Goal: Task Accomplishment & Management: Contribute content

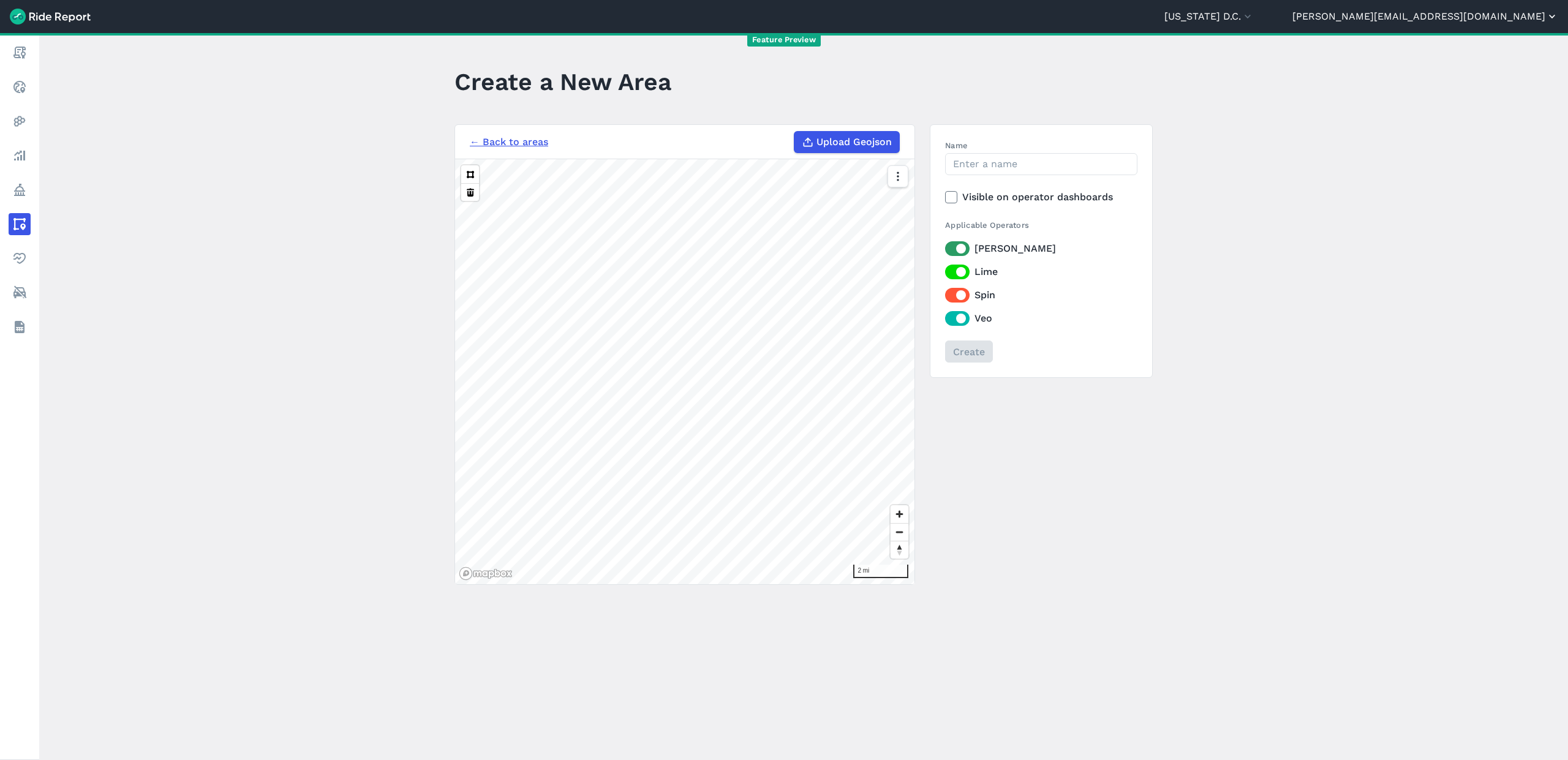
click at [1513, 12] on button "[PERSON_NAME][EMAIL_ADDRESS][DOMAIN_NAME]" at bounding box center [1425, 16] width 266 height 14
click at [1473, 88] on link "Change Organization" at bounding box center [1485, 85] width 132 height 20
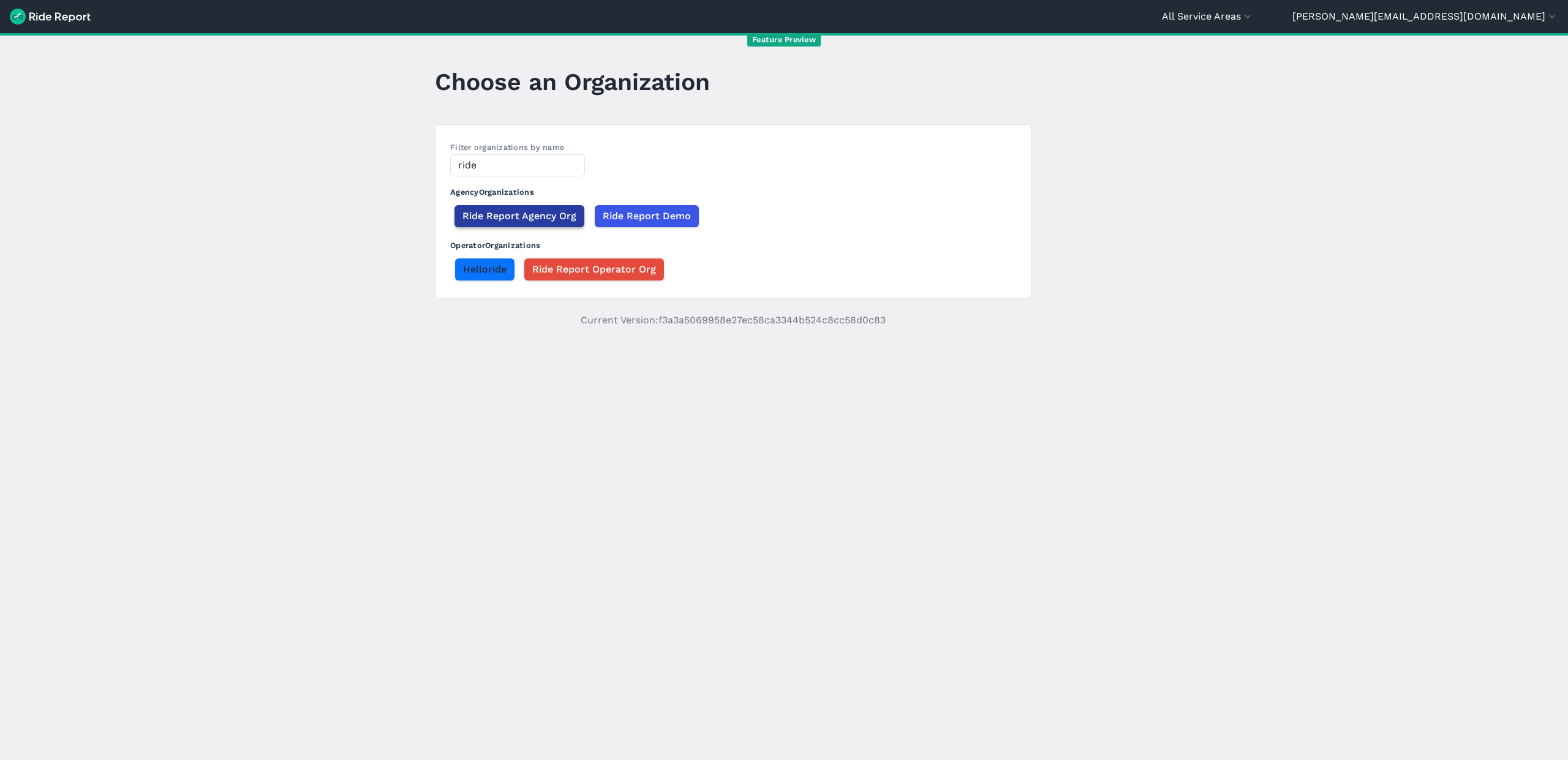
type input "ride"
click at [535, 213] on span "Ride Report Agency Org" at bounding box center [519, 216] width 114 height 14
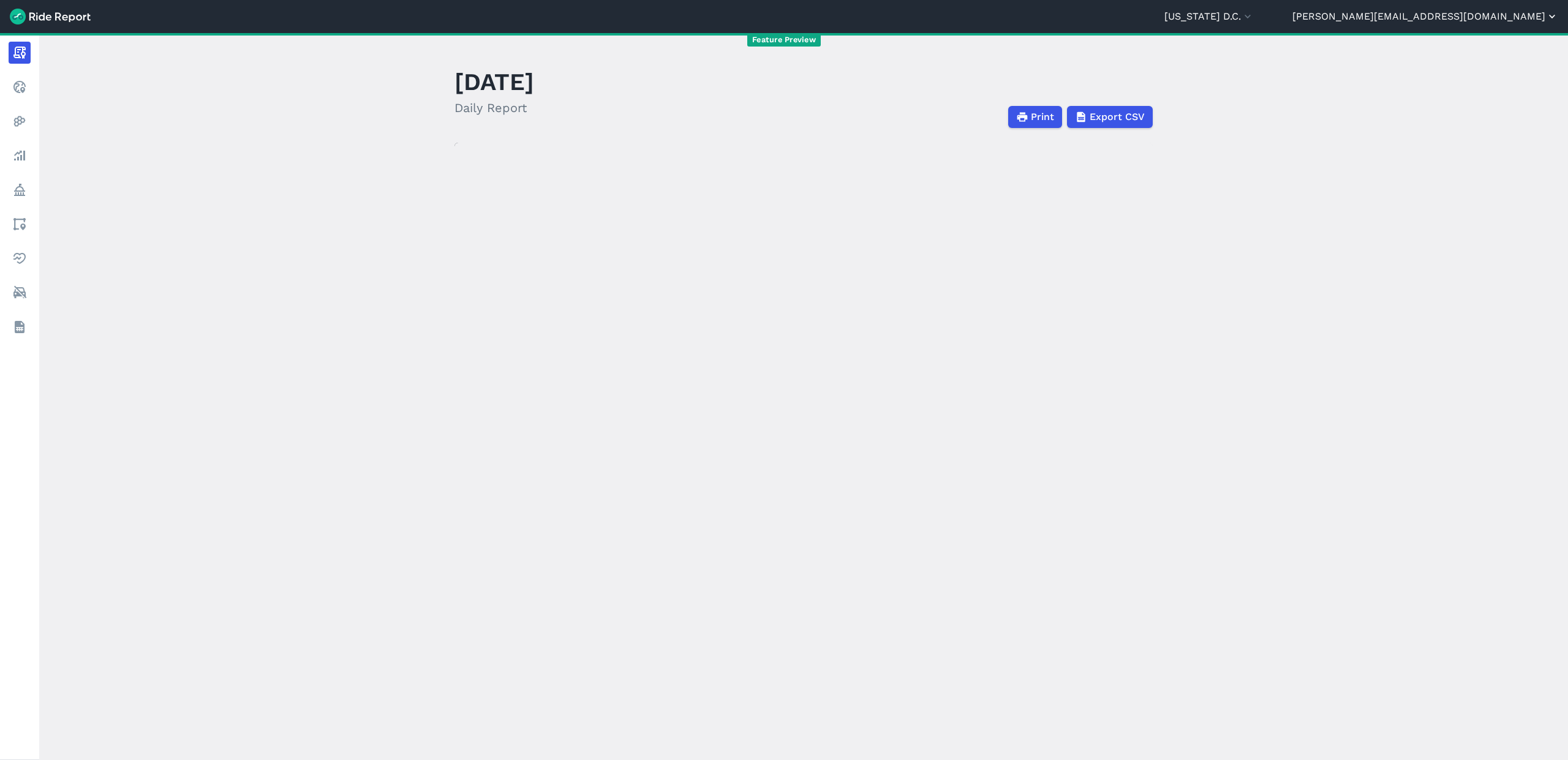
click at [1487, 16] on button "[PERSON_NAME][EMAIL_ADDRESS][DOMAIN_NAME]" at bounding box center [1425, 16] width 266 height 14
click at [1466, 53] on link "Settings" at bounding box center [1485, 46] width 132 height 20
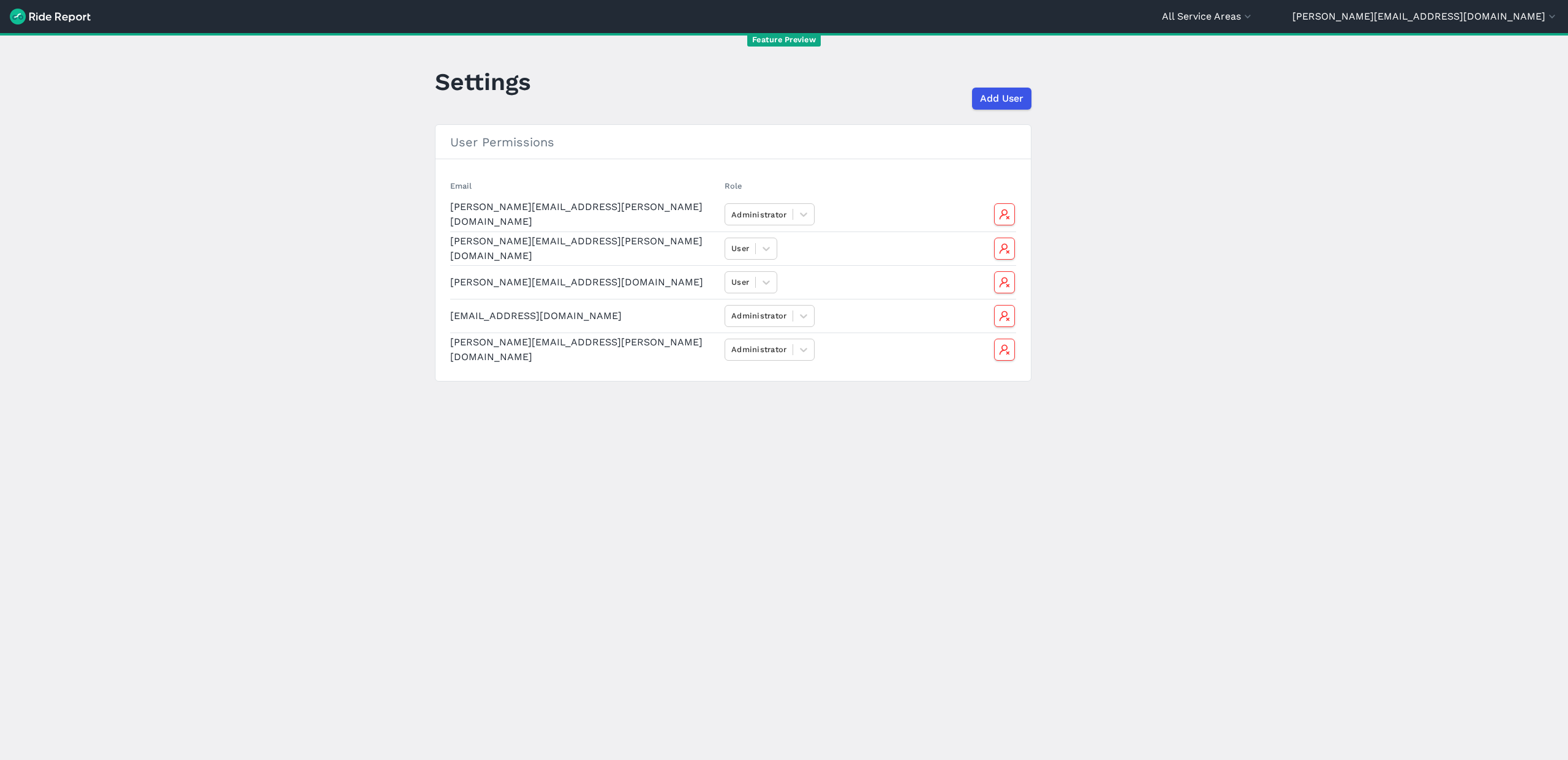
click at [1522, 25] on header "All Service Areas Abilene Abu Dhabi Adelaide Adelaide - DEV Adelaide Region Ala…" at bounding box center [784, 16] width 1568 height 33
click at [1500, 22] on button "[PERSON_NAME][EMAIL_ADDRESS][DOMAIN_NAME]" at bounding box center [1425, 16] width 266 height 14
click at [1454, 87] on link "Change Organization" at bounding box center [1485, 85] width 132 height 20
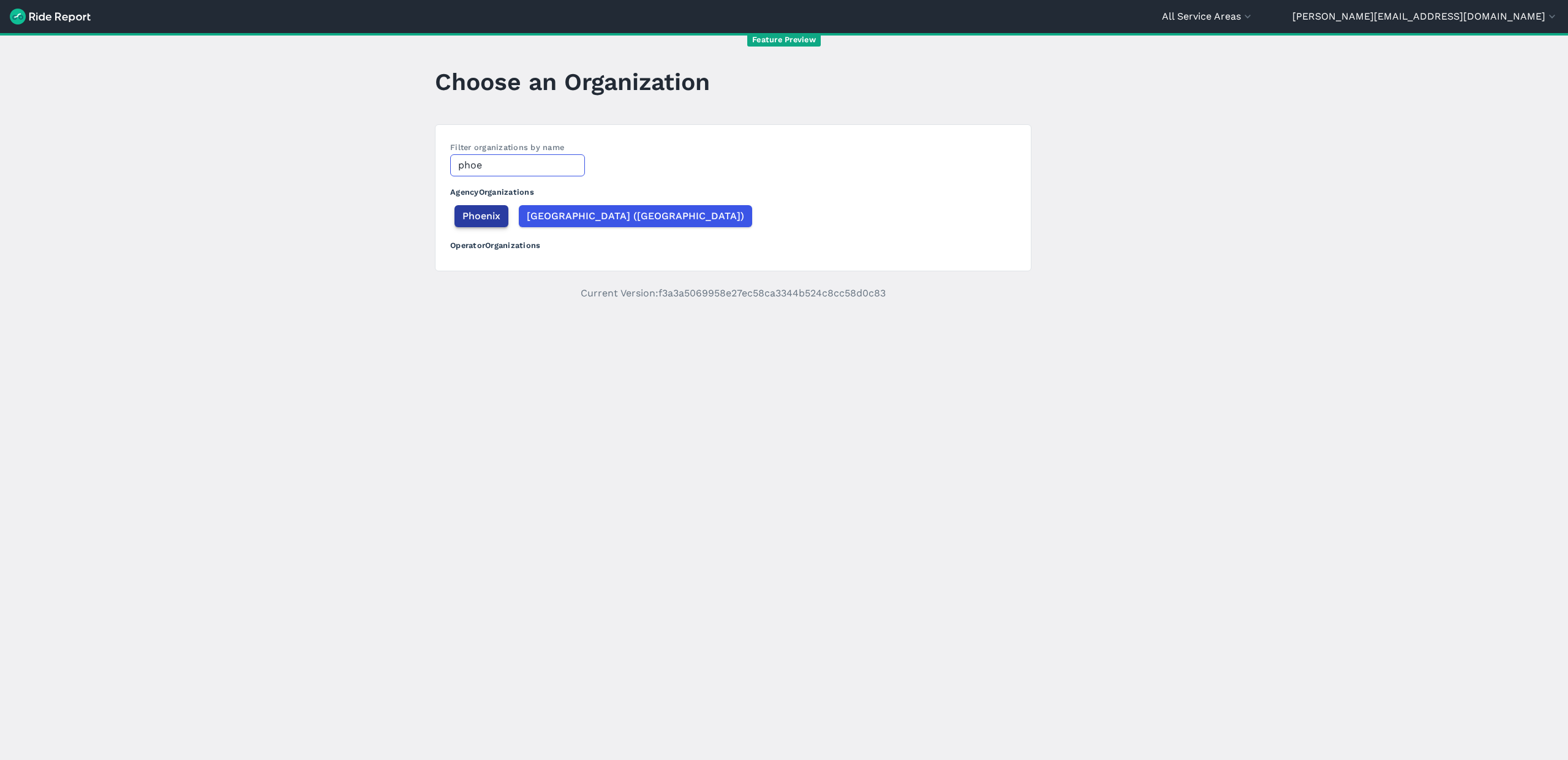
type input "phoe"
click at [472, 215] on span "Phoenix" at bounding box center [482, 216] width 38 height 14
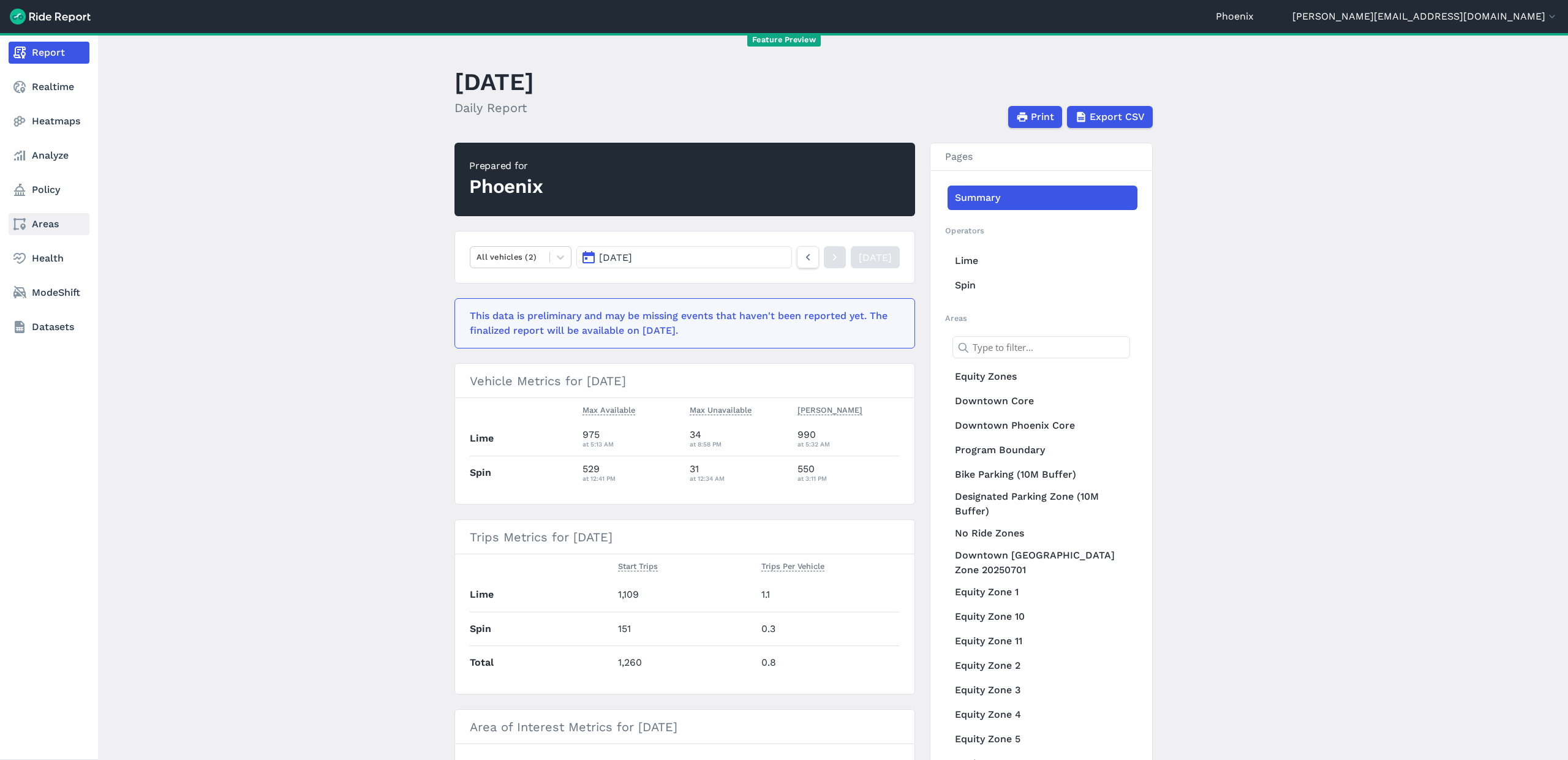
click at [36, 221] on link "Areas" at bounding box center [49, 225] width 81 height 22
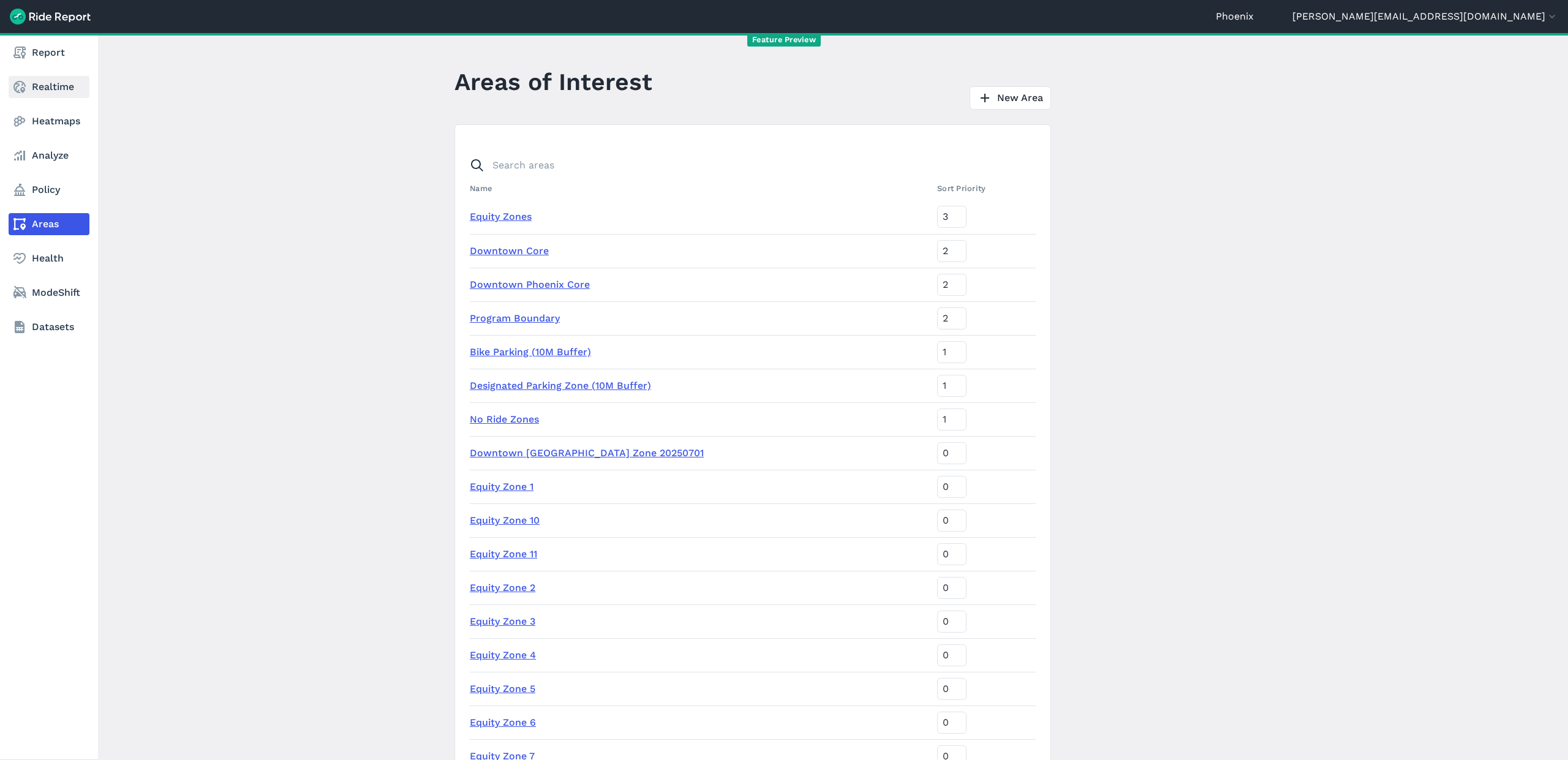
click at [66, 89] on link "Realtime" at bounding box center [49, 87] width 81 height 22
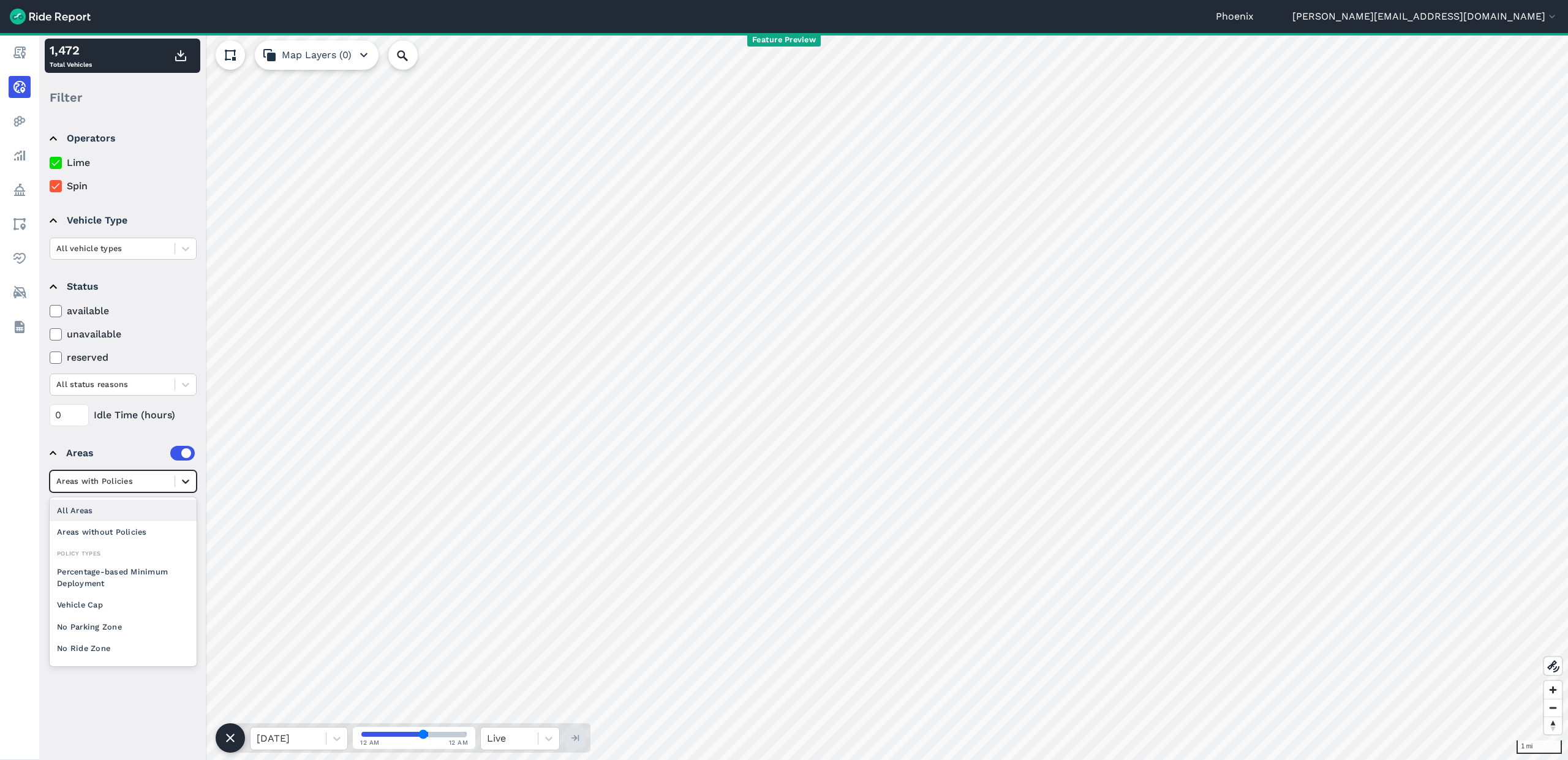
click at [189, 486] on icon at bounding box center [185, 481] width 12 height 12
click at [102, 516] on div "All Areas" at bounding box center [123, 510] width 147 height 22
click at [189, 515] on icon at bounding box center [185, 512] width 12 height 12
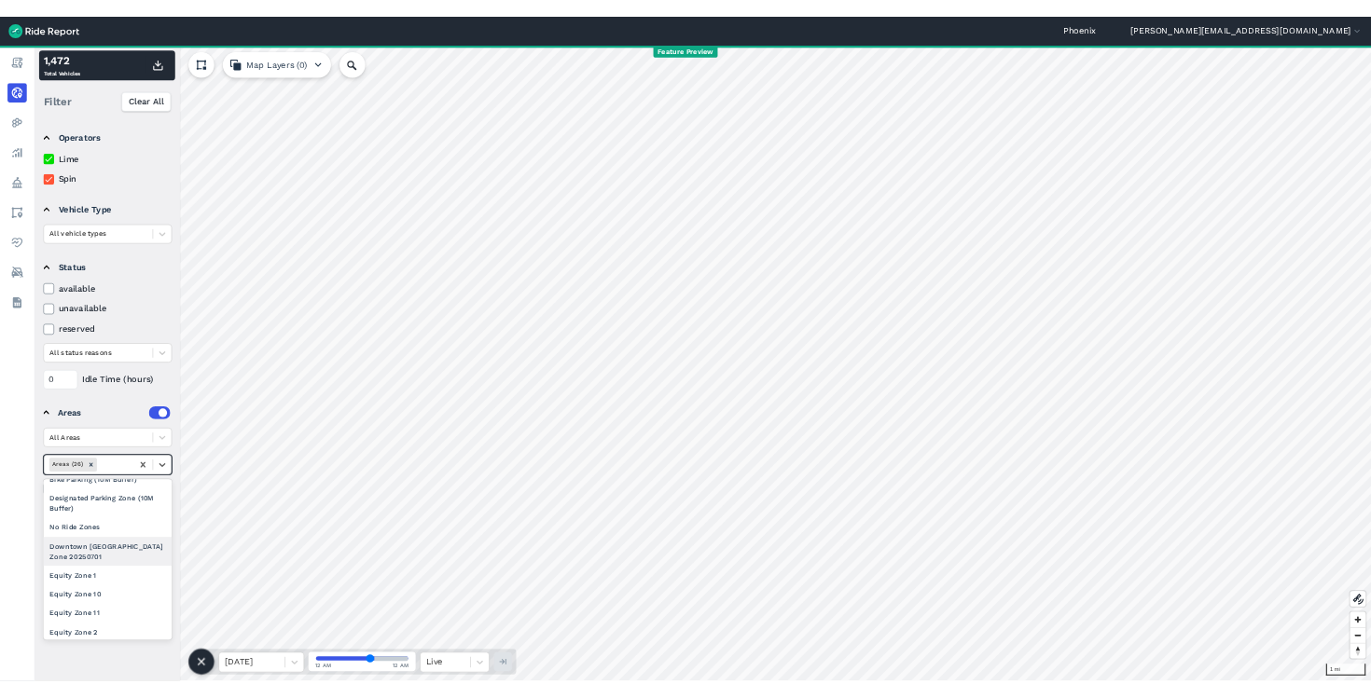
scroll to position [150, 0]
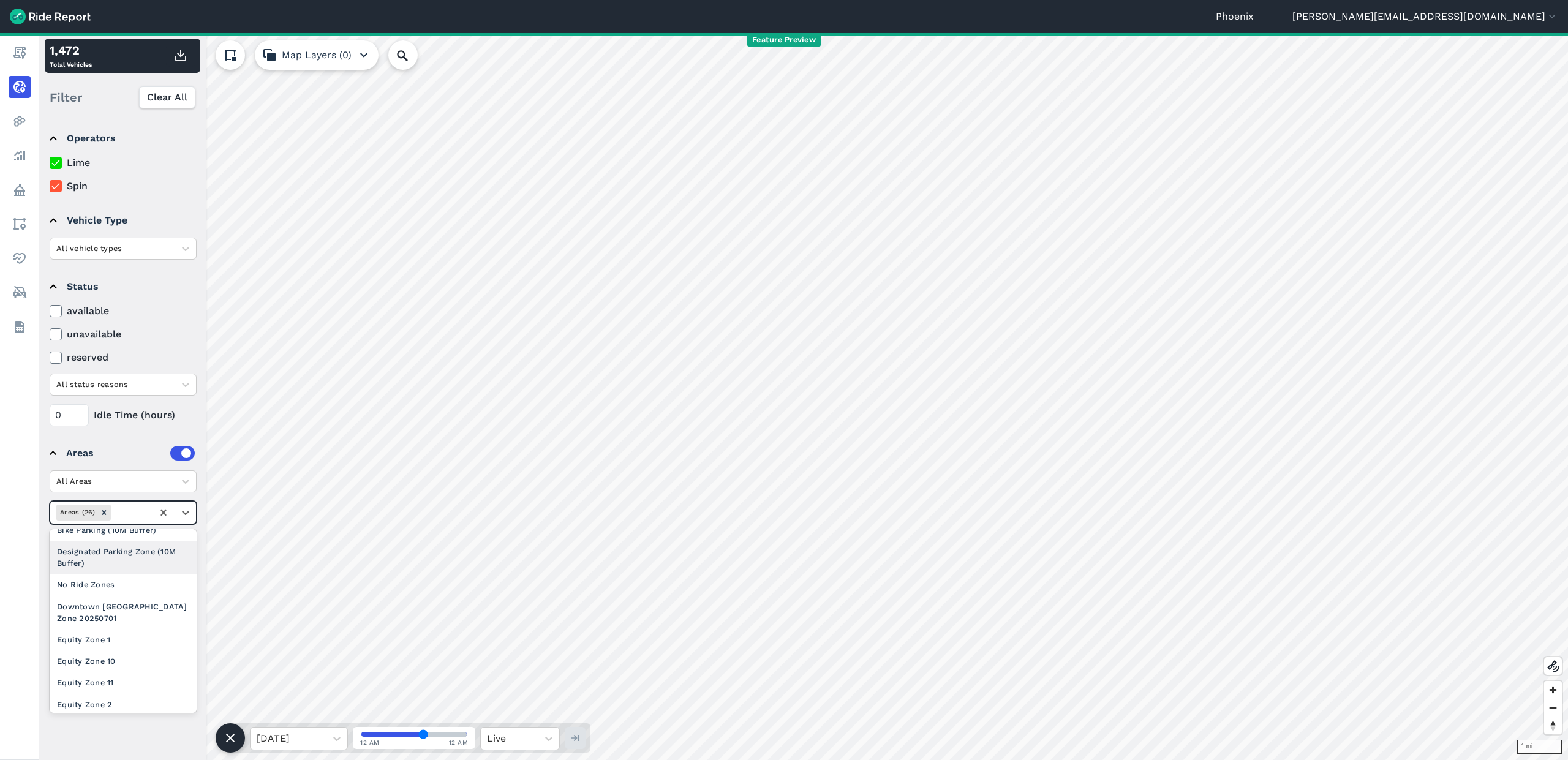
click at [114, 560] on div "Designated Parking Zone (10M Buffer)" at bounding box center [123, 557] width 147 height 33
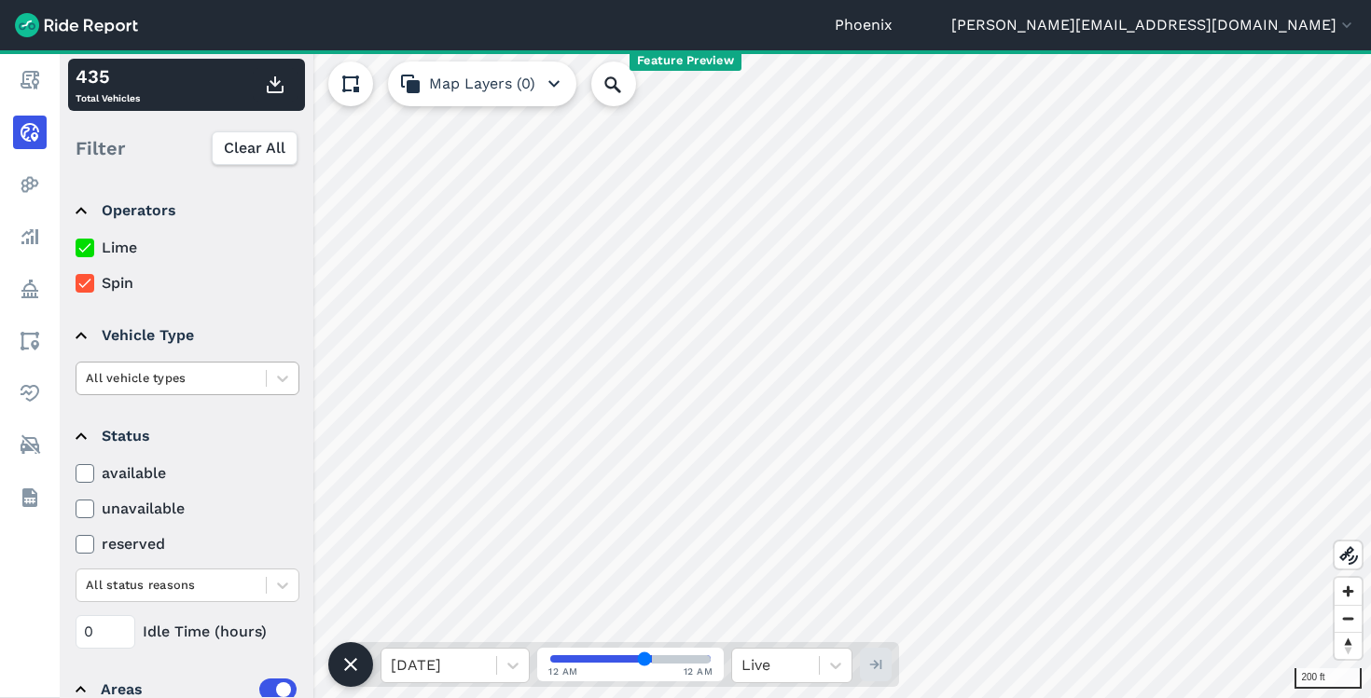
scroll to position [188, 0]
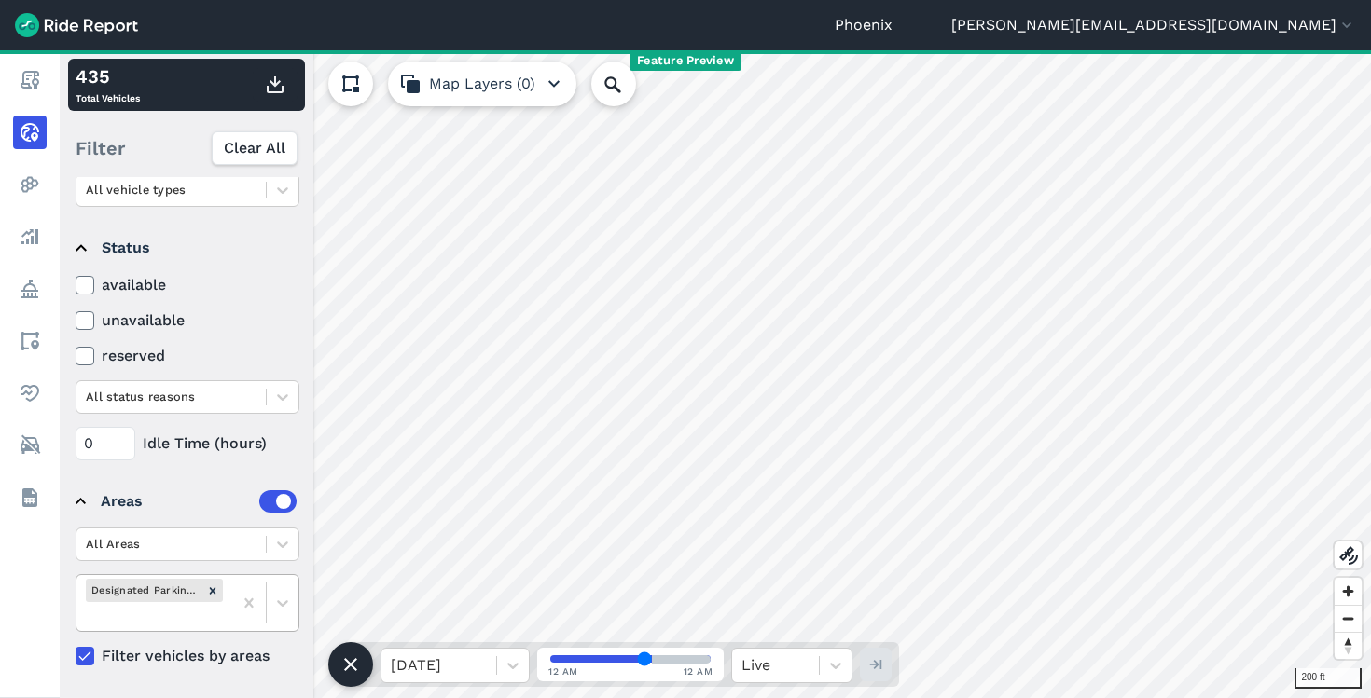
click at [173, 591] on div "Designated Parking Zone (10M Buffer)" at bounding box center [144, 590] width 117 height 23
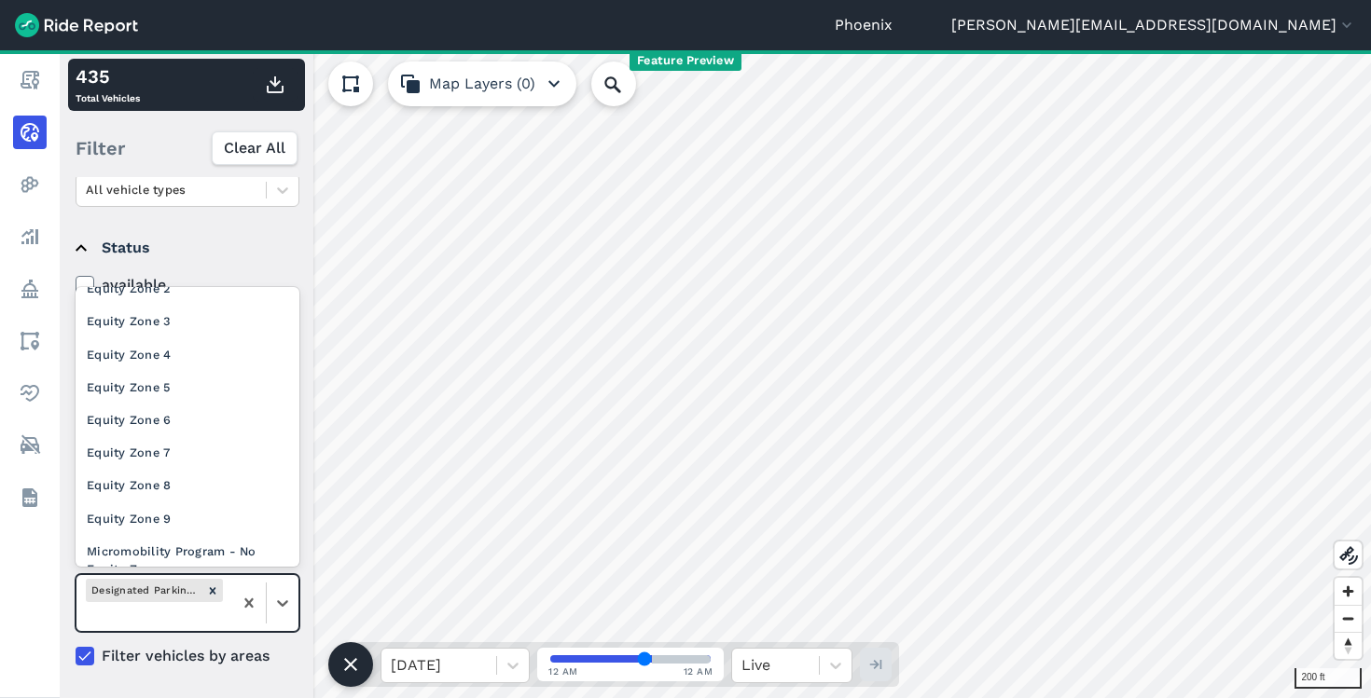
scroll to position [0, 0]
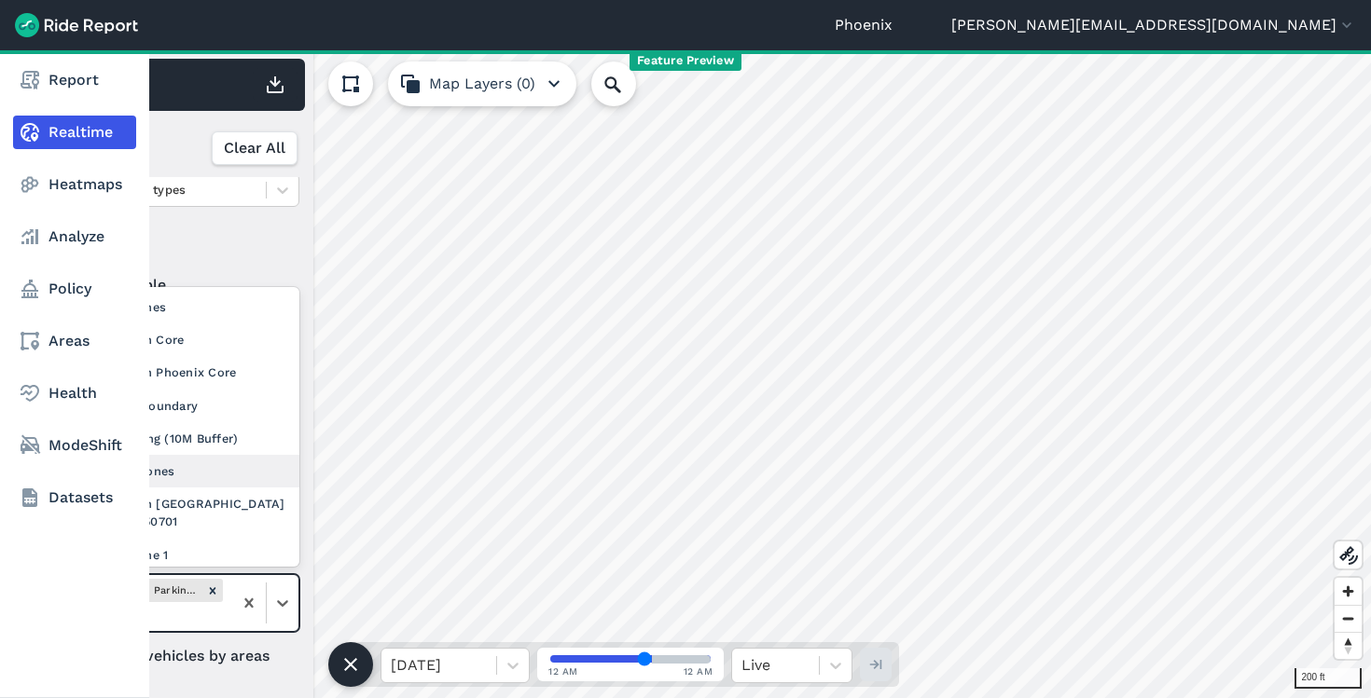
click at [28, 560] on div "Report Realtime Heatmaps Analyze Policy Areas Health ModeShift Datasets" at bounding box center [74, 374] width 149 height 648
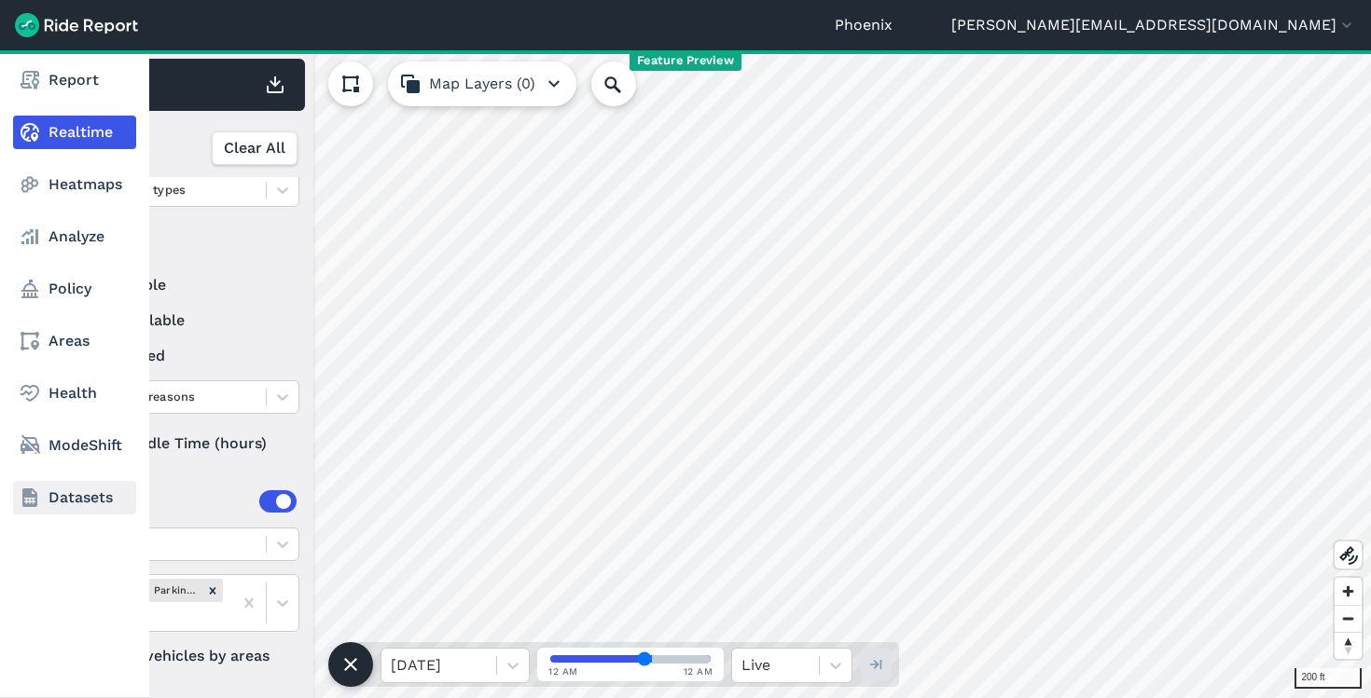
click at [80, 489] on link "Datasets" at bounding box center [74, 498] width 123 height 34
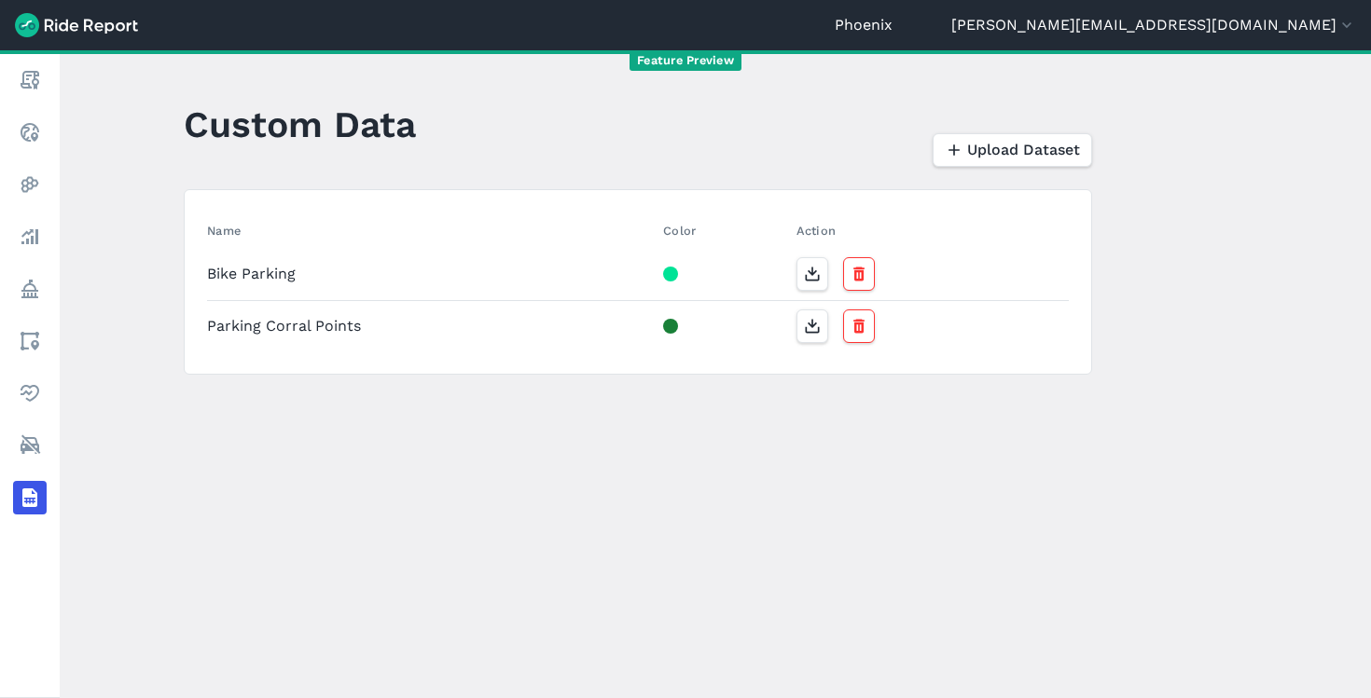
click at [255, 326] on td "Parking Corral Points" at bounding box center [431, 325] width 449 height 51
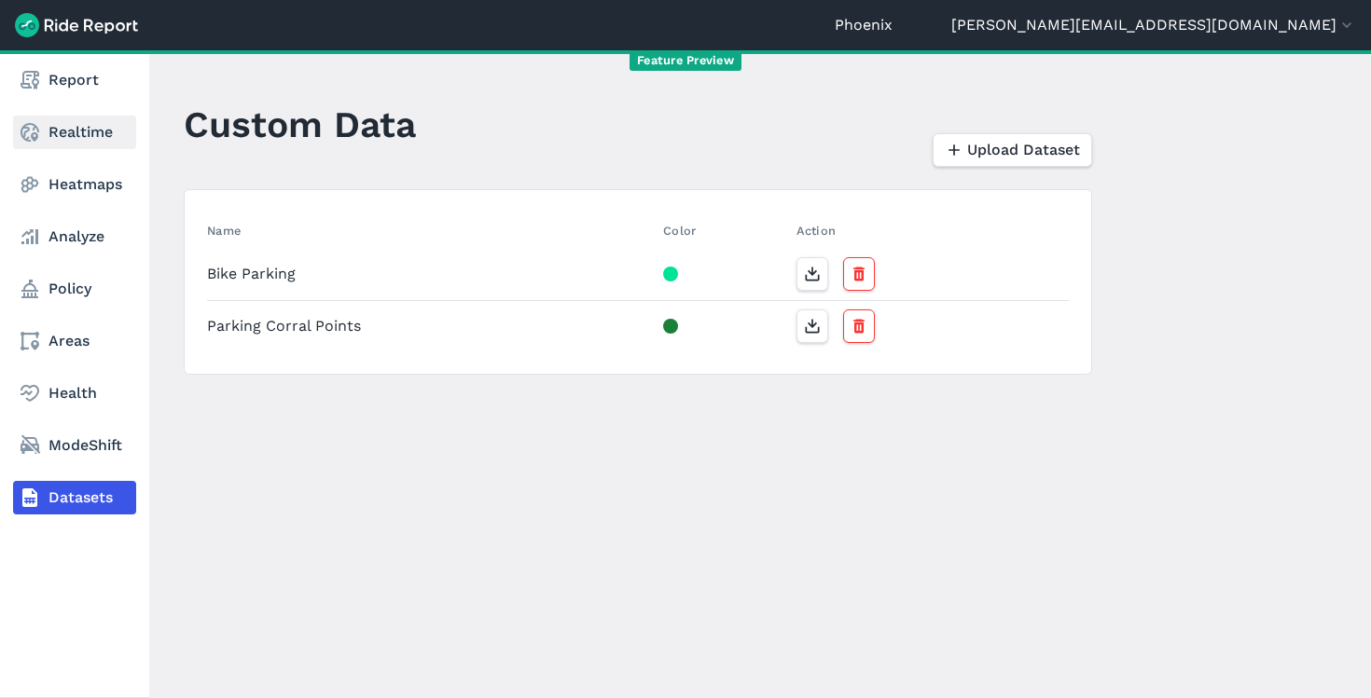
click at [76, 128] on link "Realtime" at bounding box center [74, 133] width 123 height 34
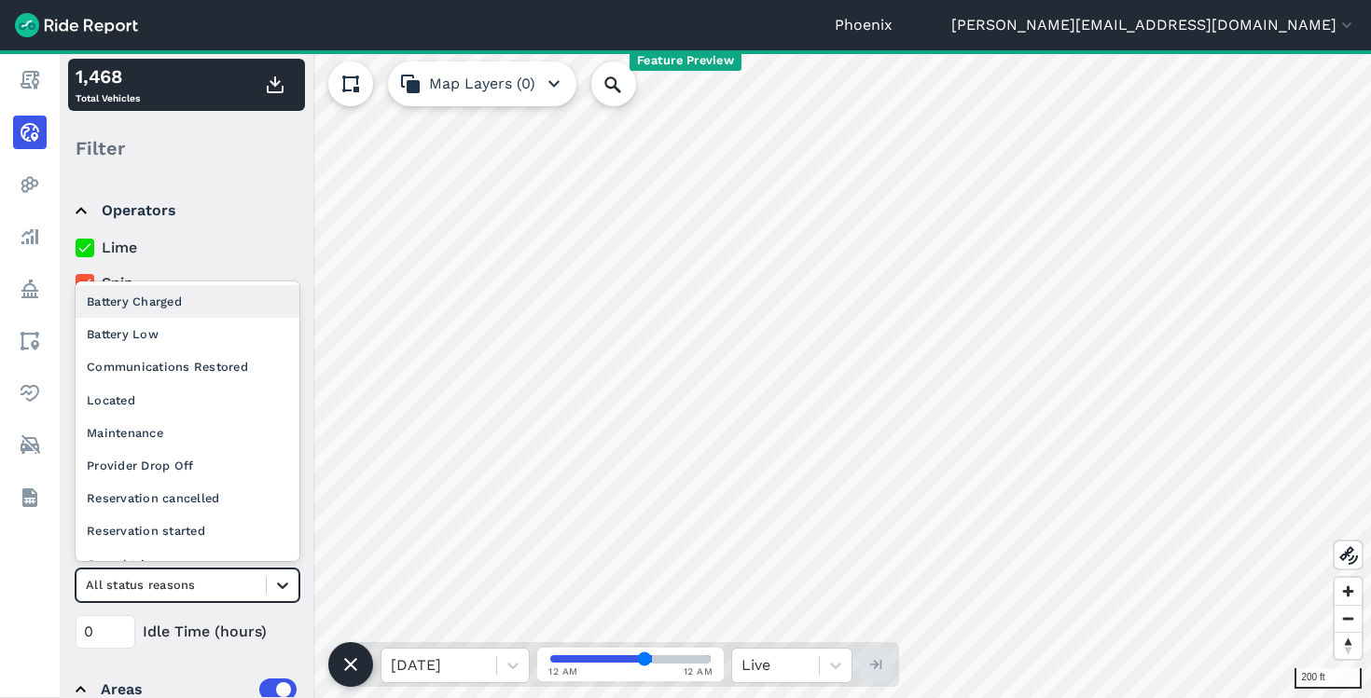
click at [280, 588] on icon at bounding box center [282, 585] width 19 height 19
click at [200, 620] on div "0 Idle Time (hours)" at bounding box center [188, 632] width 224 height 34
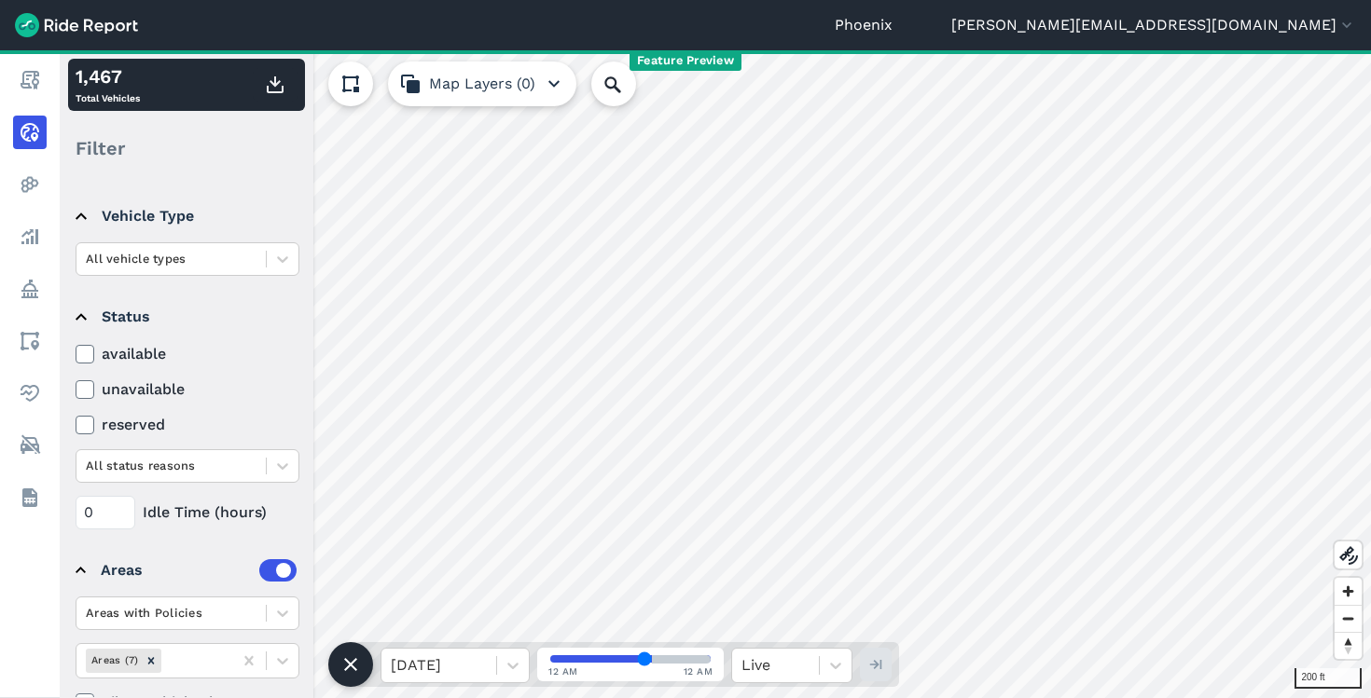
scroll to position [166, 0]
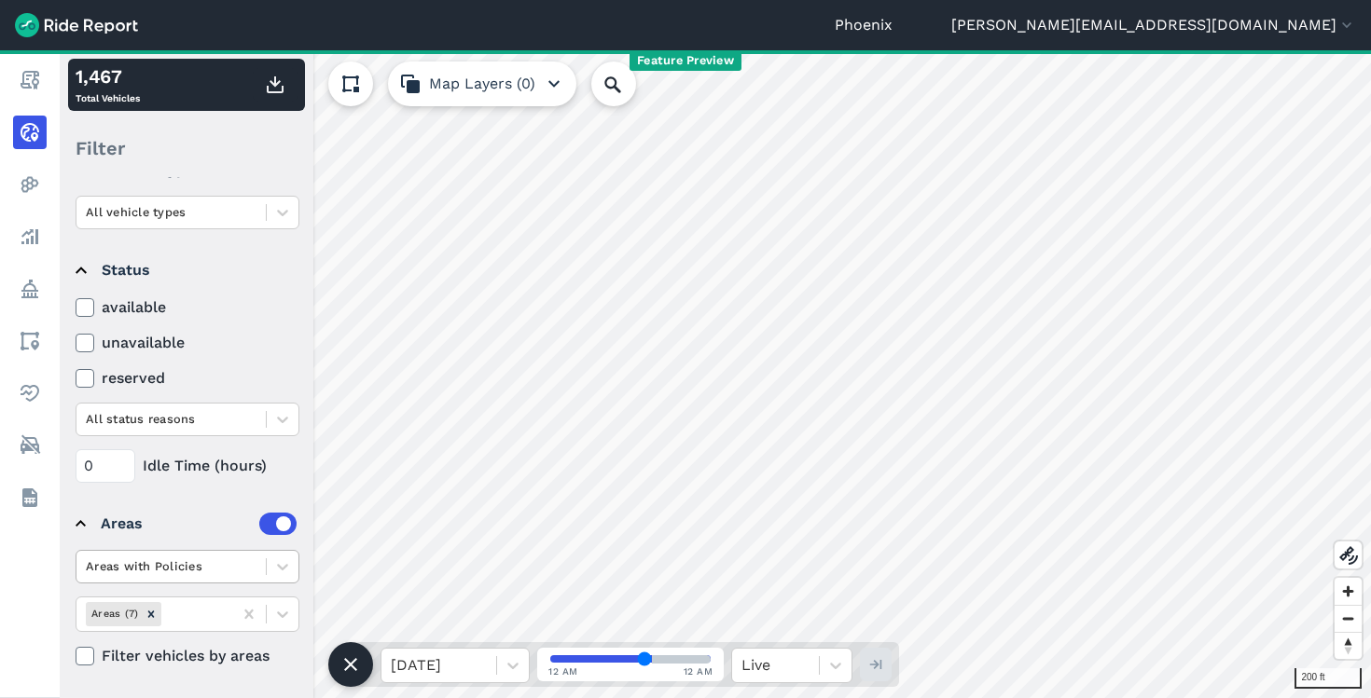
click at [210, 566] on div at bounding box center [171, 566] width 171 height 21
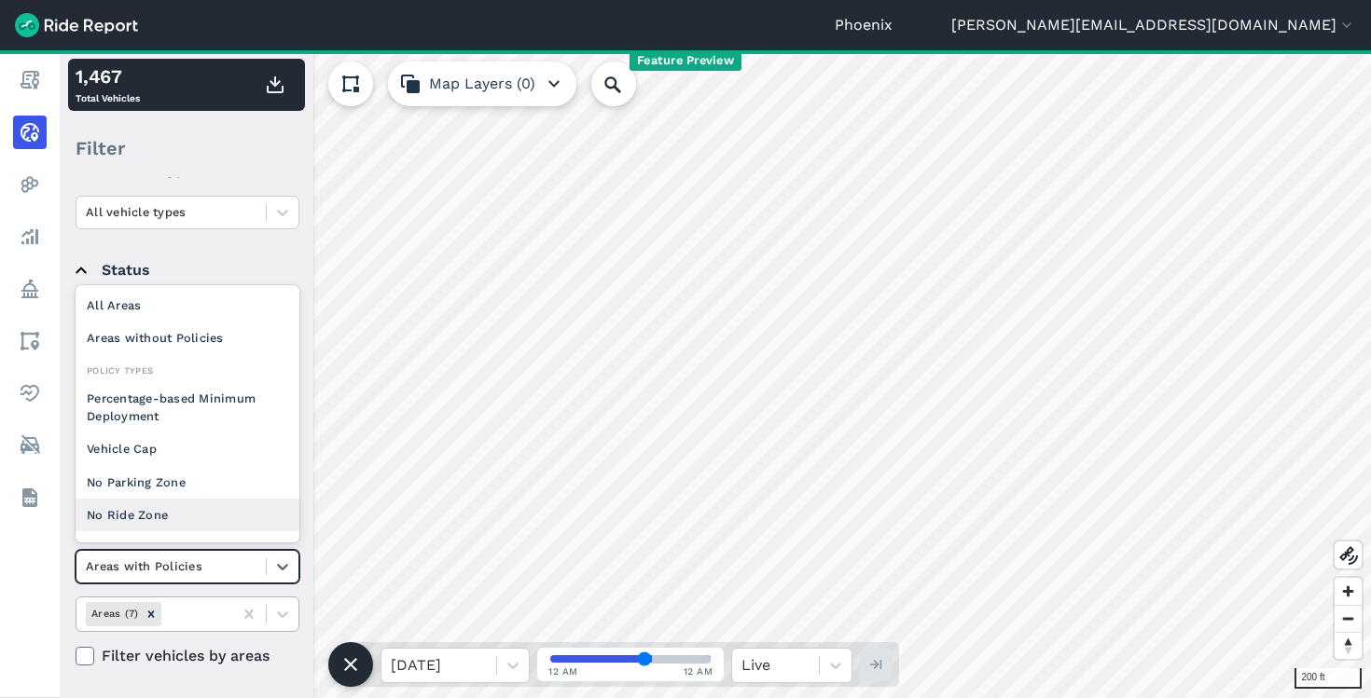
click at [207, 605] on div at bounding box center [194, 613] width 58 height 21
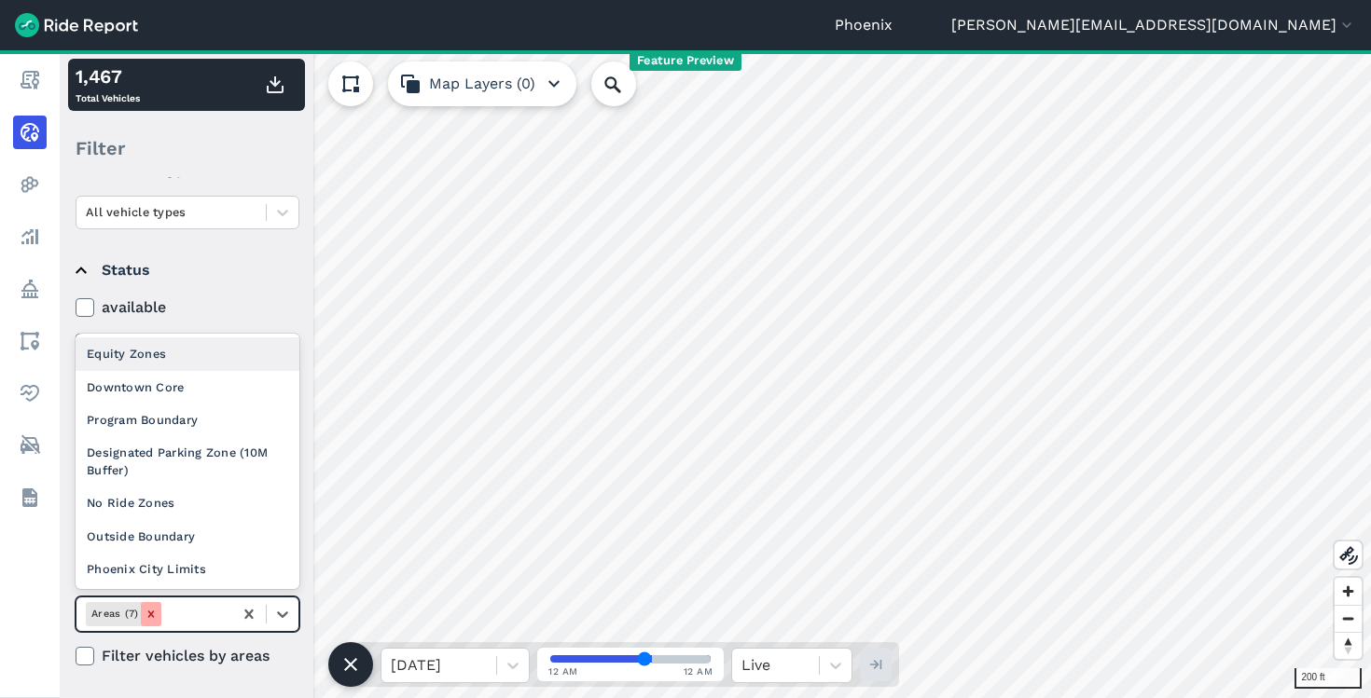
click at [147, 613] on icon "Remove Areas (7)" at bounding box center [151, 614] width 13 height 13
click at [148, 618] on icon "Remove Areas (7)" at bounding box center [151, 614] width 13 height 13
click at [286, 616] on icon at bounding box center [282, 614] width 19 height 19
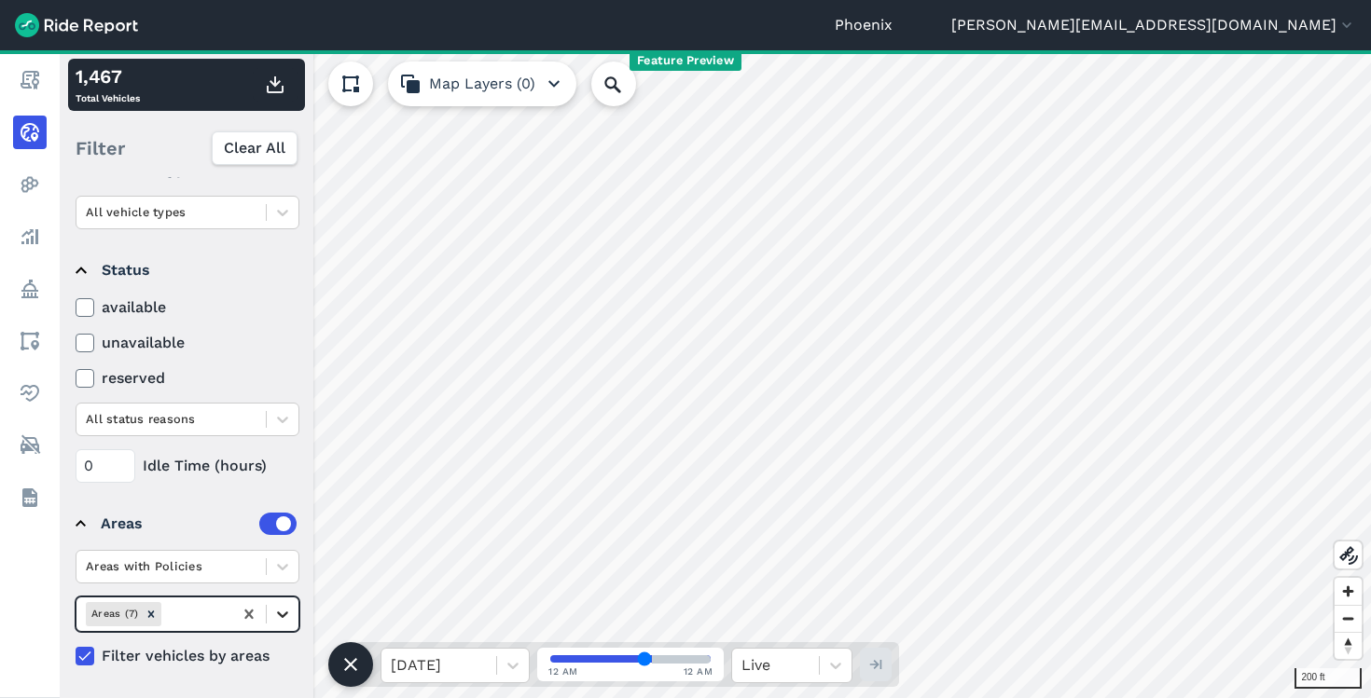
click at [288, 608] on icon at bounding box center [282, 614] width 19 height 19
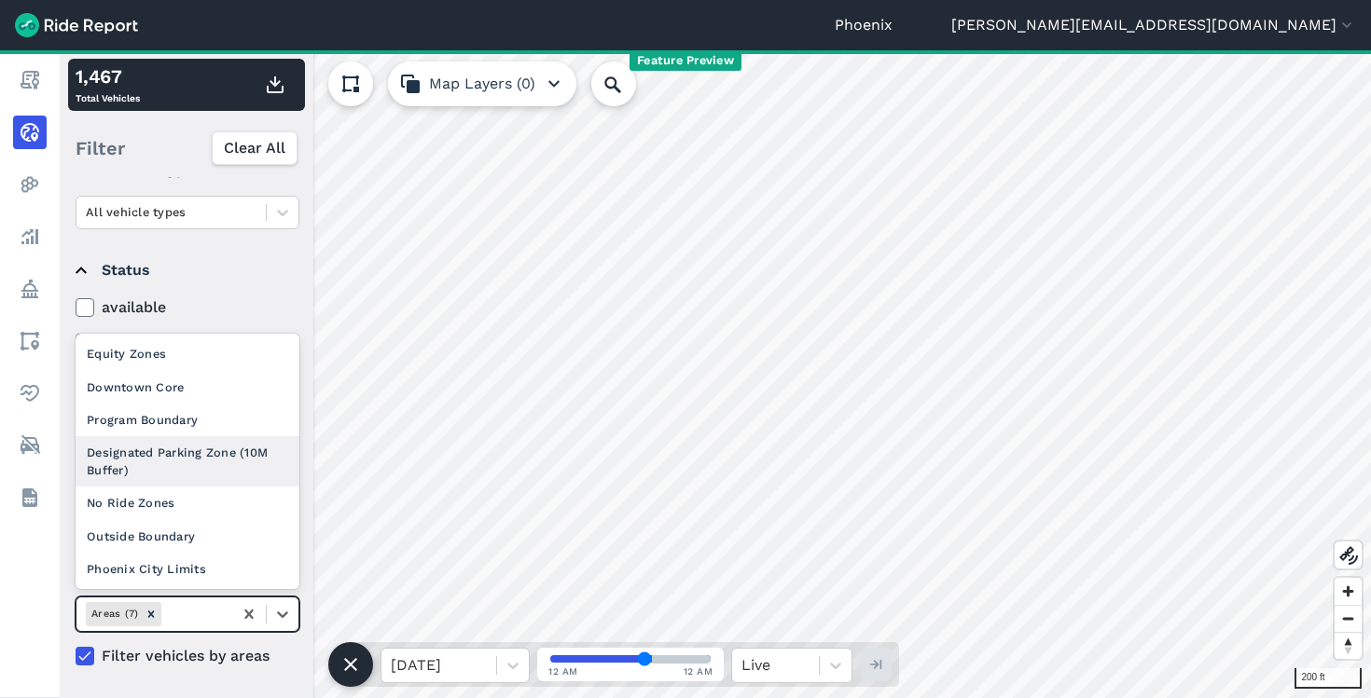
click at [189, 468] on div "Designated Parking Zone (10M Buffer)" at bounding box center [188, 461] width 224 height 50
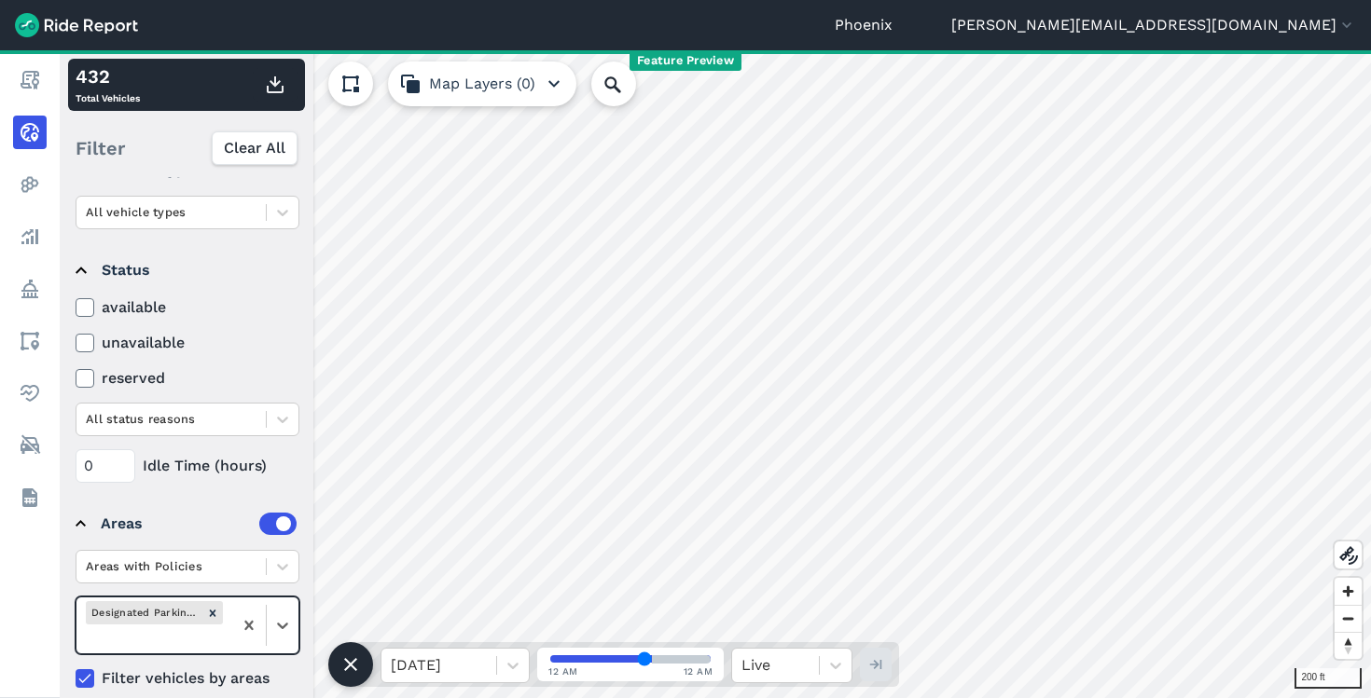
click at [433, 78] on button "Map Layers (0)" at bounding box center [482, 84] width 188 height 45
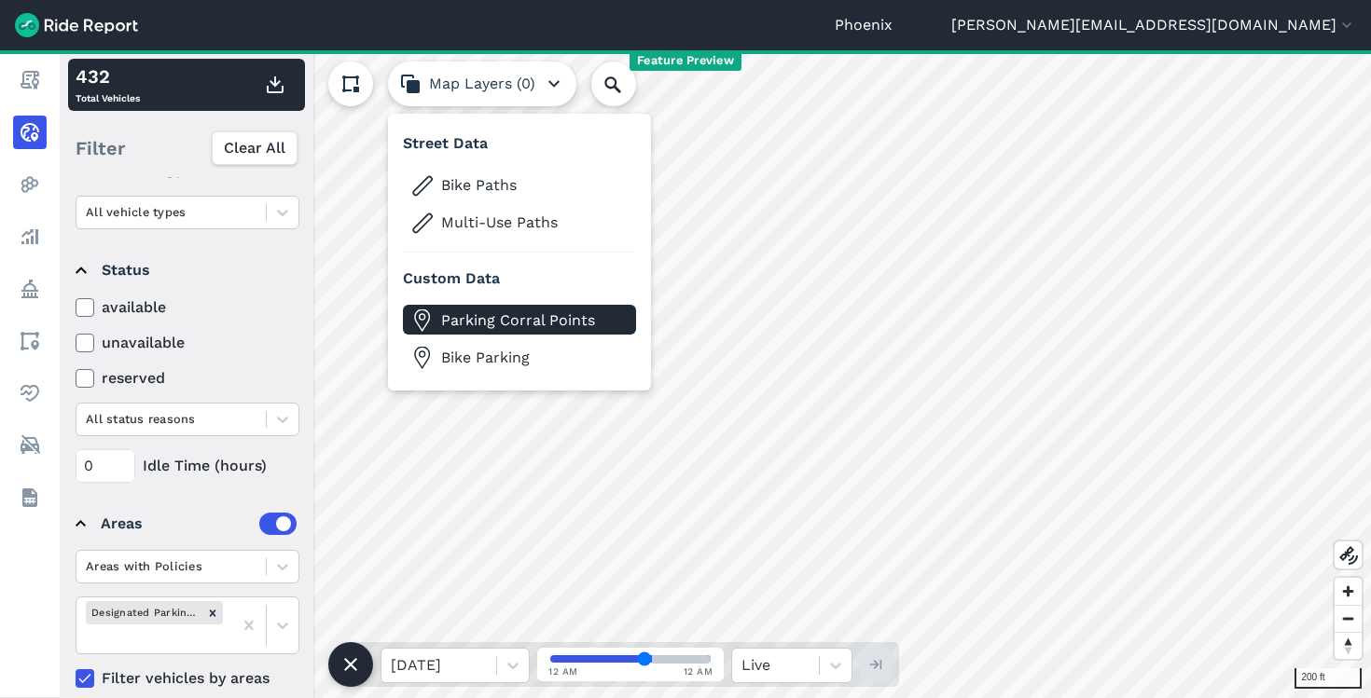
click at [463, 328] on span "Parking Corral Points" at bounding box center [534, 321] width 187 height 22
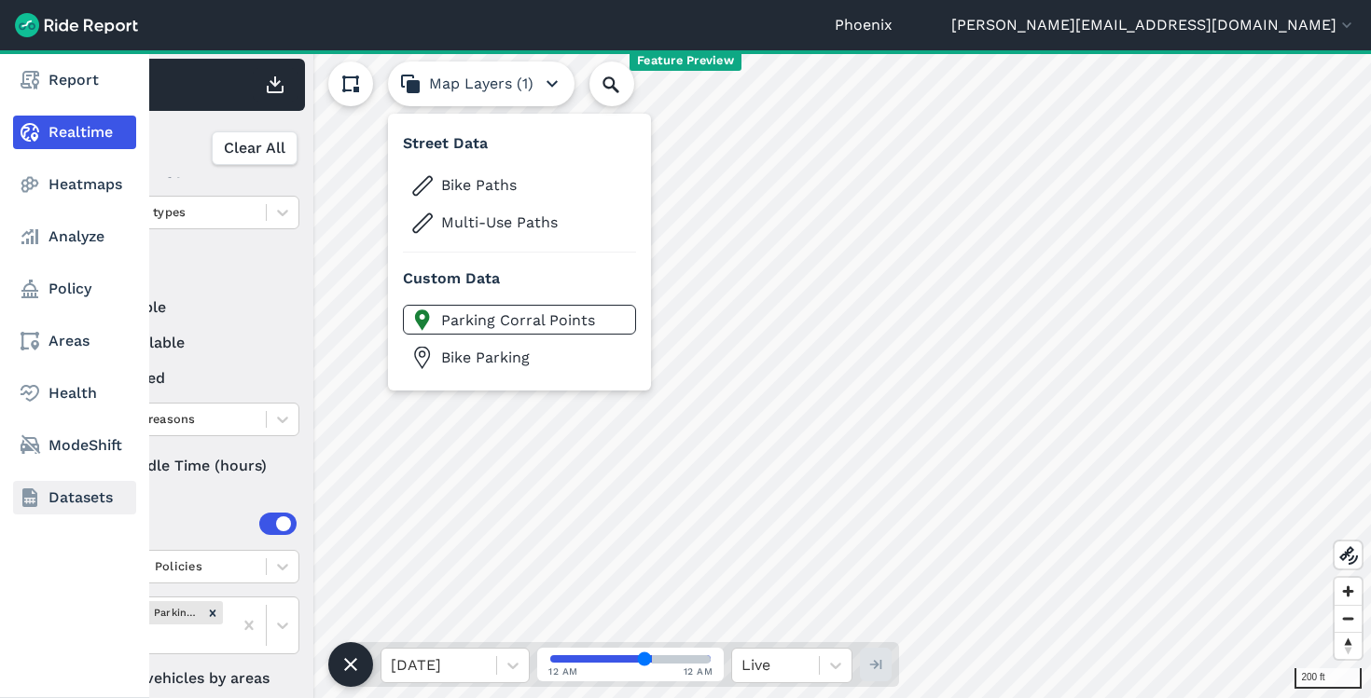
click at [75, 487] on link "Datasets" at bounding box center [74, 498] width 123 height 34
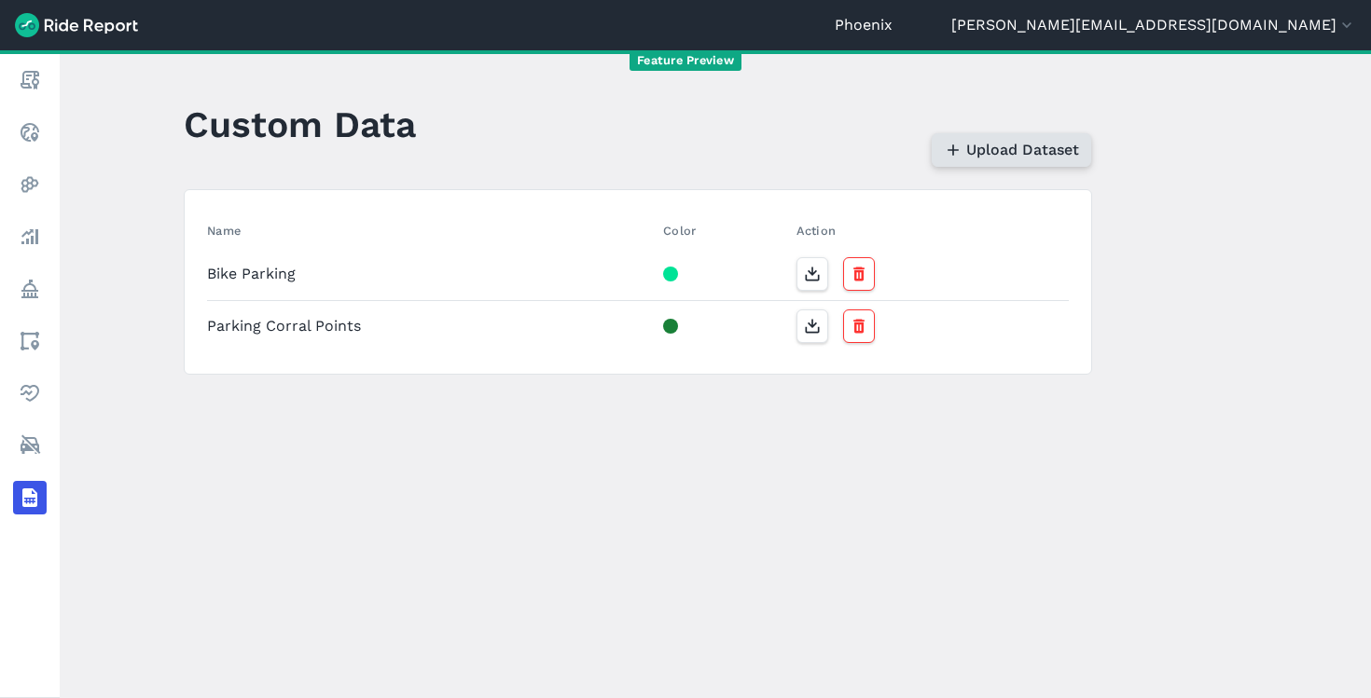
click at [1005, 156] on span "Upload Dataset" at bounding box center [1022, 150] width 113 height 22
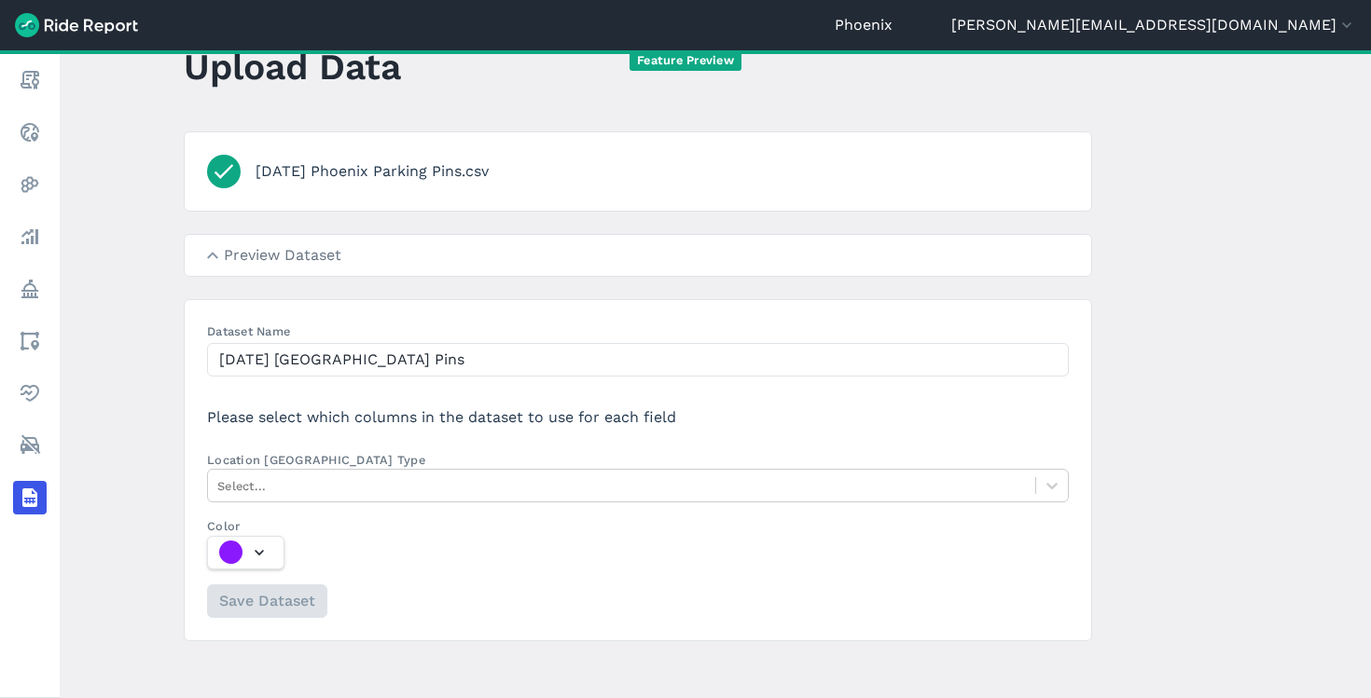
scroll to position [67, 0]
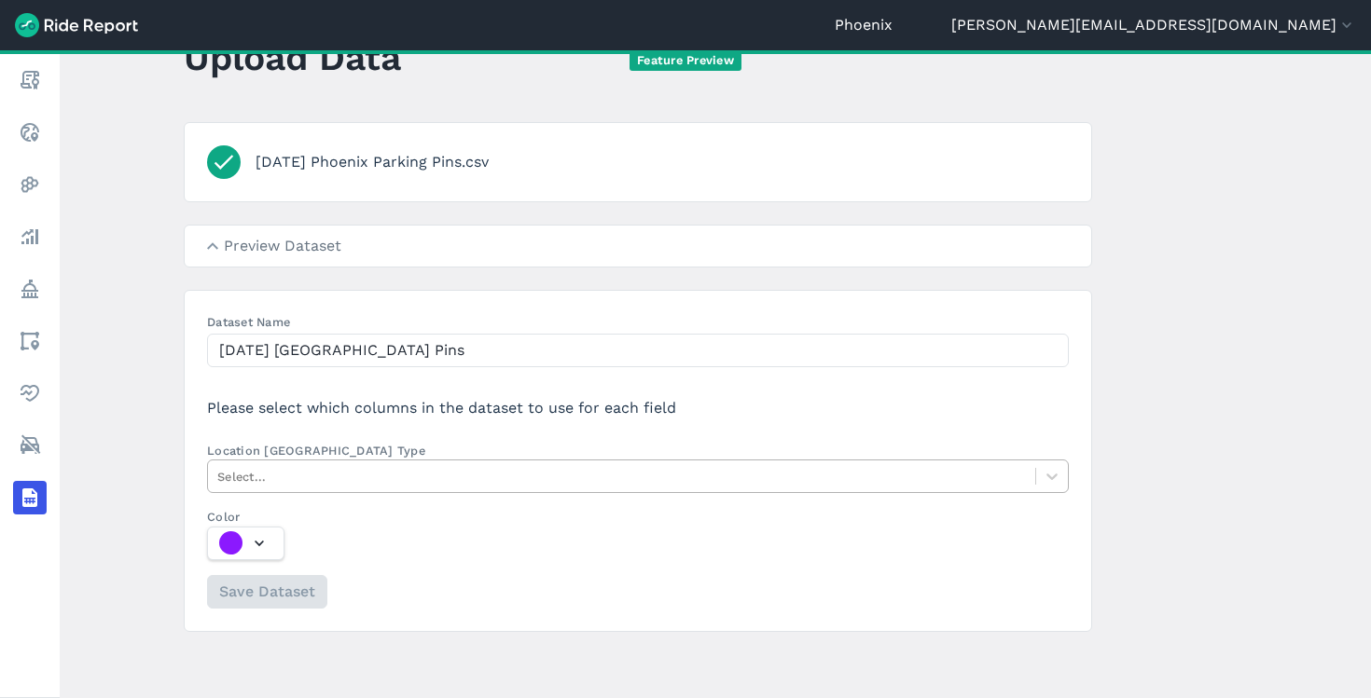
click at [352, 474] on div at bounding box center [621, 476] width 809 height 21
click at [221, 474] on input "Location Column Type Select..." at bounding box center [219, 477] width 4 height 18
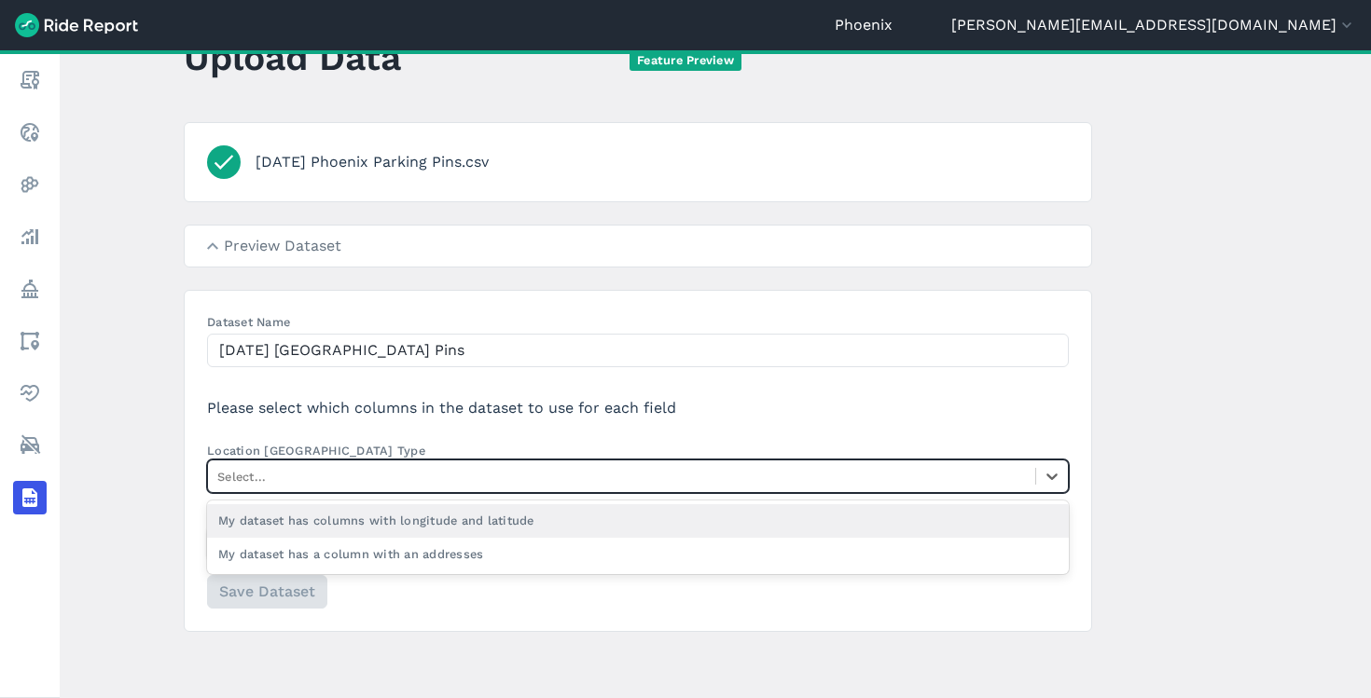
click at [362, 517] on div "My dataset has columns with longitude and latitude" at bounding box center [638, 521] width 862 height 33
click at [221, 486] on input "Location Column Type option My dataset has columns with longitude and latitude …" at bounding box center [219, 477] width 4 height 18
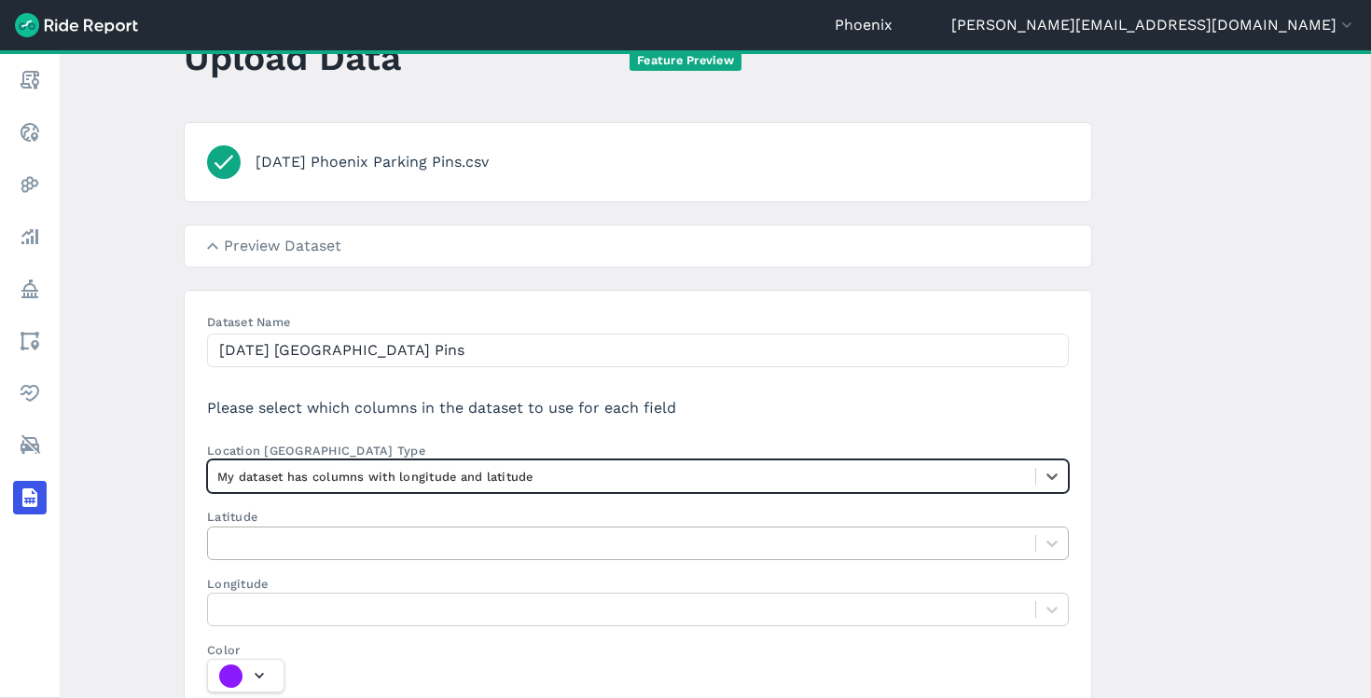
click at [269, 548] on div at bounding box center [621, 542] width 809 height 21
click at [221, 548] on input "Latitude" at bounding box center [219, 543] width 4 height 18
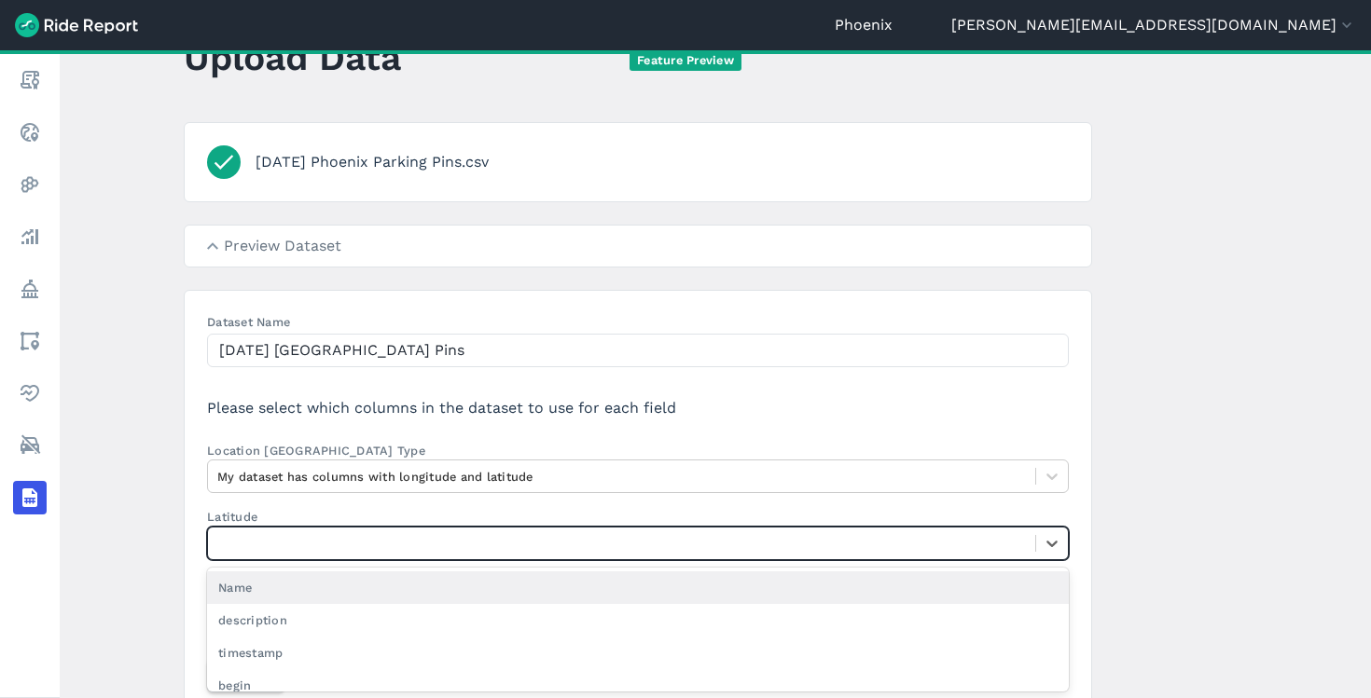
click at [129, 471] on main "Upload Data SEP2025 Phoenix Parking Pins.csv Preview Dataset Name description t…" at bounding box center [715, 374] width 1311 height 648
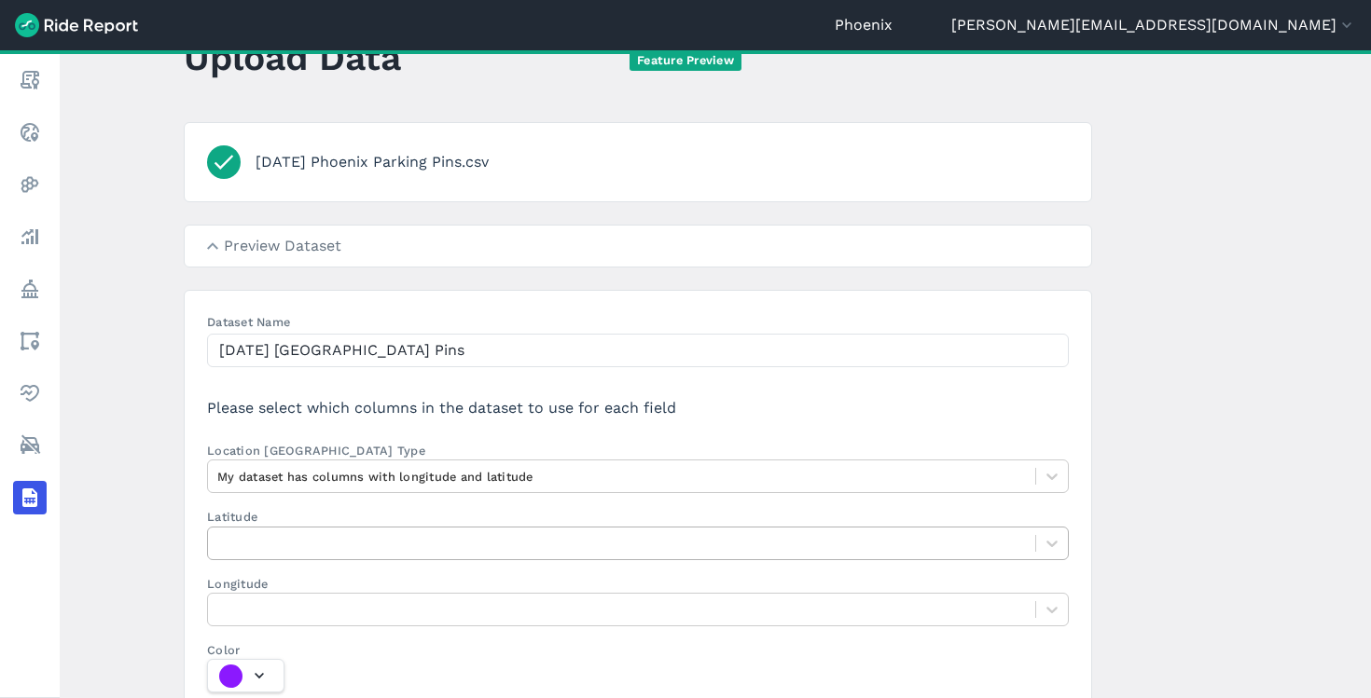
click at [312, 548] on div at bounding box center [621, 542] width 809 height 21
click at [221, 548] on input "Latitude" at bounding box center [219, 543] width 4 height 18
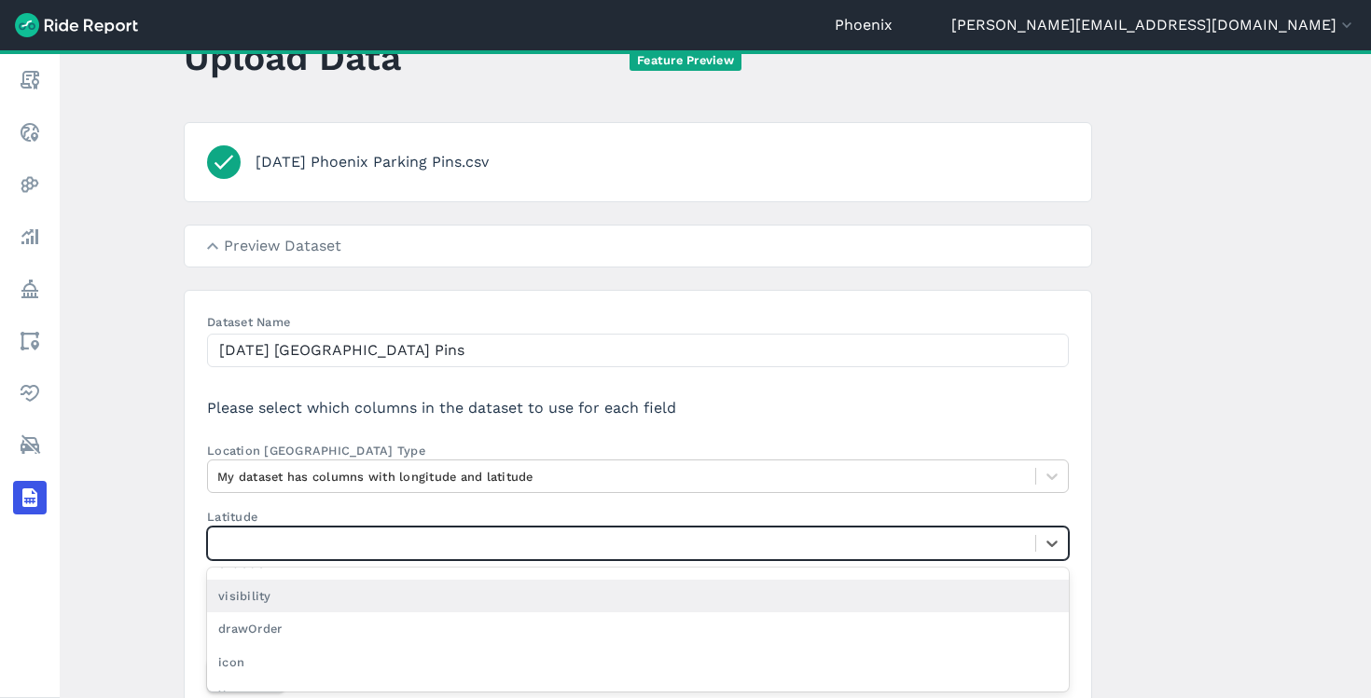
scroll to position [295, 0]
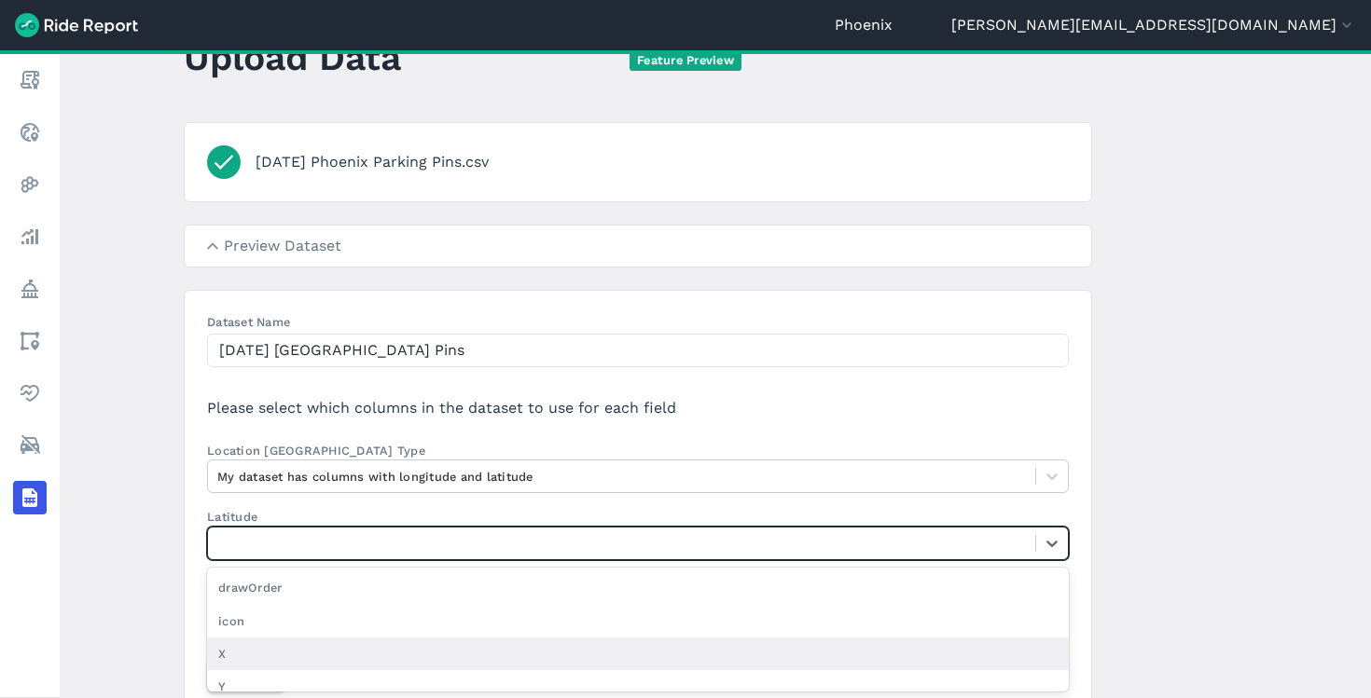
click at [299, 660] on div "X" at bounding box center [638, 654] width 862 height 33
click at [221, 552] on input "Latitude option X focused, 12 of 29. 29 results available. Use Up and Down to c…" at bounding box center [219, 543] width 4 height 18
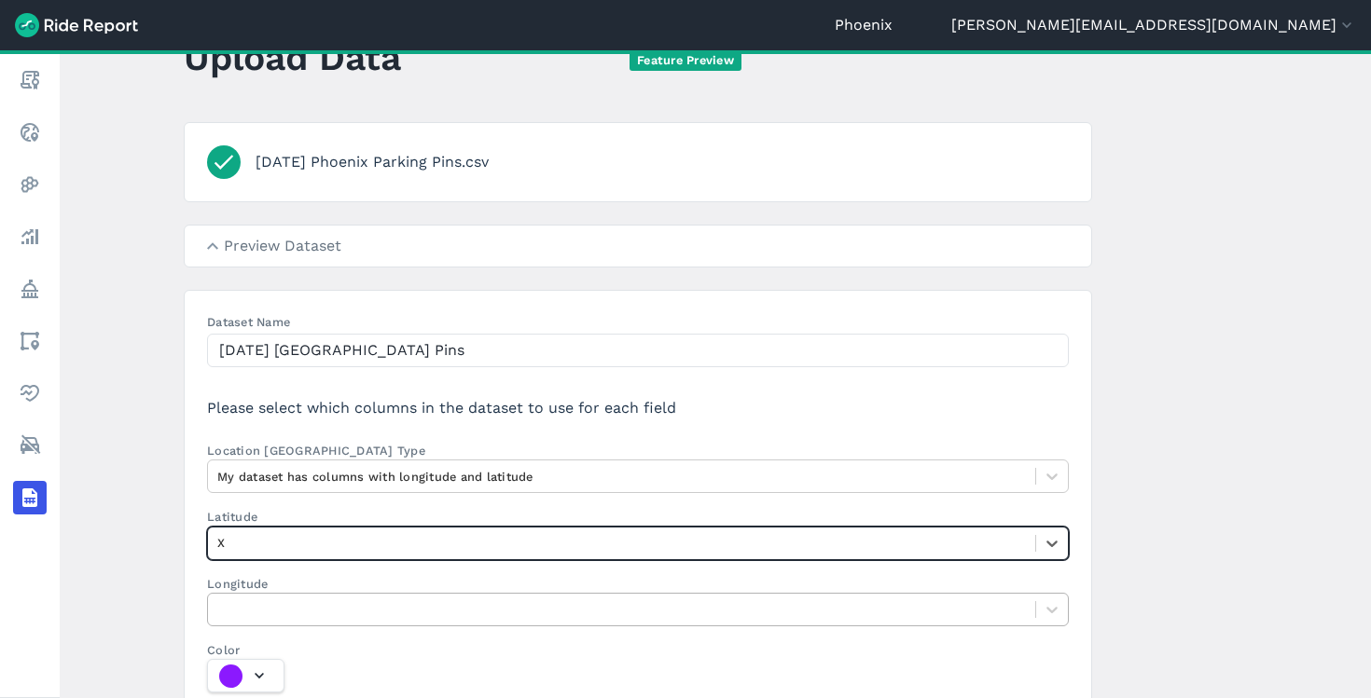
click at [297, 608] on div at bounding box center [621, 609] width 809 height 21
click at [221, 608] on input "Longitude" at bounding box center [219, 610] width 4 height 18
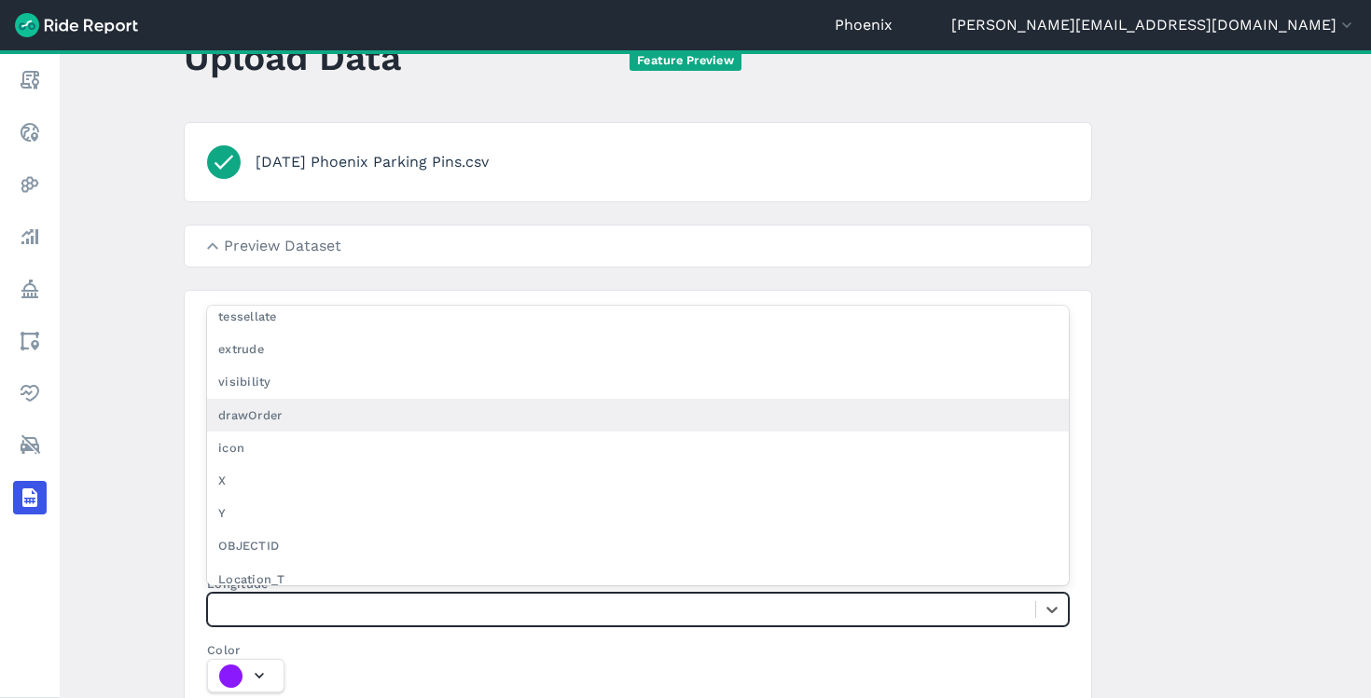
scroll to position [210, 0]
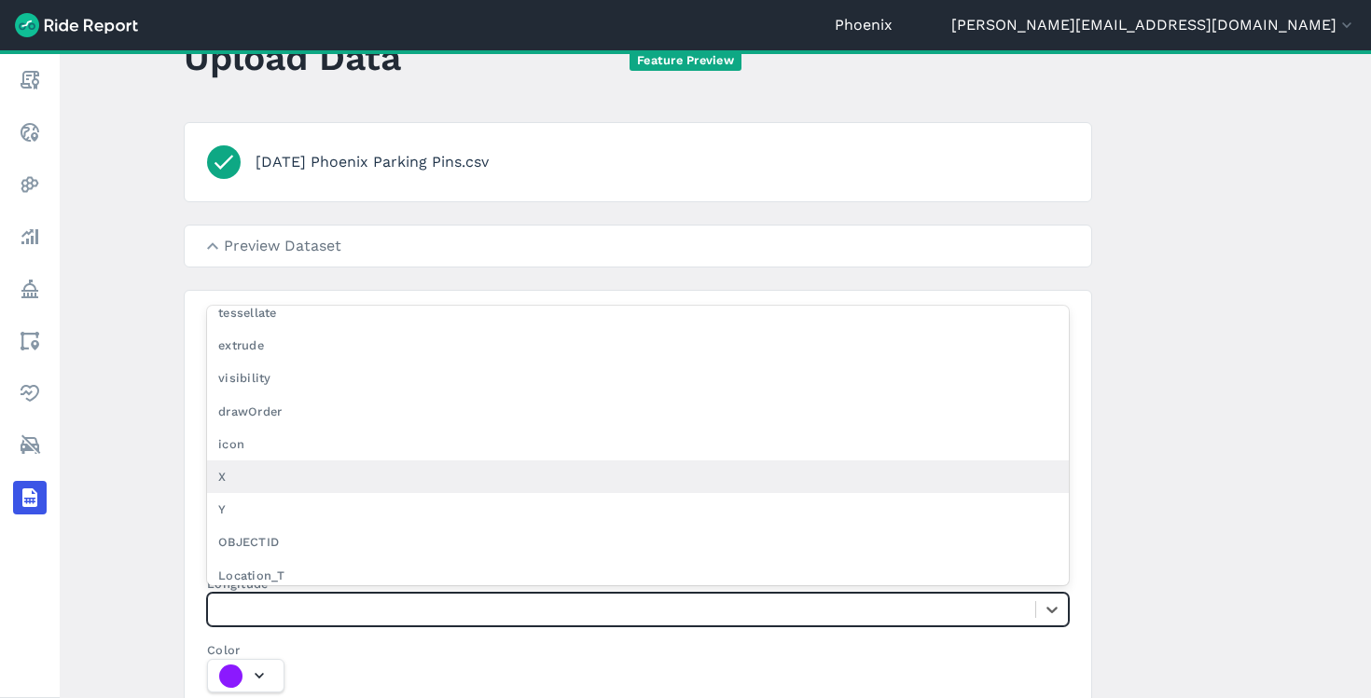
click at [311, 488] on div "X" at bounding box center [638, 477] width 862 height 33
click at [221, 601] on input "Longitude option X focused, 12 of 29. 29 results available. Use Up and Down to …" at bounding box center [219, 610] width 4 height 18
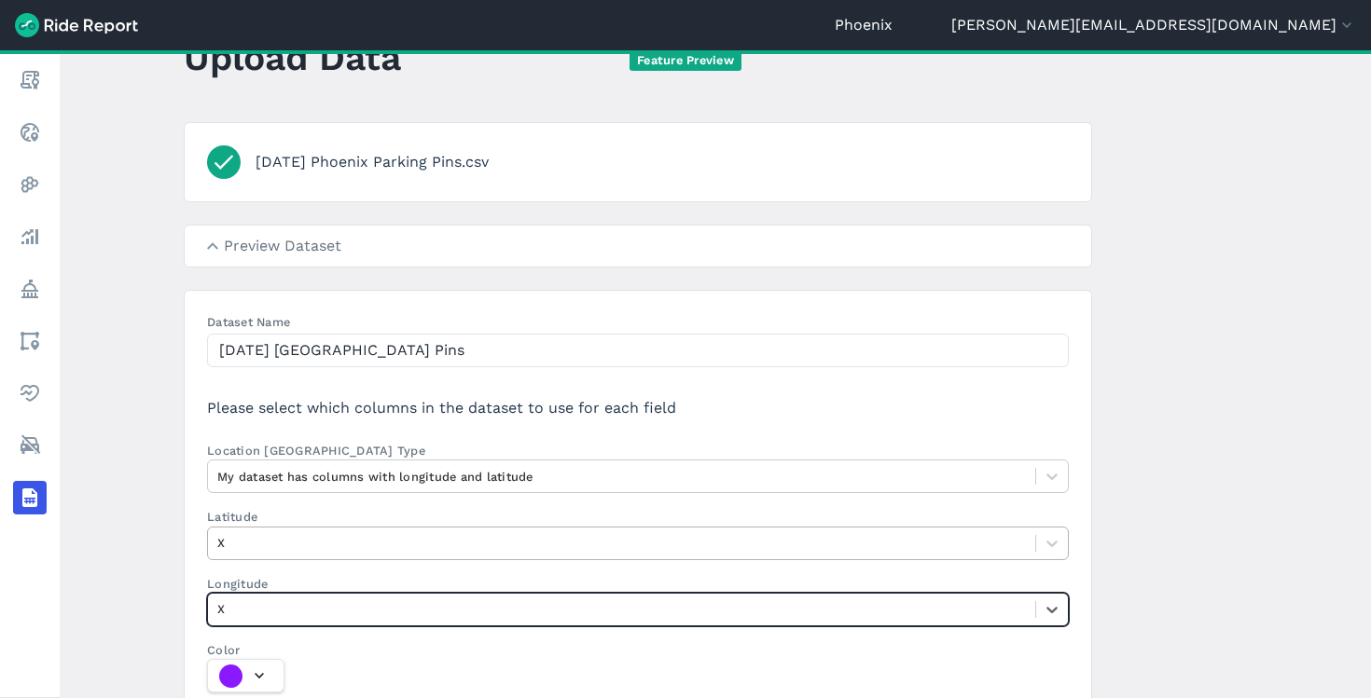
click at [285, 549] on div at bounding box center [621, 542] width 809 height 21
click at [221, 549] on input "Latitude X" at bounding box center [219, 543] width 4 height 18
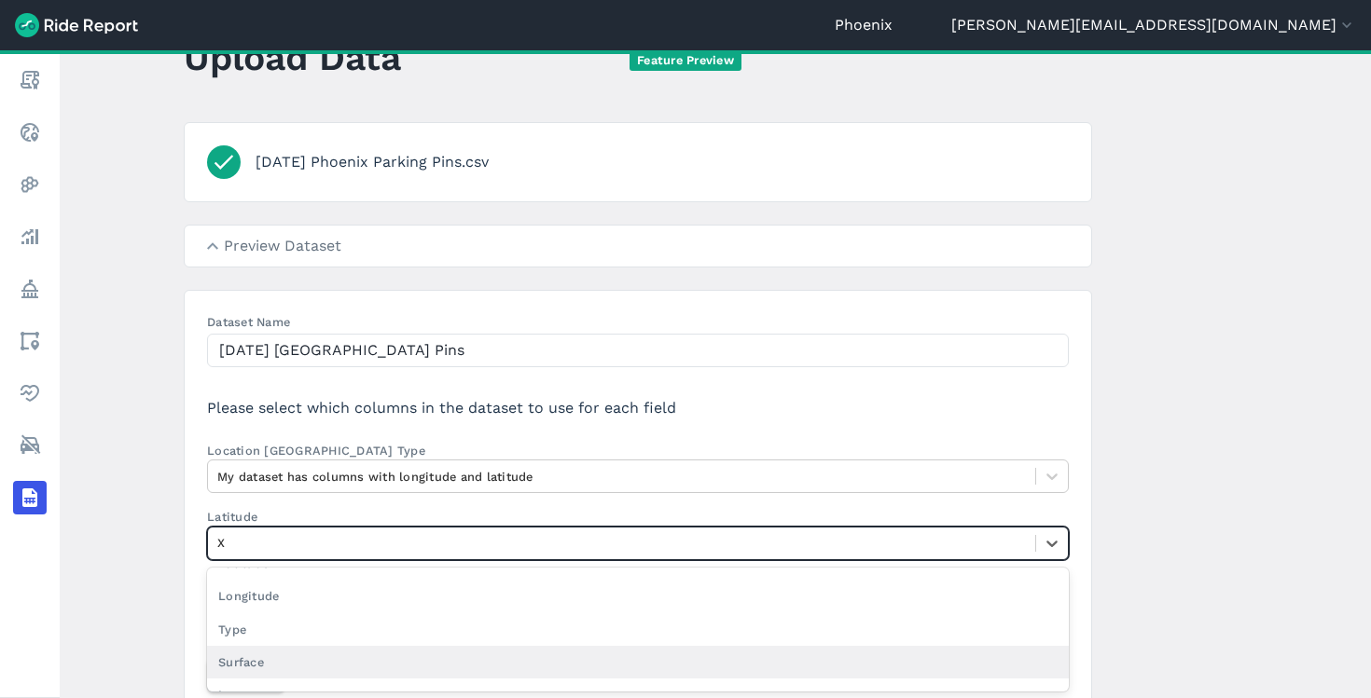
scroll to position [632, 0]
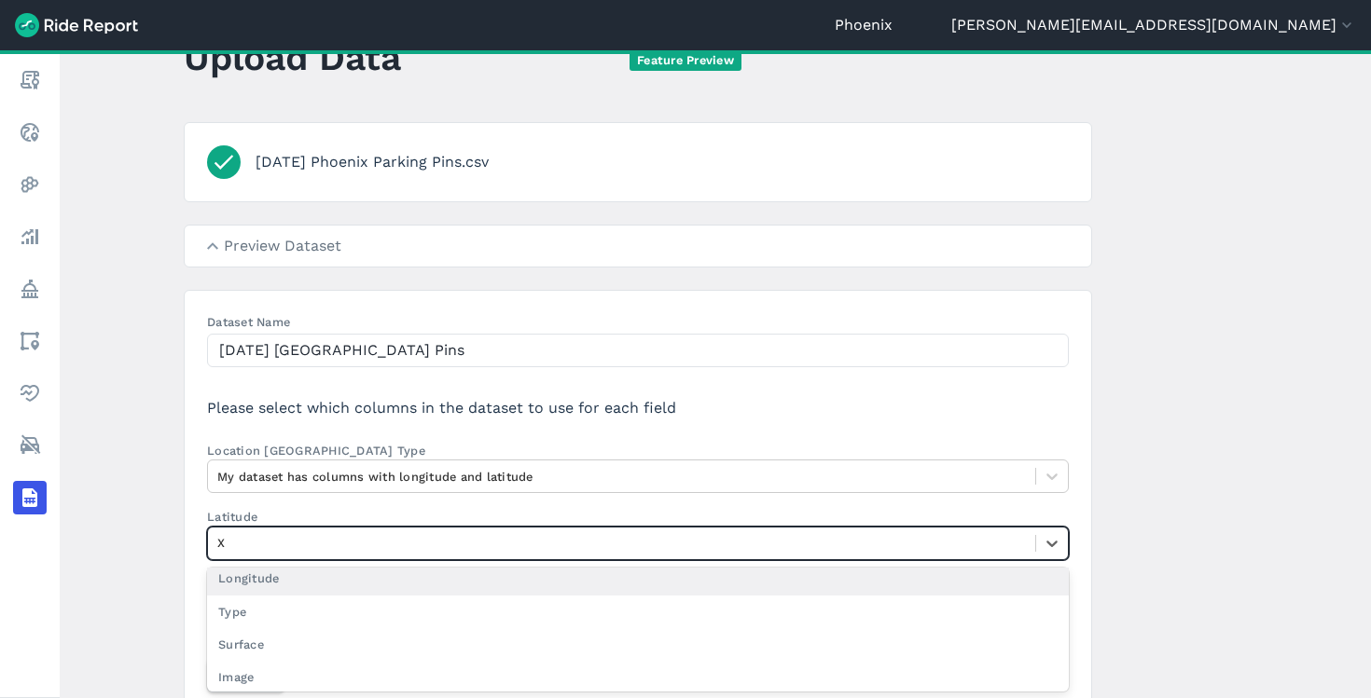
click at [261, 574] on div "Longitude" at bounding box center [638, 578] width 862 height 33
click at [221, 552] on input "Latitude option Longitude focused, 21 of 29. 28 results available. Use Up and D…" at bounding box center [219, 543] width 4 height 18
click at [371, 551] on div at bounding box center [621, 542] width 809 height 21
click at [221, 551] on input "Latitude option Longitude, selected. option Name focused, 1 of 29. 28 results a…" at bounding box center [219, 543] width 4 height 18
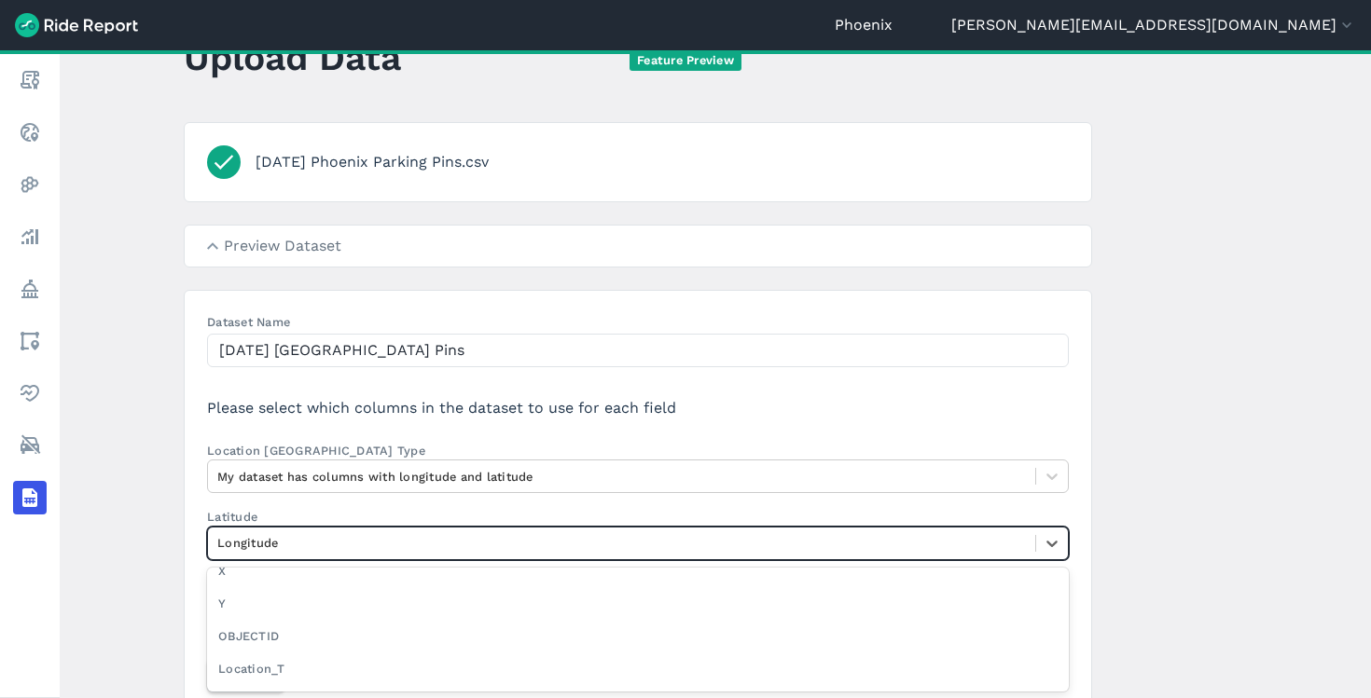
scroll to position [363, 0]
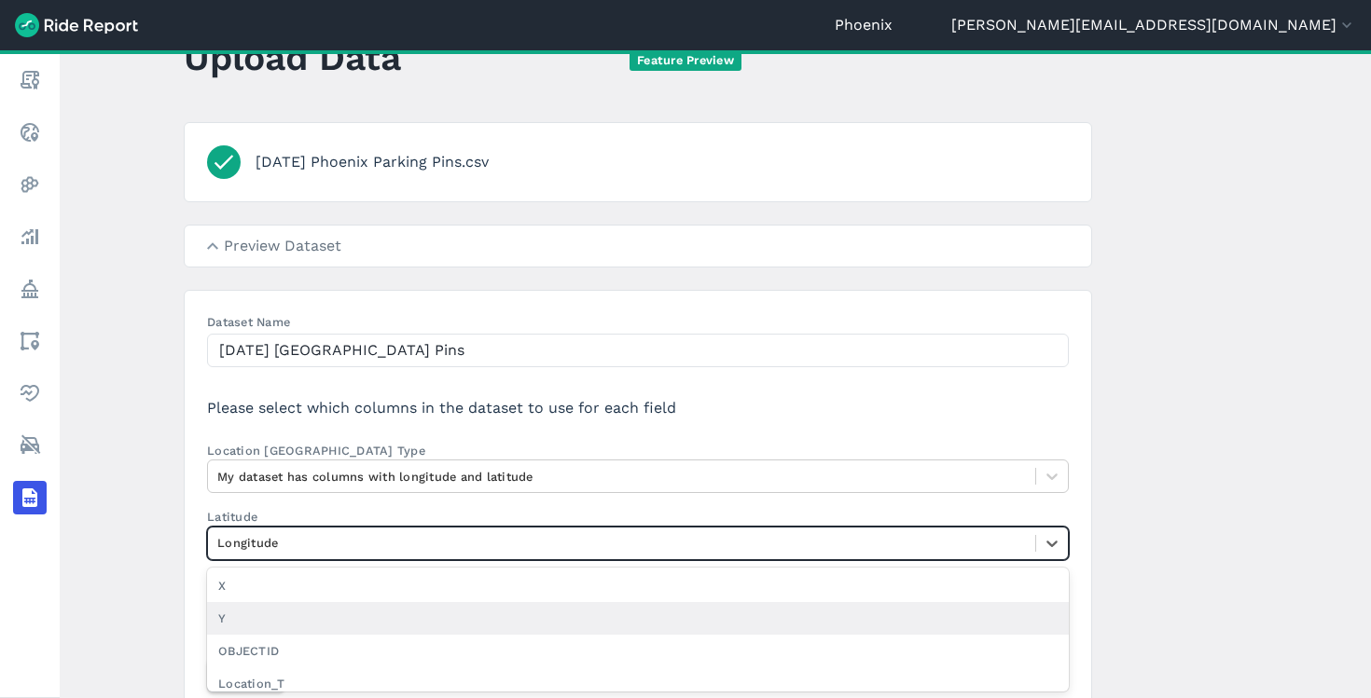
click at [243, 624] on div "Y" at bounding box center [638, 618] width 862 height 33
click at [221, 552] on input "Latitude option Longitude, selected. option Y focused, 13 of 29. 28 results ava…" at bounding box center [219, 543] width 4 height 18
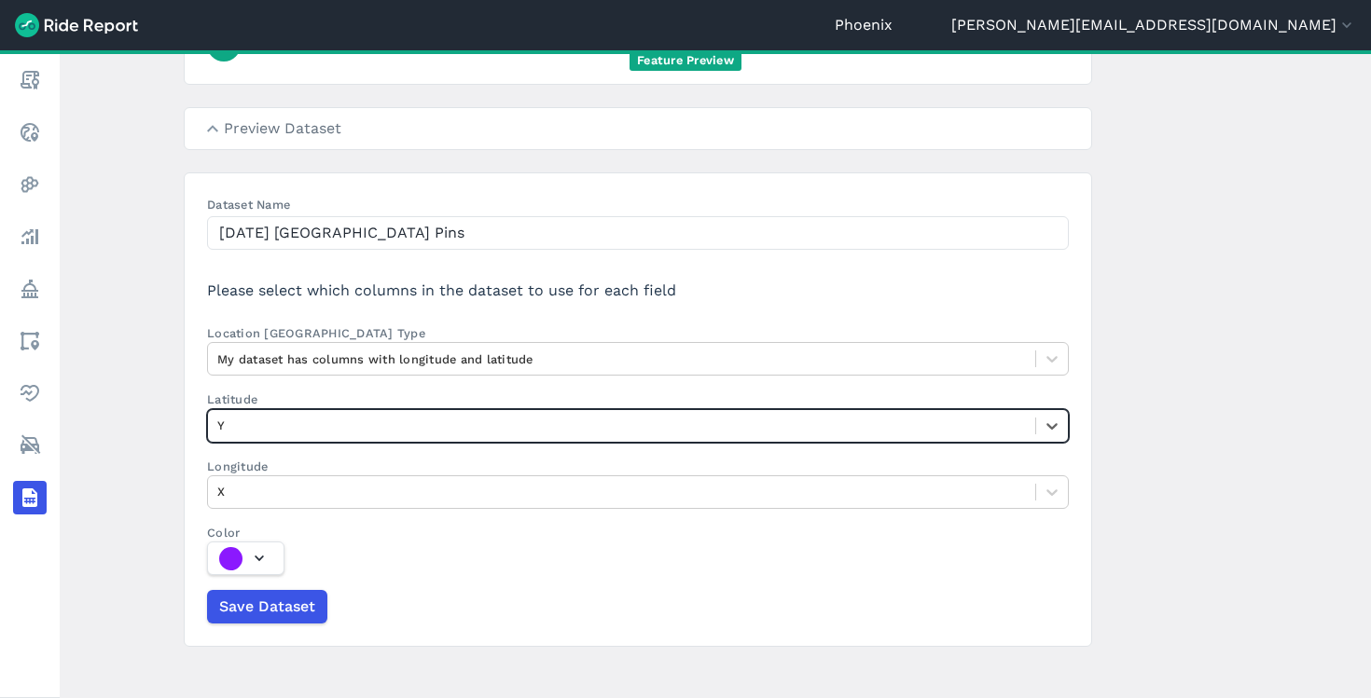
scroll to position [187, 0]
click at [240, 606] on span "Save Dataset" at bounding box center [266, 605] width 96 height 22
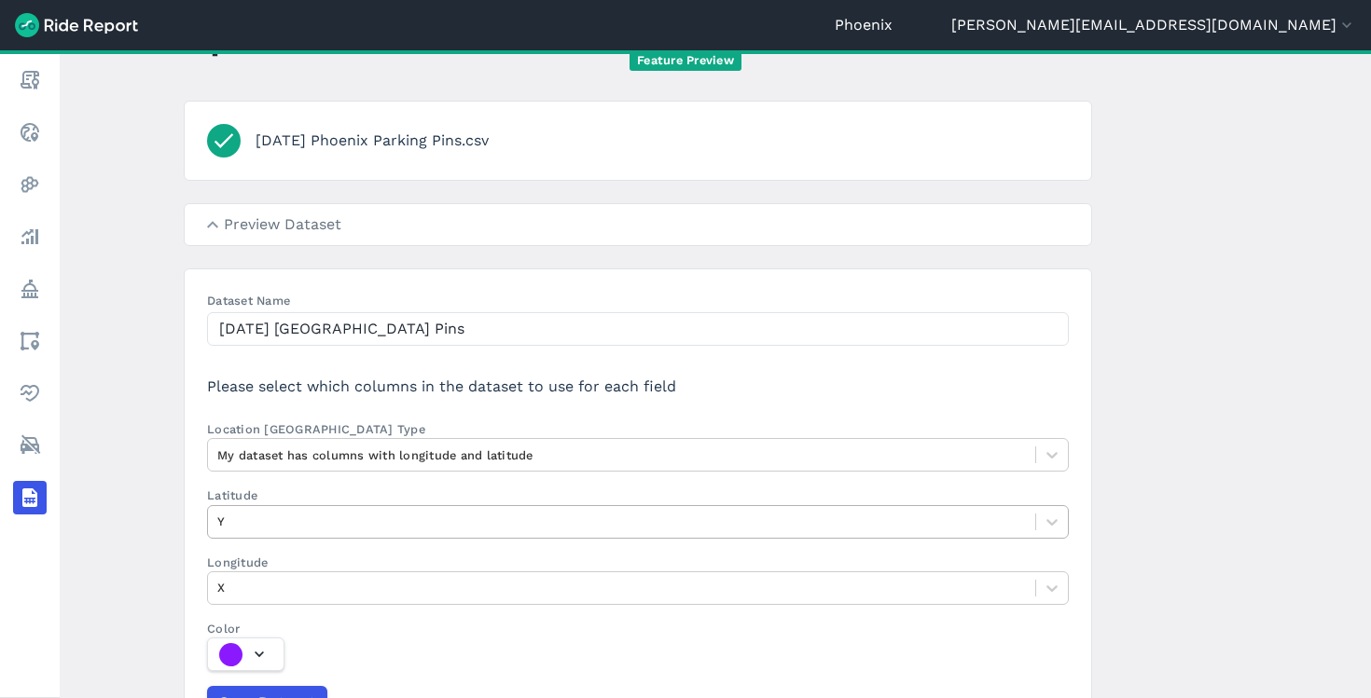
scroll to position [0, 0]
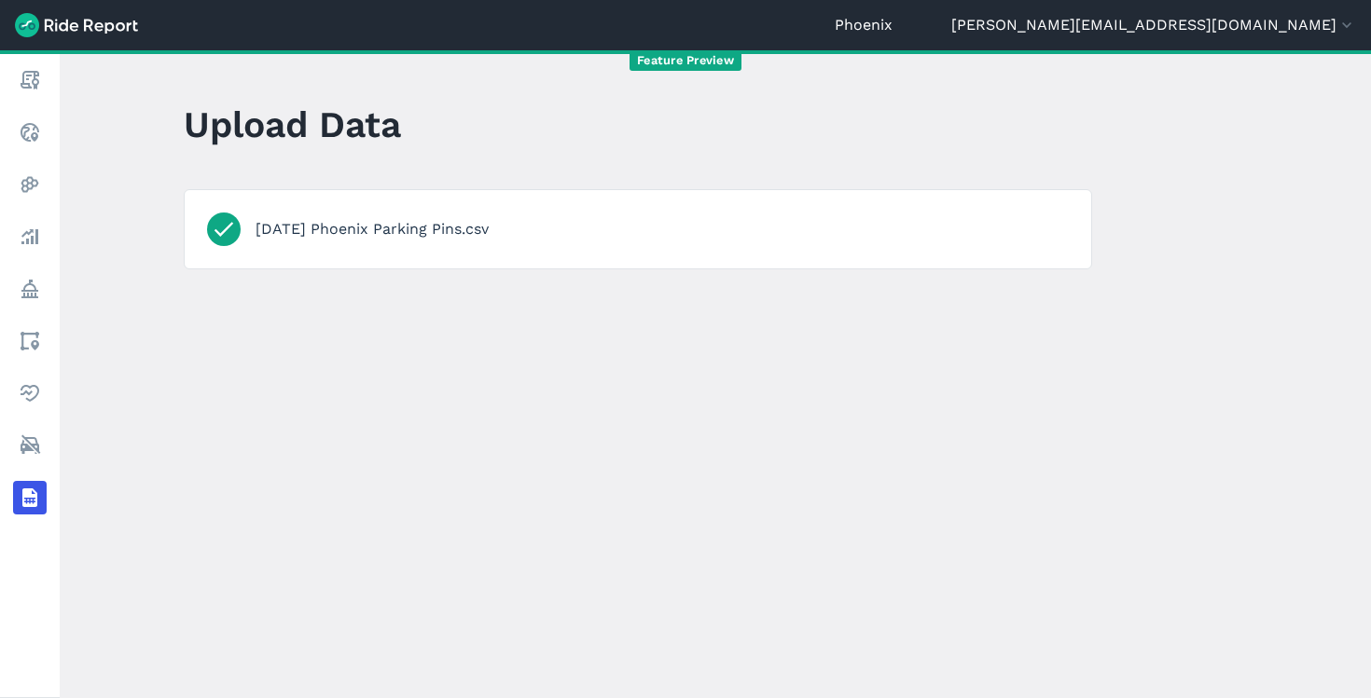
click at [357, 223] on h1 "[DATE] Phoenix Parking Pins.csv" at bounding box center [372, 229] width 233 height 22
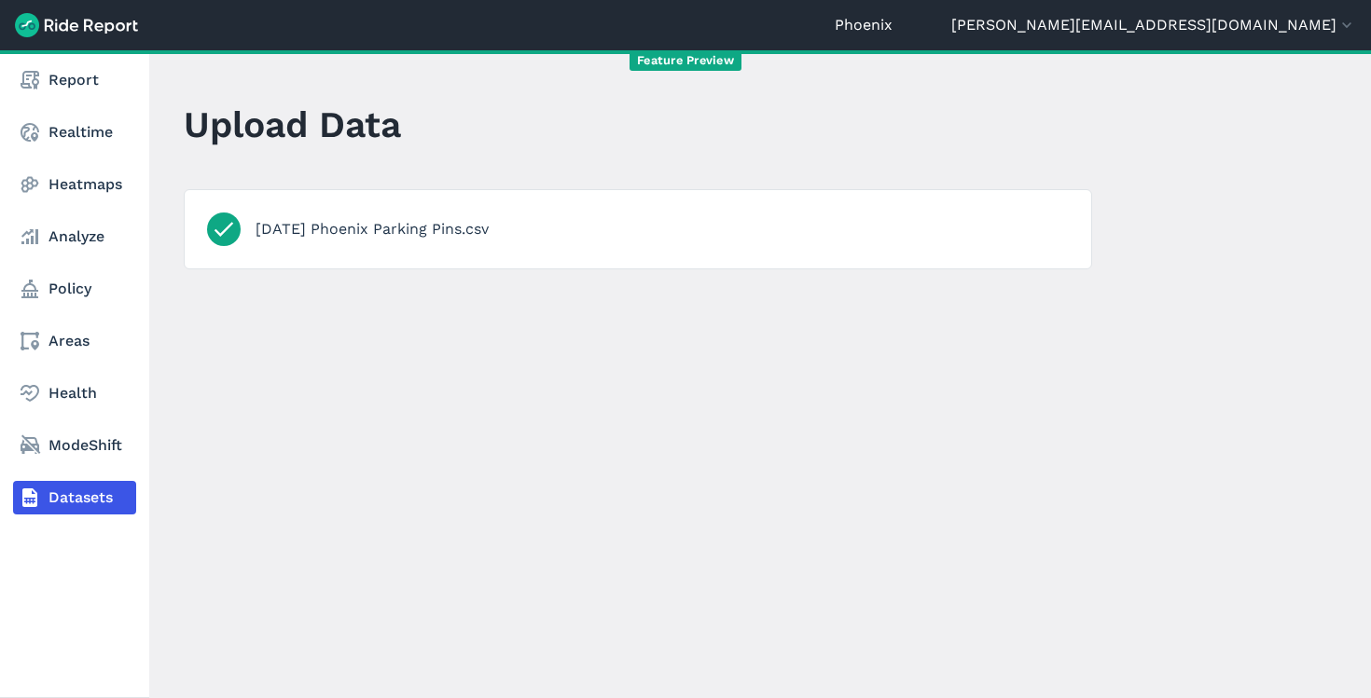
click at [32, 501] on icon at bounding box center [30, 498] width 22 height 22
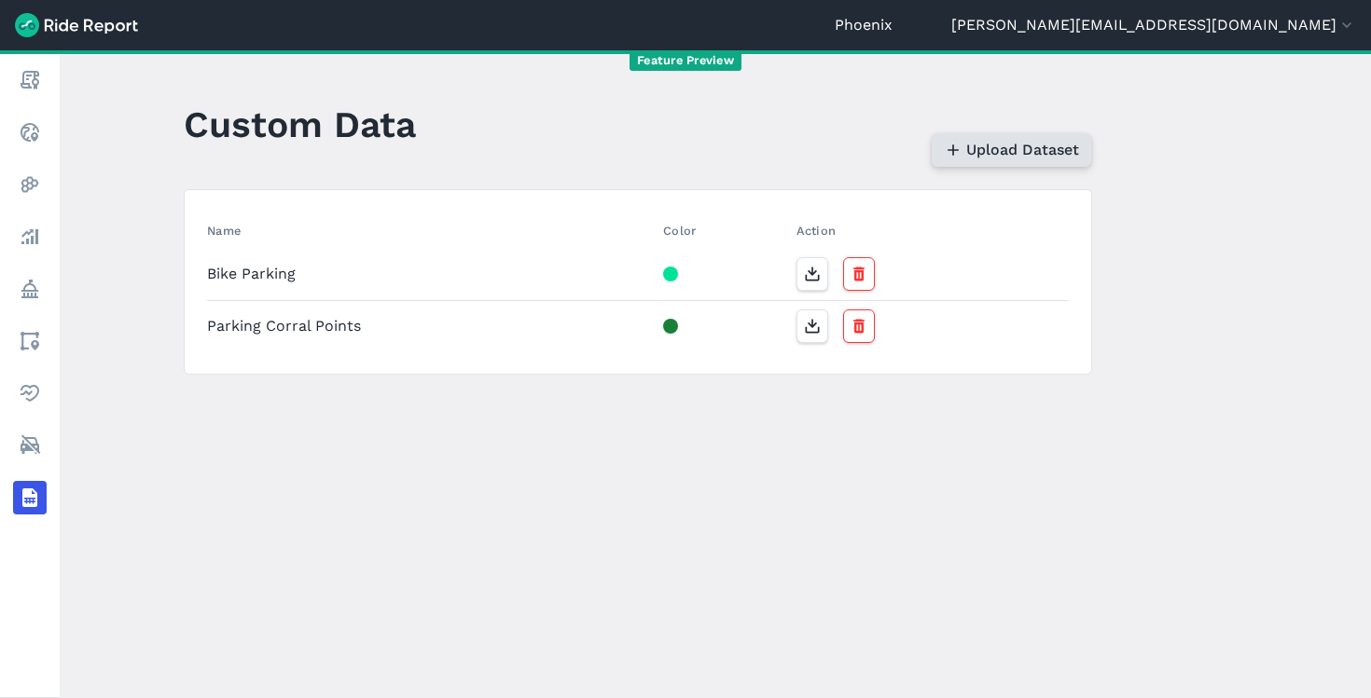
click at [984, 154] on span "Upload Dataset" at bounding box center [1022, 150] width 113 height 22
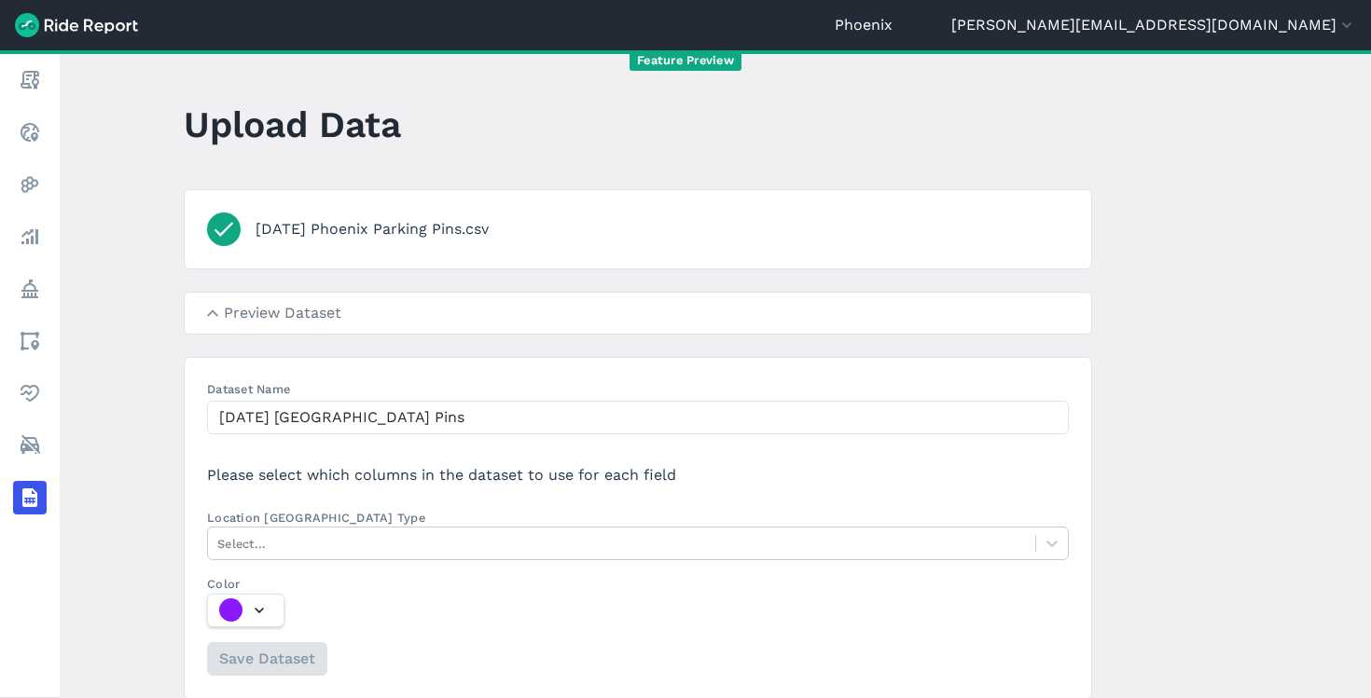
scroll to position [67, 0]
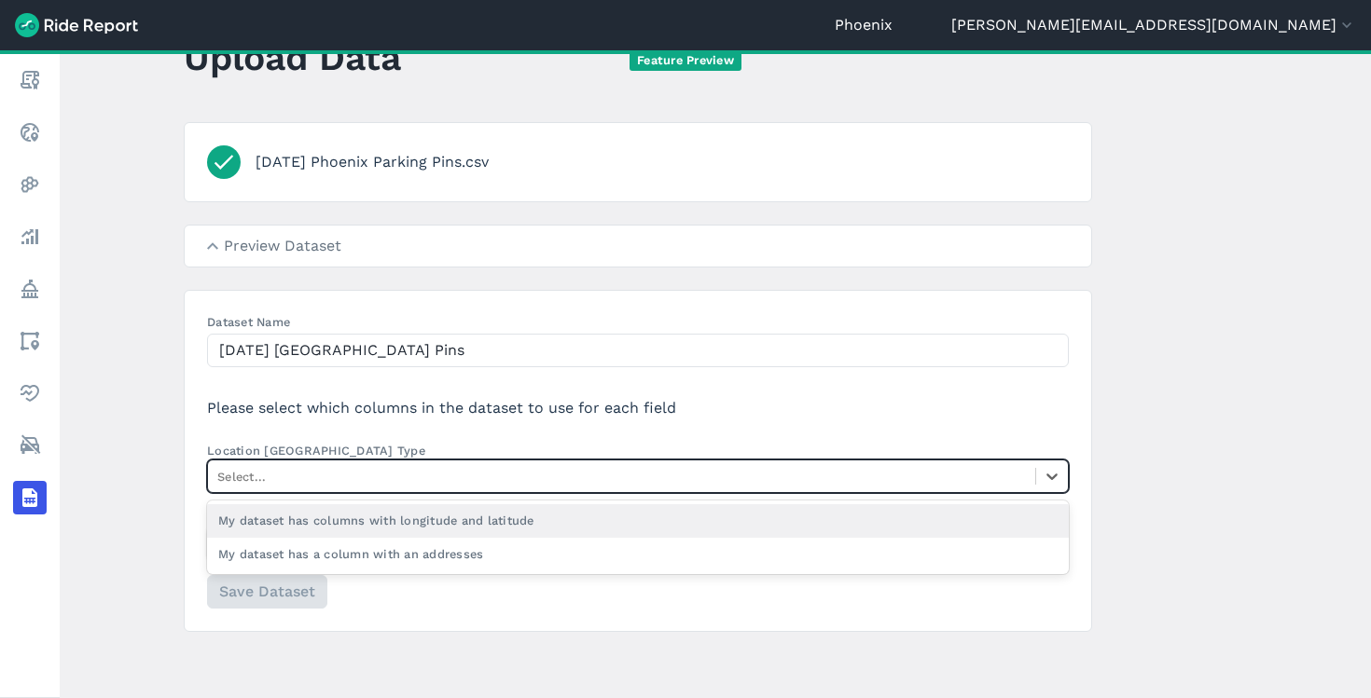
click at [423, 473] on div at bounding box center [621, 476] width 809 height 21
click at [221, 473] on input "Location Column Type option My dataset has columns with longitude and latitude …" at bounding box center [219, 477] width 4 height 18
click at [416, 517] on div "My dataset has columns with longitude and latitude" at bounding box center [638, 521] width 862 height 33
click at [221, 486] on input "Location Column Type option My dataset has columns with longitude and latitude …" at bounding box center [219, 477] width 4 height 18
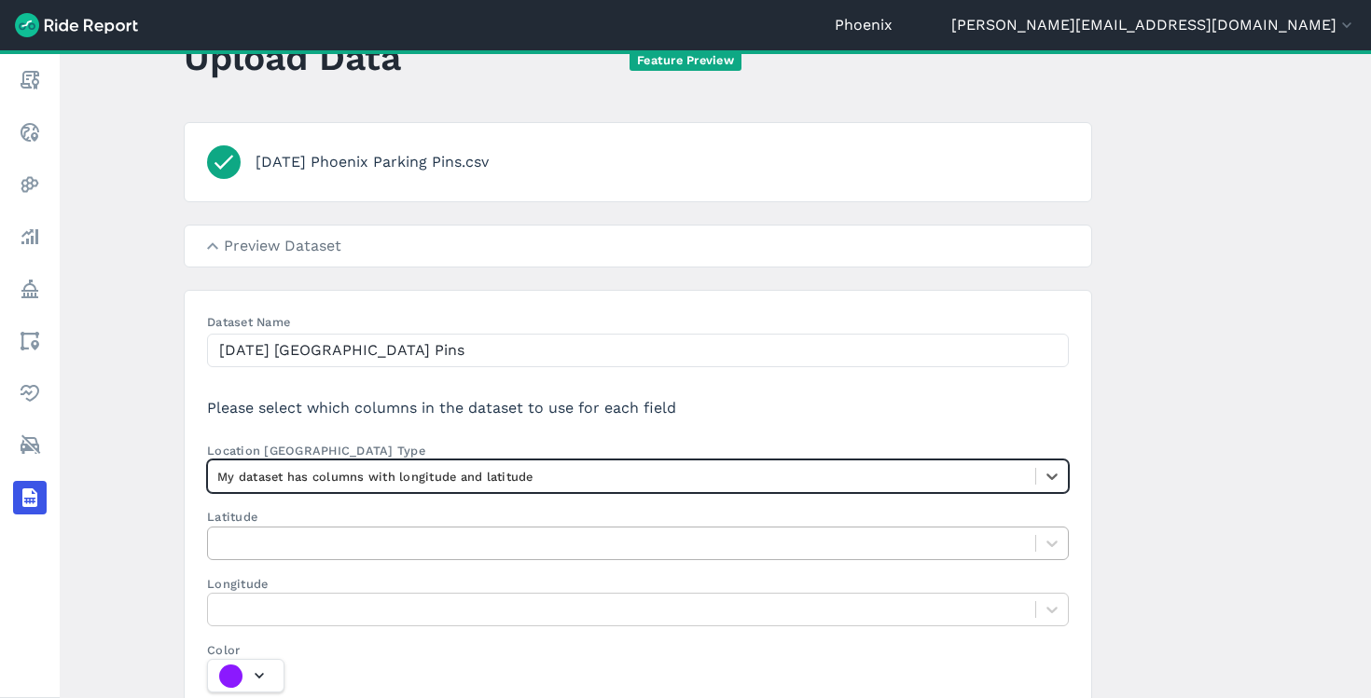
scroll to position [73, 0]
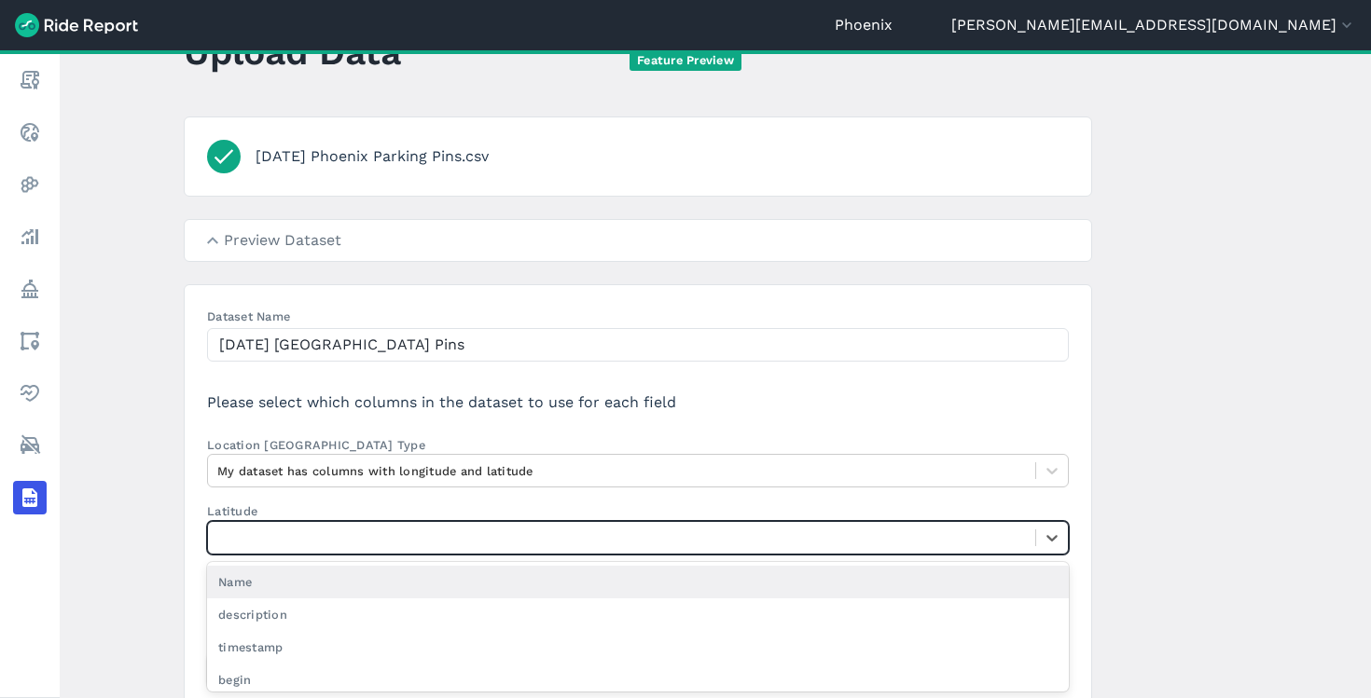
click at [409, 529] on div at bounding box center [621, 537] width 809 height 21
click at [221, 529] on input "Latitude option Name focused, 1 of 29. 29 results available. Use Up and Down to…" at bounding box center [219, 538] width 4 height 18
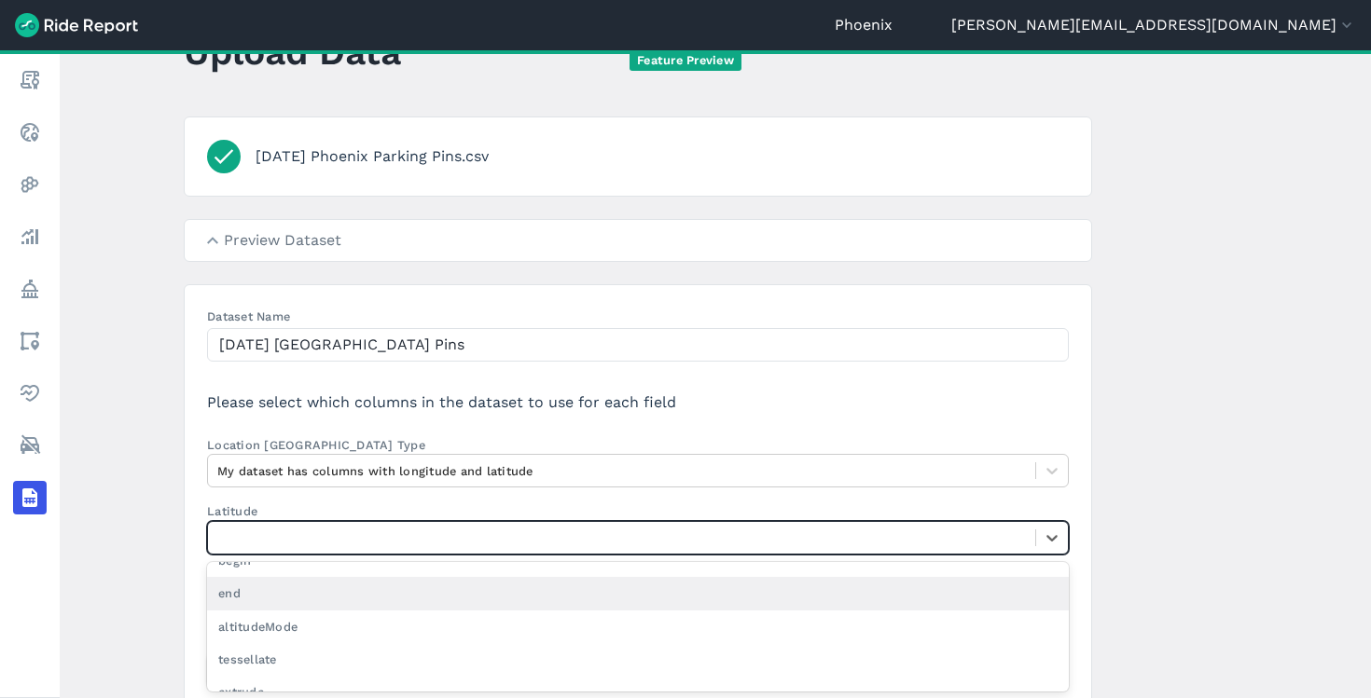
type input "y"
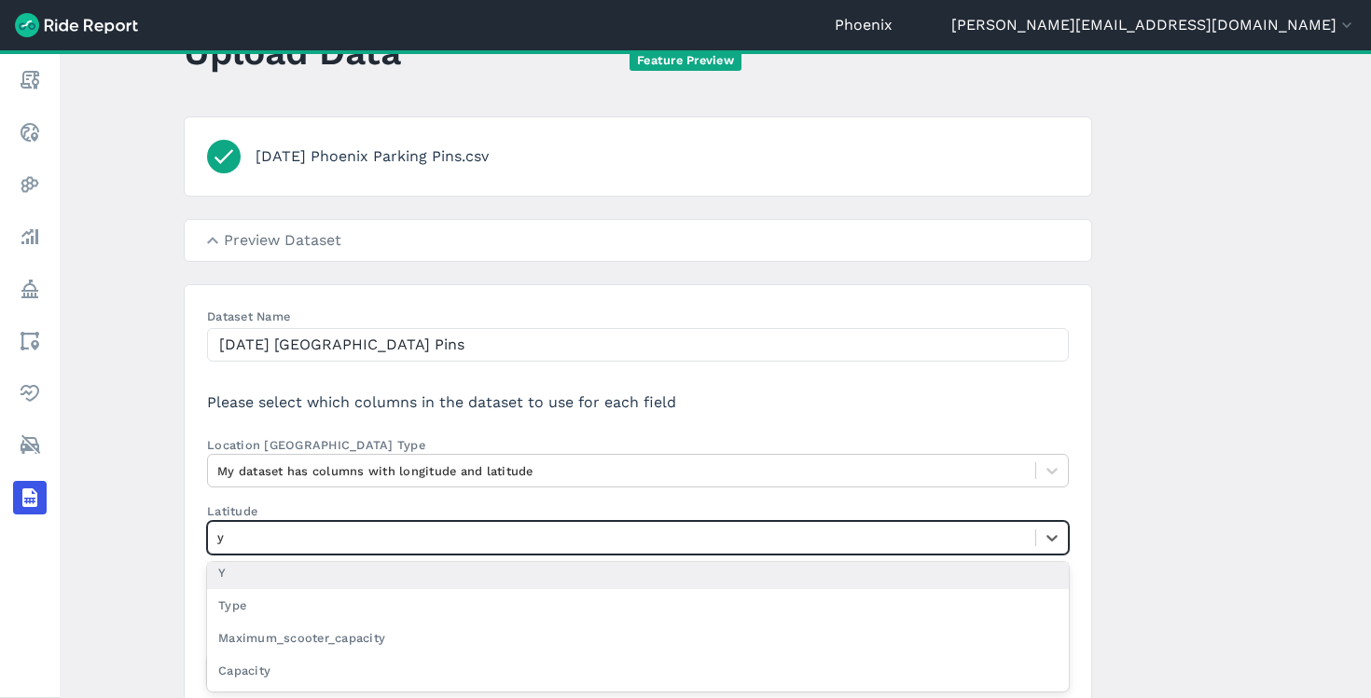
click at [366, 584] on div "Y" at bounding box center [638, 573] width 862 height 33
click at [228, 546] on input "y" at bounding box center [222, 538] width 11 height 18
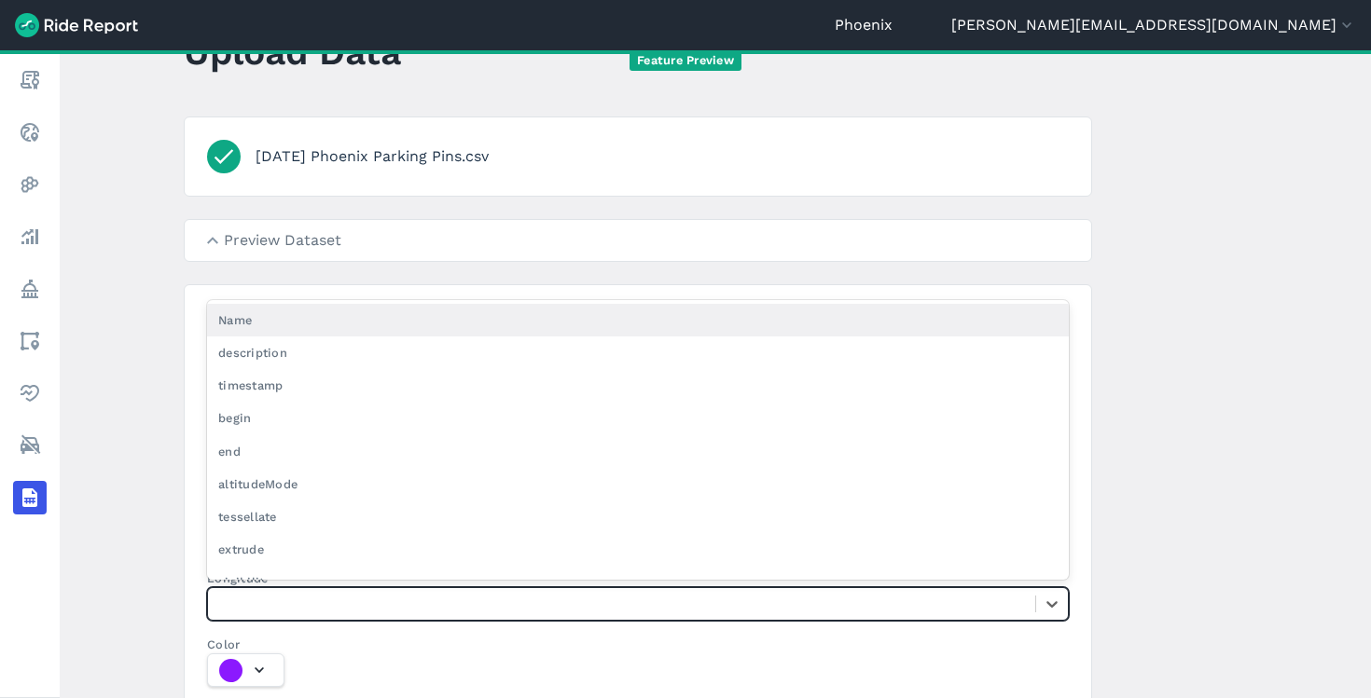
click at [324, 603] on div at bounding box center [621, 603] width 809 height 21
click at [221, 603] on input "Longitude option Name focused, 1 of 29. 29 results available. Use Up and Down t…" at bounding box center [219, 604] width 4 height 18
type input "x"
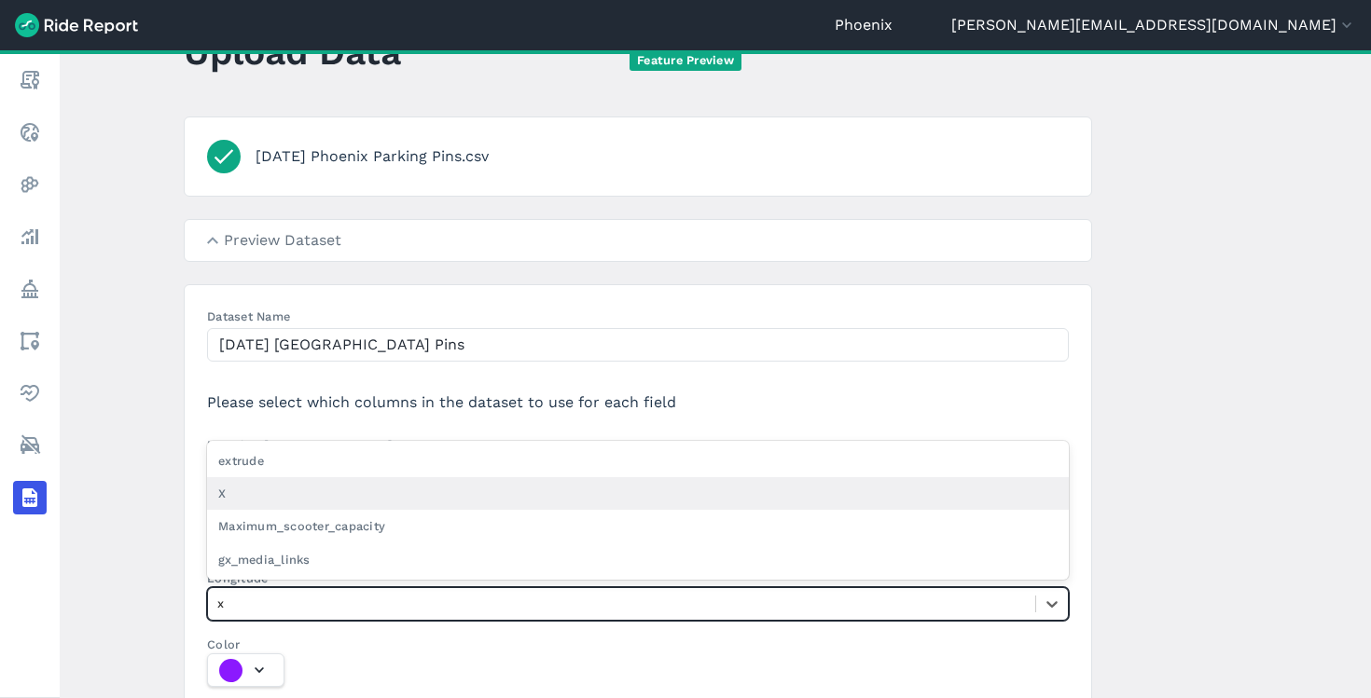
click at [308, 496] on div "X" at bounding box center [638, 493] width 862 height 33
click at [228, 595] on input "x" at bounding box center [222, 604] width 11 height 18
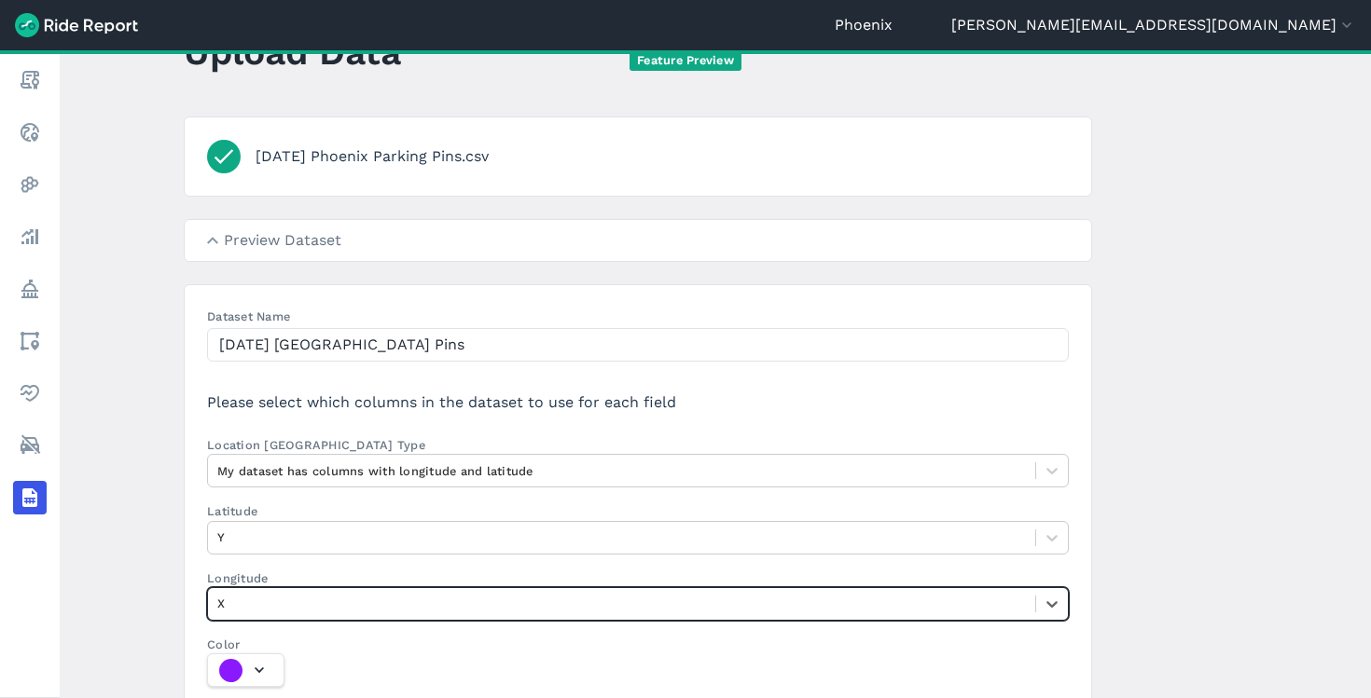
scroll to position [201, 0]
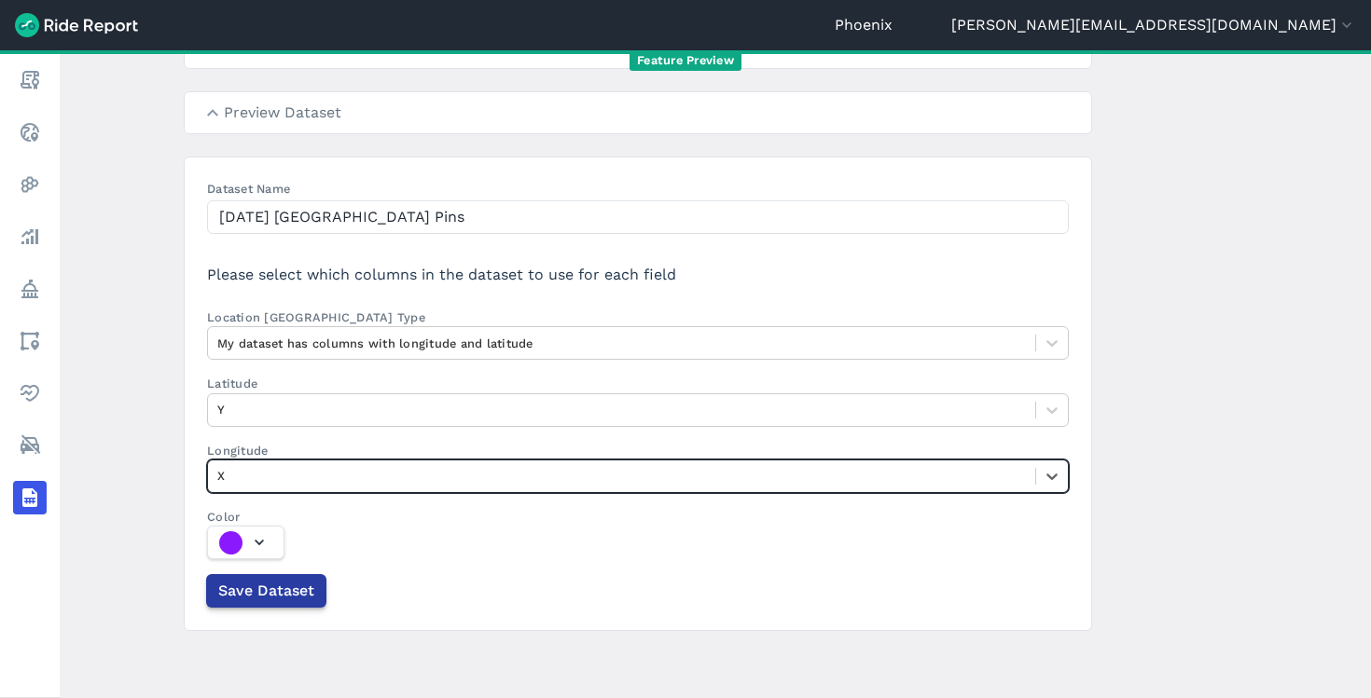
click at [236, 594] on span "Save Dataset" at bounding box center [266, 591] width 96 height 22
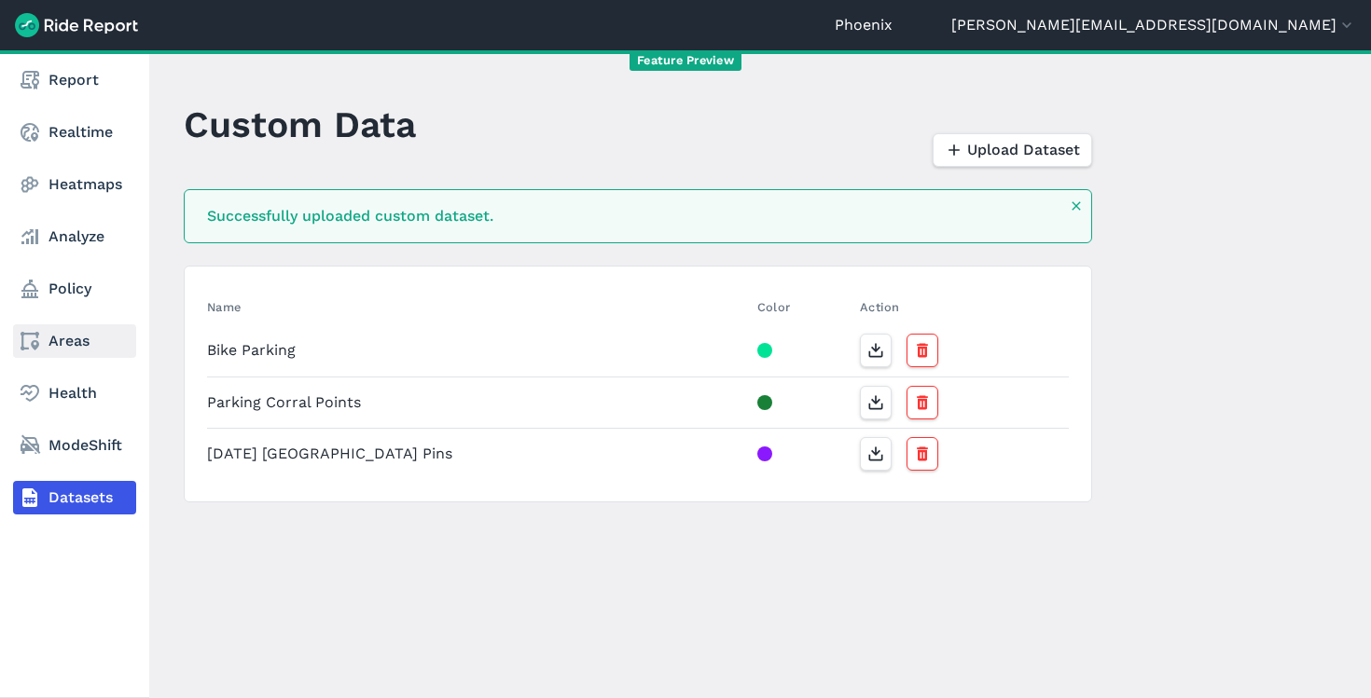
click at [27, 345] on icon at bounding box center [30, 341] width 22 height 22
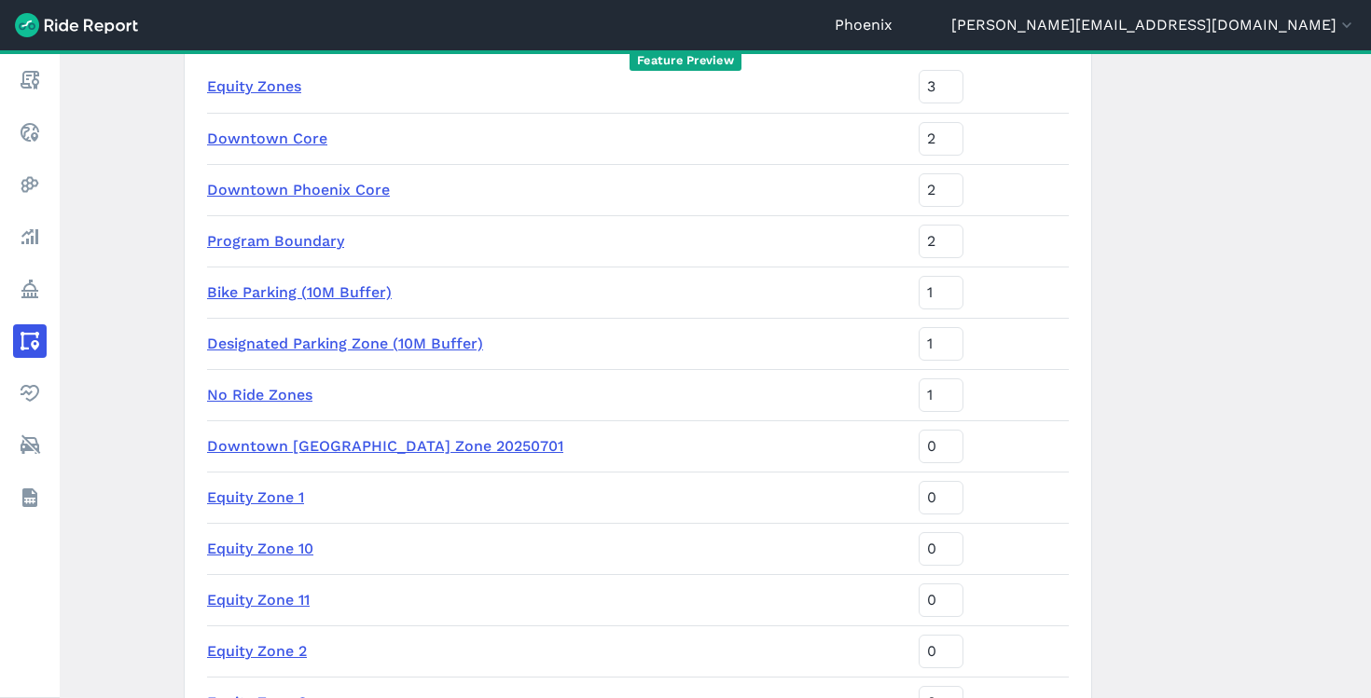
scroll to position [242, 0]
click at [318, 345] on link "Designated Parking Zone (10M Buffer)" at bounding box center [345, 346] width 276 height 18
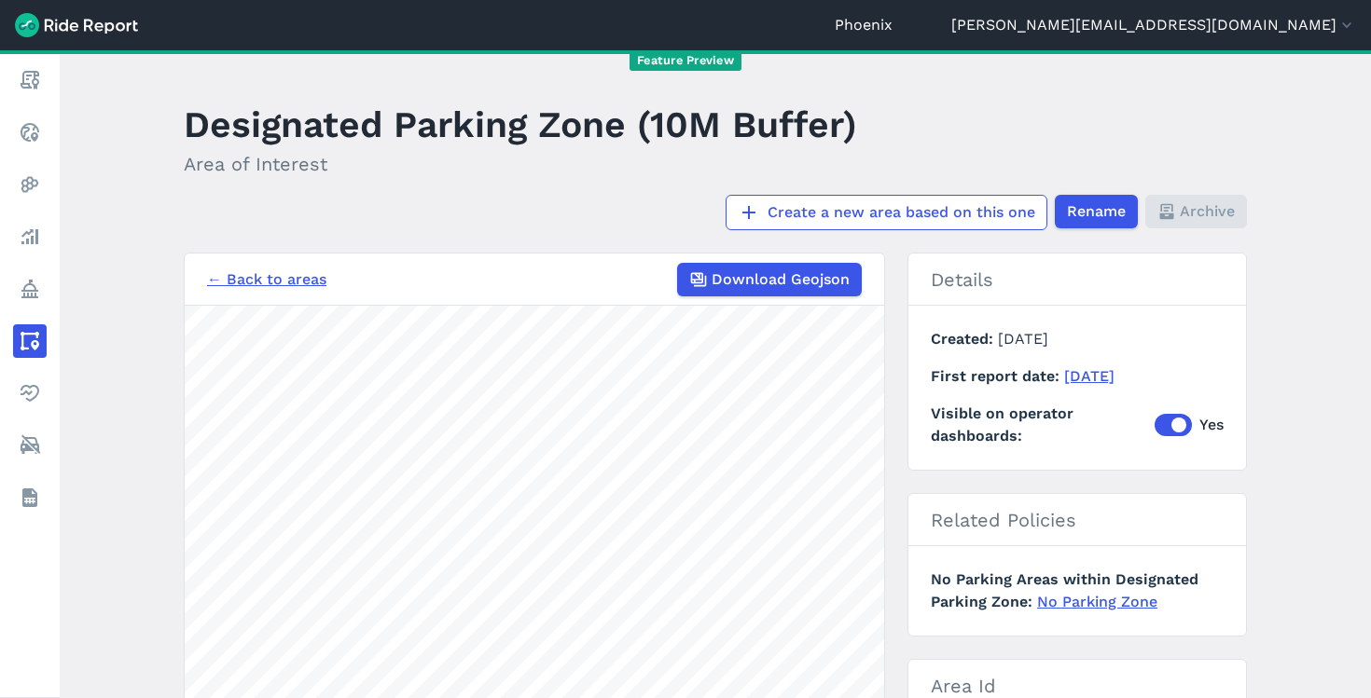
click at [251, 278] on link "← Back to areas" at bounding box center [266, 280] width 119 height 22
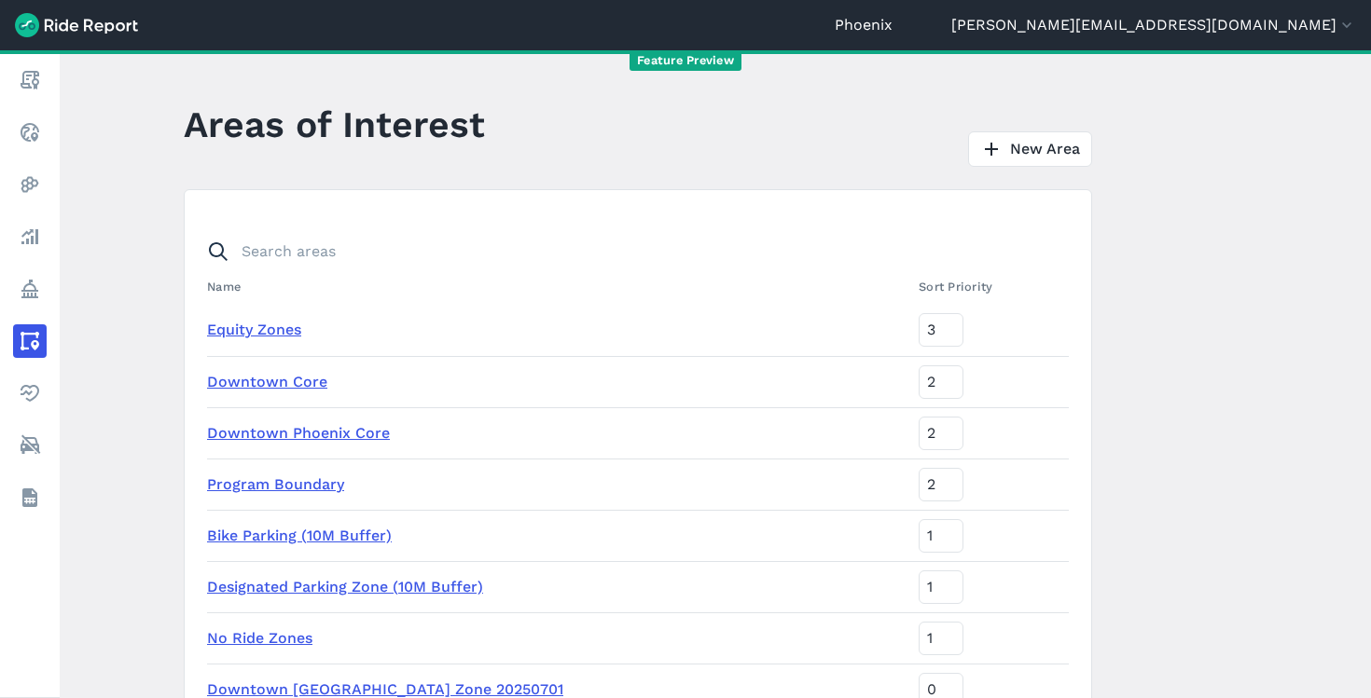
click at [255, 388] on link "Downtown Core" at bounding box center [267, 382] width 120 height 18
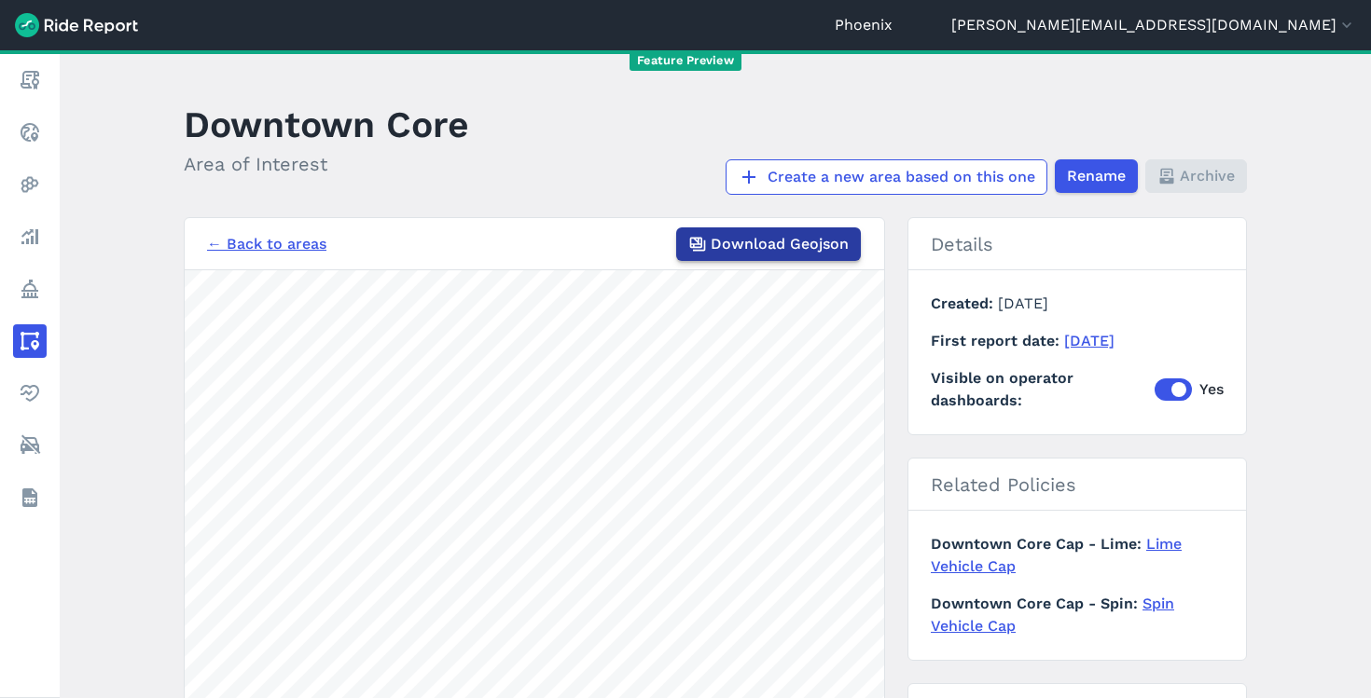
click at [805, 246] on span "Download Geojson" at bounding box center [780, 244] width 138 height 22
click at [241, 249] on link "← Back to areas" at bounding box center [266, 244] width 119 height 22
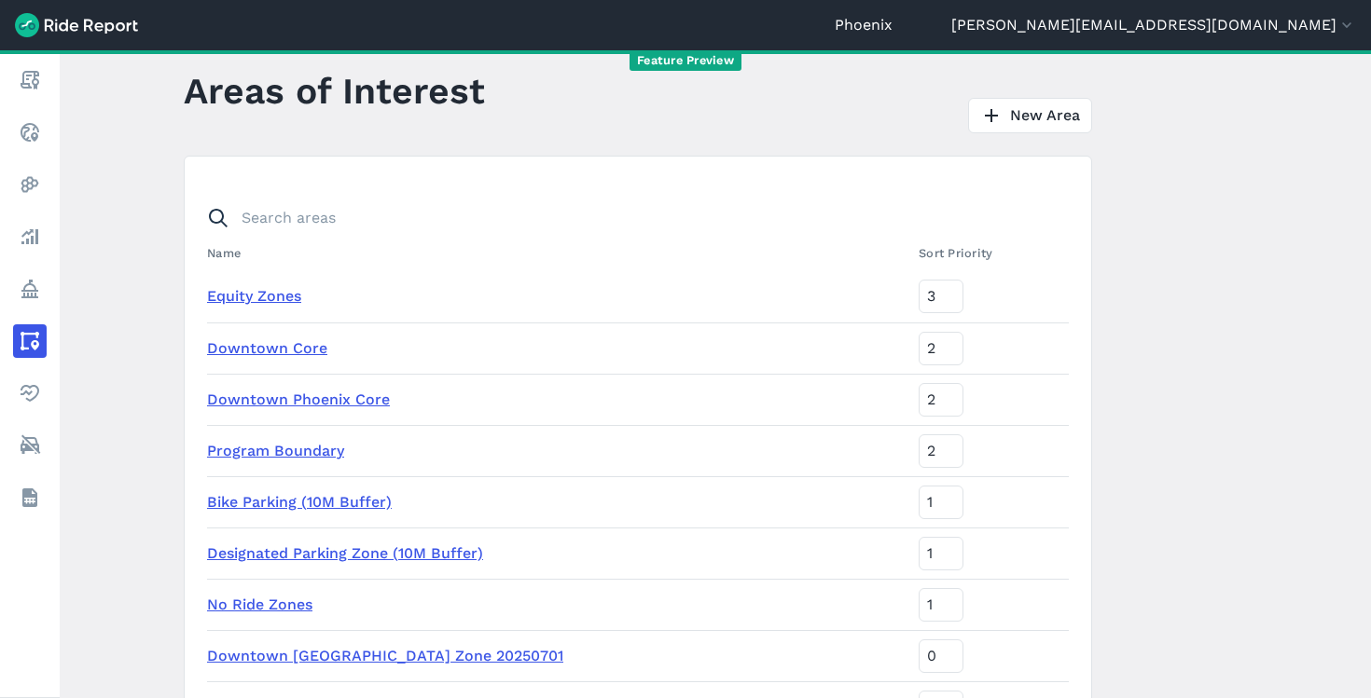
scroll to position [35, 0]
click at [294, 552] on link "Designated Parking Zone (10M Buffer)" at bounding box center [345, 553] width 276 height 18
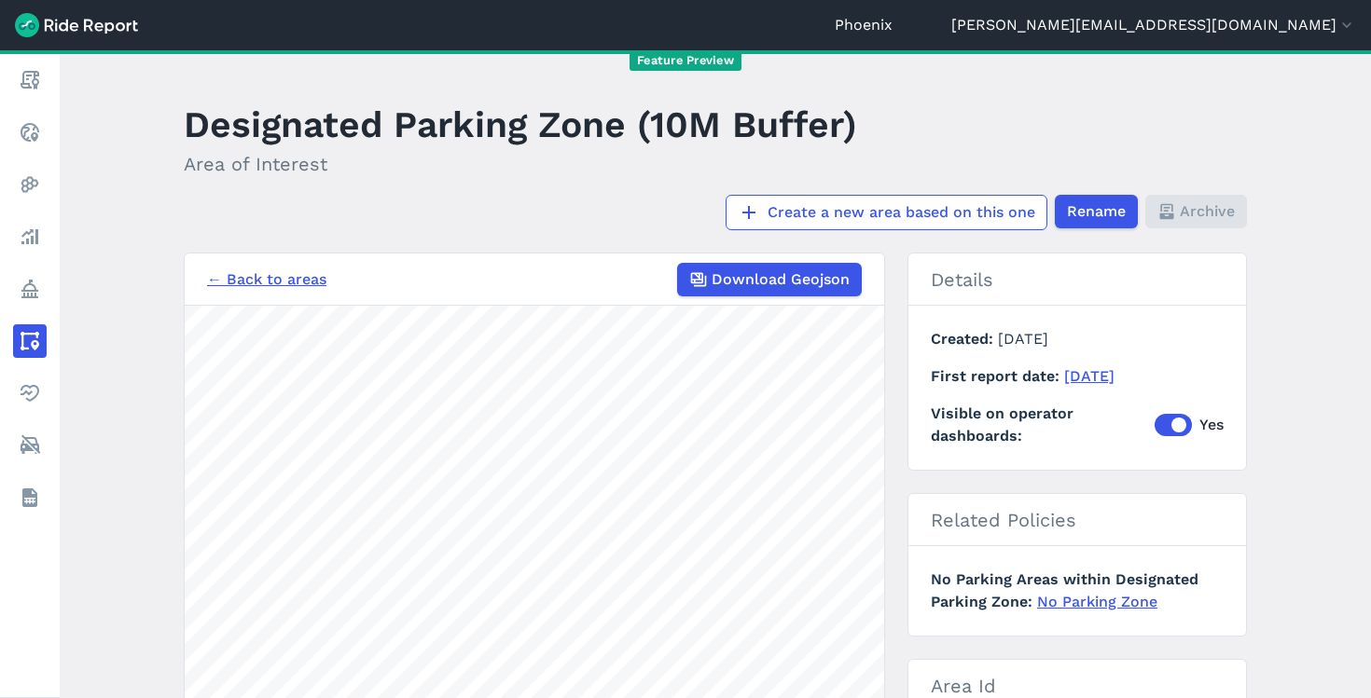
click at [239, 279] on link "← Back to areas" at bounding box center [266, 280] width 119 height 22
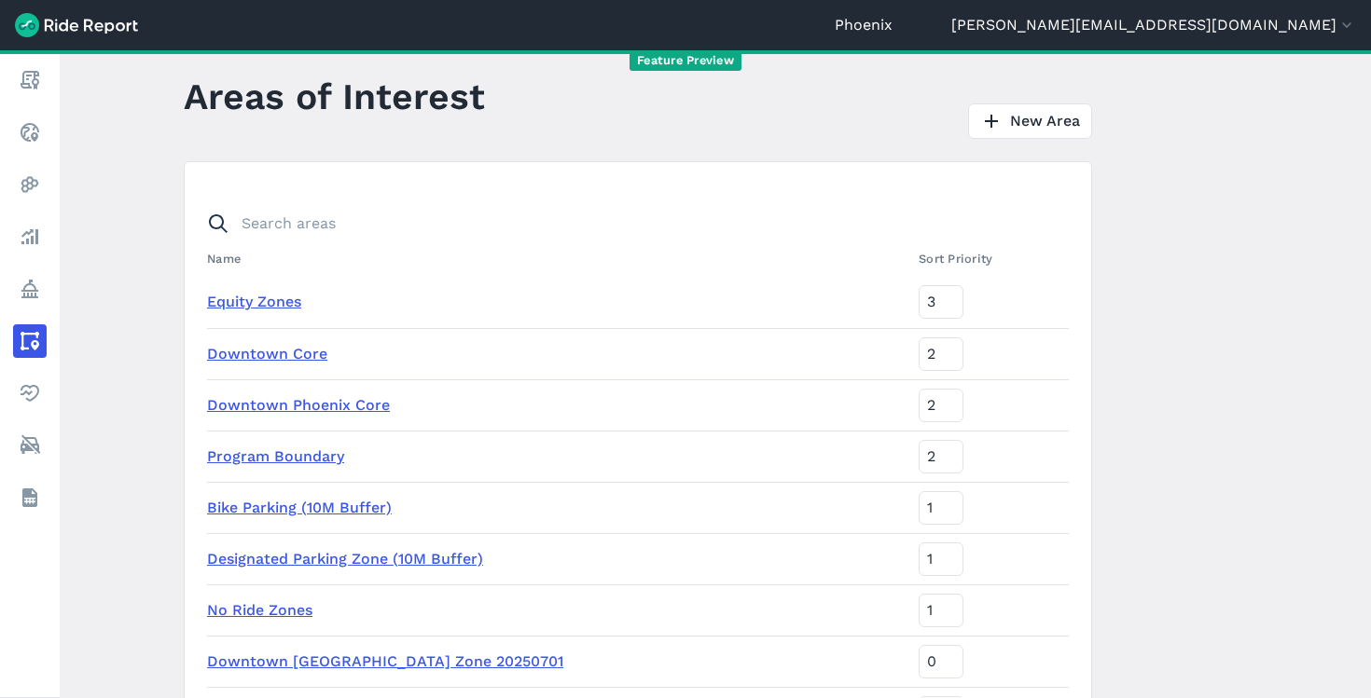
scroll to position [31, 0]
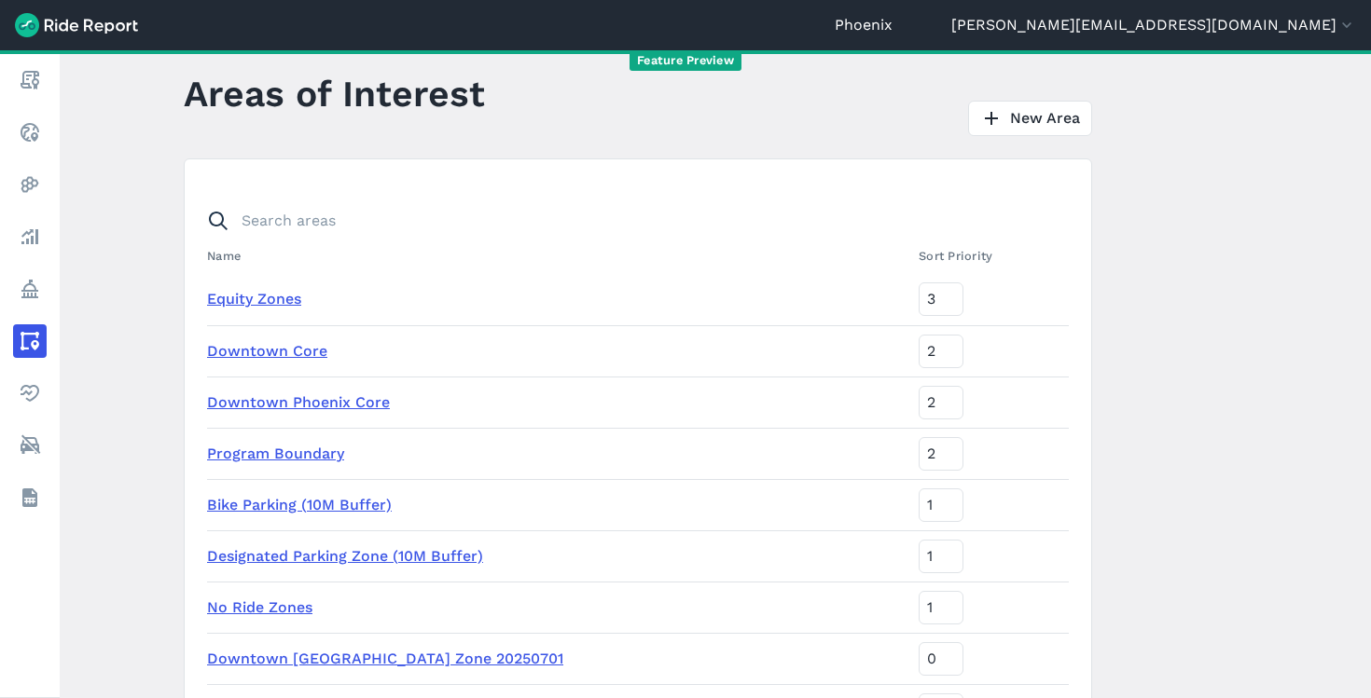
click at [408, 656] on link "Downtown [GEOGRAPHIC_DATA] Zone 20250701" at bounding box center [385, 659] width 356 height 18
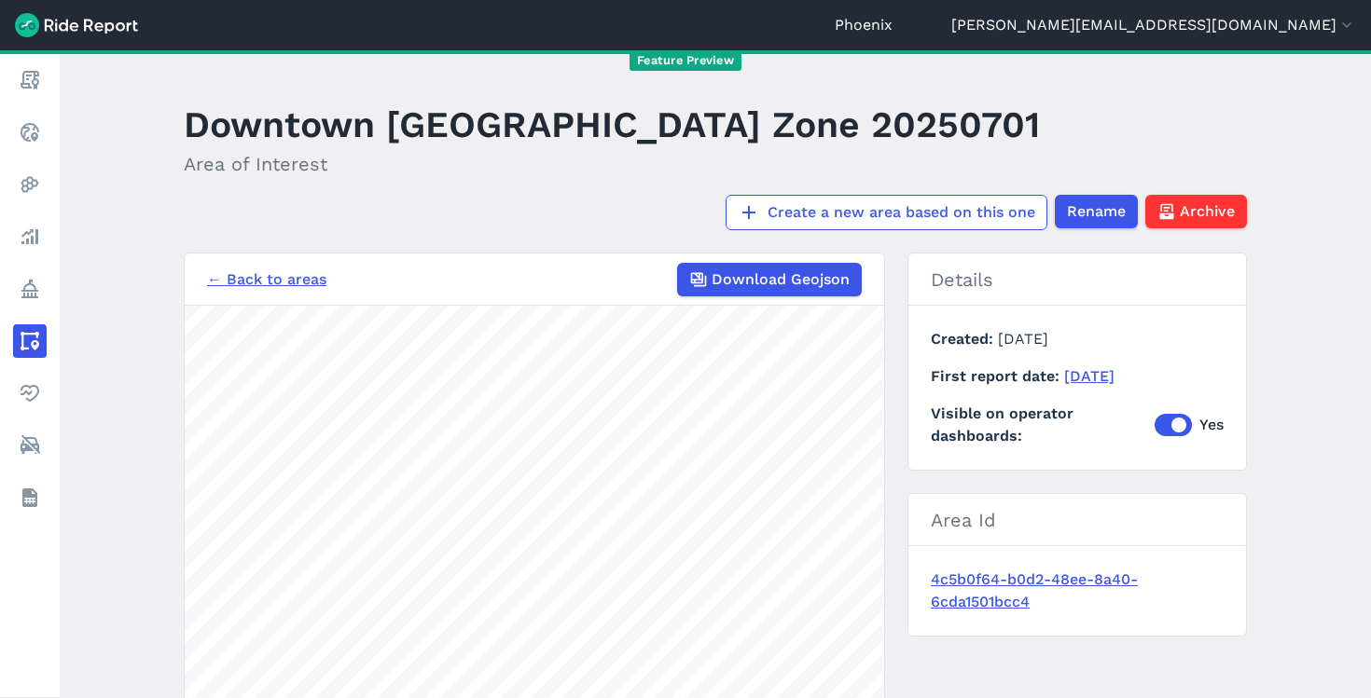
click at [237, 277] on link "← Back to areas" at bounding box center [266, 280] width 119 height 22
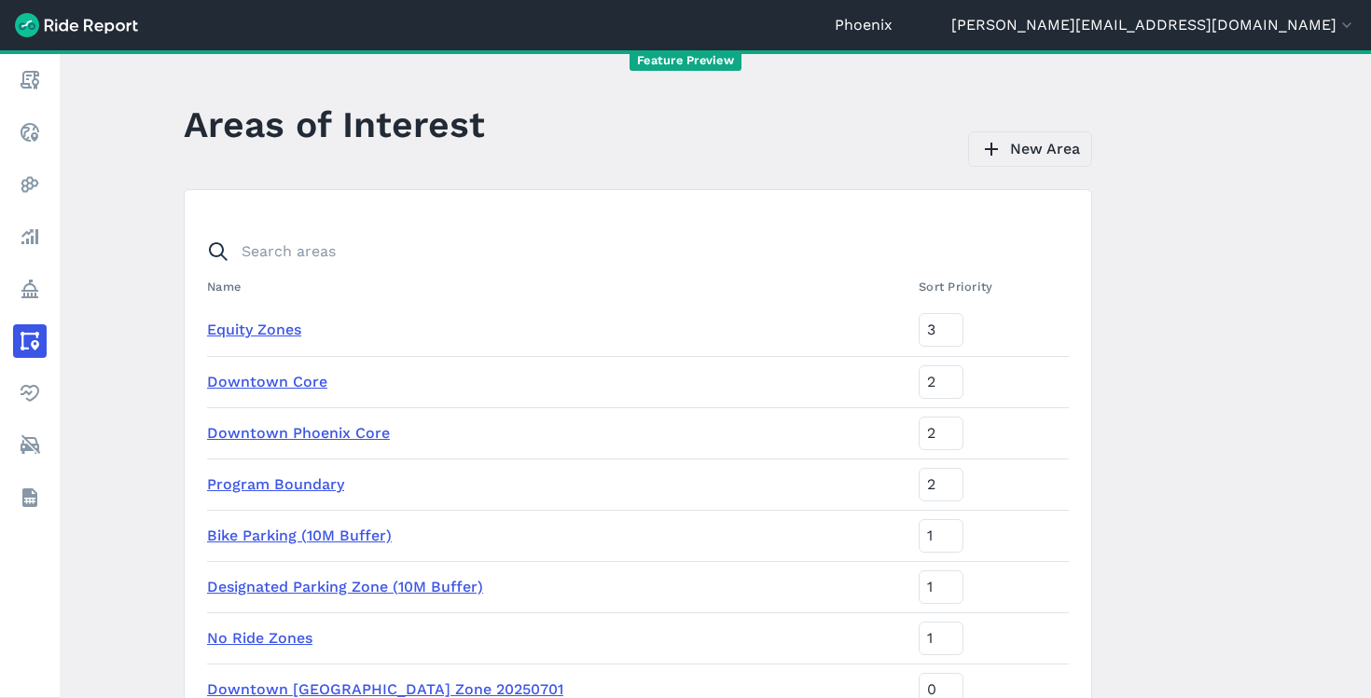
click at [1035, 153] on link "New Area" at bounding box center [1030, 148] width 124 height 35
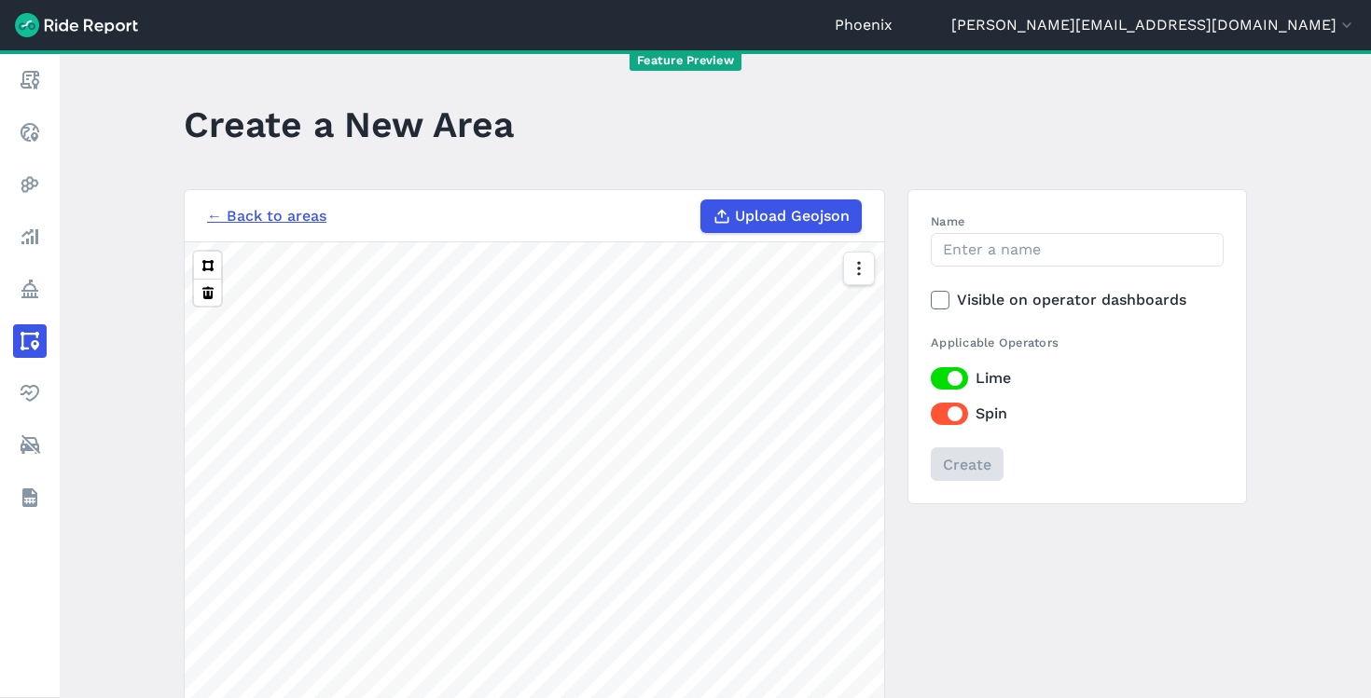
click at [787, 221] on span "Upload Geojson" at bounding box center [792, 216] width 115 height 22
click at [701, 201] on input "Upload Geojson" at bounding box center [700, 200] width 1 height 1
click at [780, 227] on label "Upload Geojson" at bounding box center [780, 217] width 161 height 34
click at [701, 201] on input "Upload Geojson" at bounding box center [700, 200] width 1 height 1
type input "C:\fakepath\Downtown Core No Parking Zone (10m Buffer) [DATE].geojson"
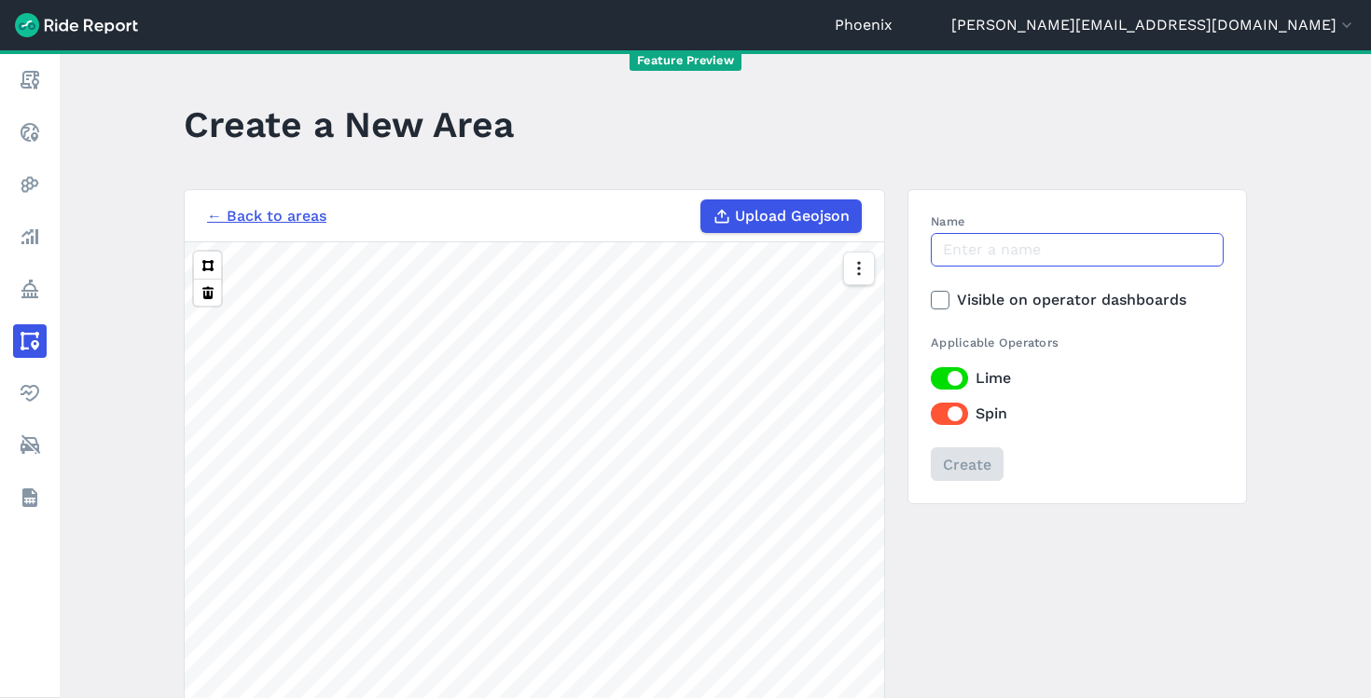
click at [969, 248] on input "Name" at bounding box center [1077, 250] width 293 height 34
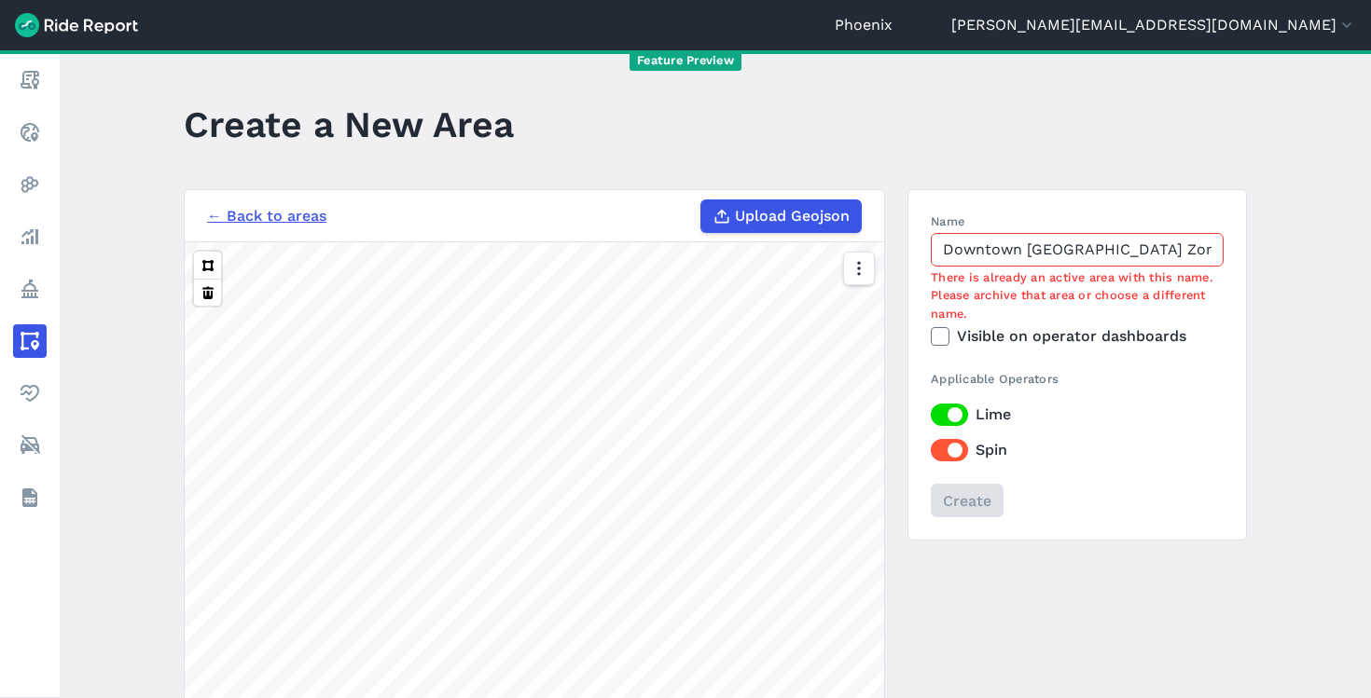
click at [1164, 253] on input "Downtown [GEOGRAPHIC_DATA] Zone 20250701" at bounding box center [1077, 250] width 293 height 34
click at [1206, 251] on input "Downtown [GEOGRAPHIC_DATA] Zone 20250701" at bounding box center [1077, 250] width 293 height 34
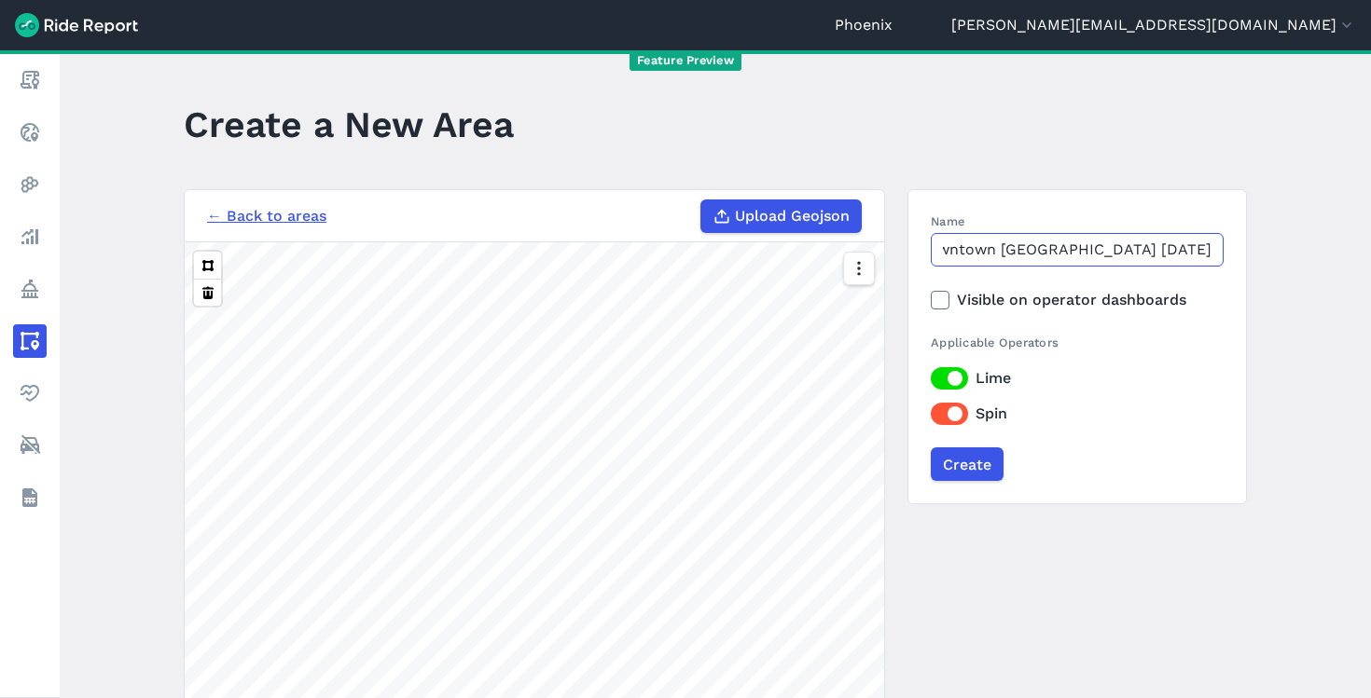
scroll to position [0, 40]
click at [1138, 255] on input "Downtown [GEOGRAPHIC_DATA] [DATE]" at bounding box center [1077, 250] width 293 height 34
type input "Downtown [GEOGRAPHIC_DATA] (10m buffer) [DATE]"
click at [1130, 300] on label "Visible on operator dashboards" at bounding box center [1077, 300] width 293 height 22
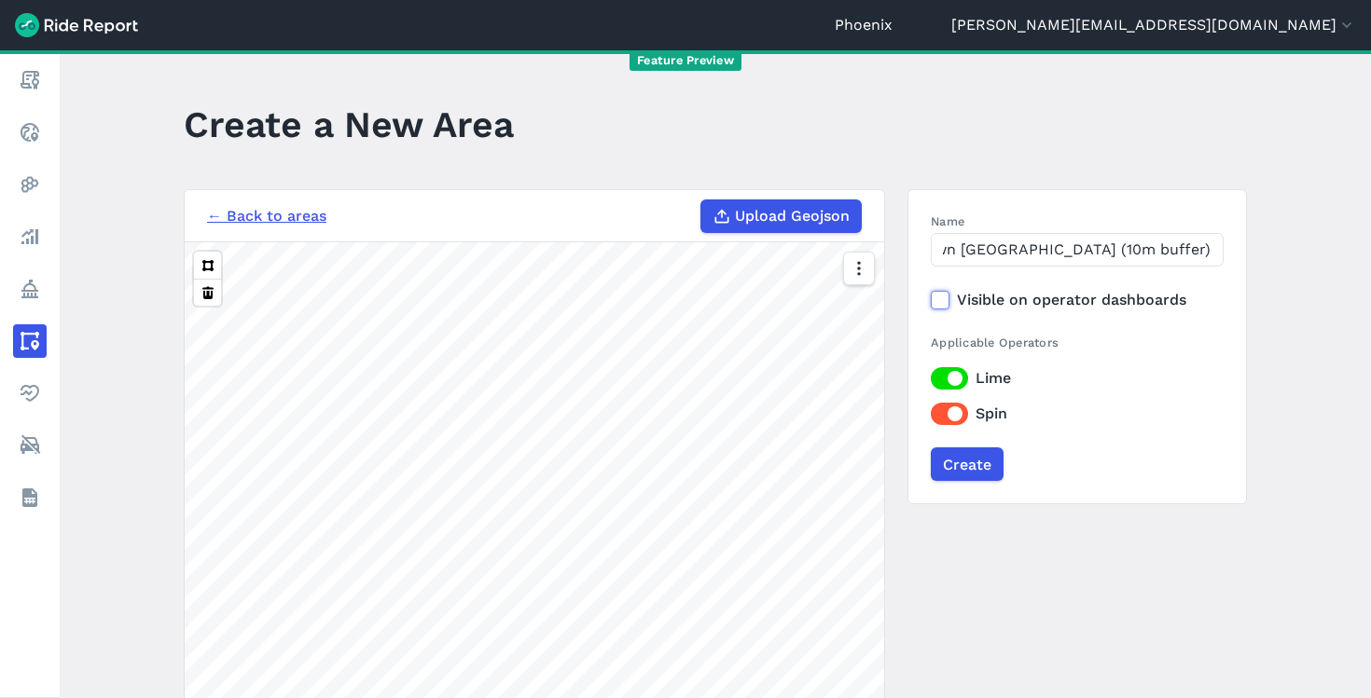
click at [931, 300] on input "Visible on operator dashboards" at bounding box center [931, 295] width 0 height 12
click at [977, 467] on input "Create" at bounding box center [966, 465] width 73 height 34
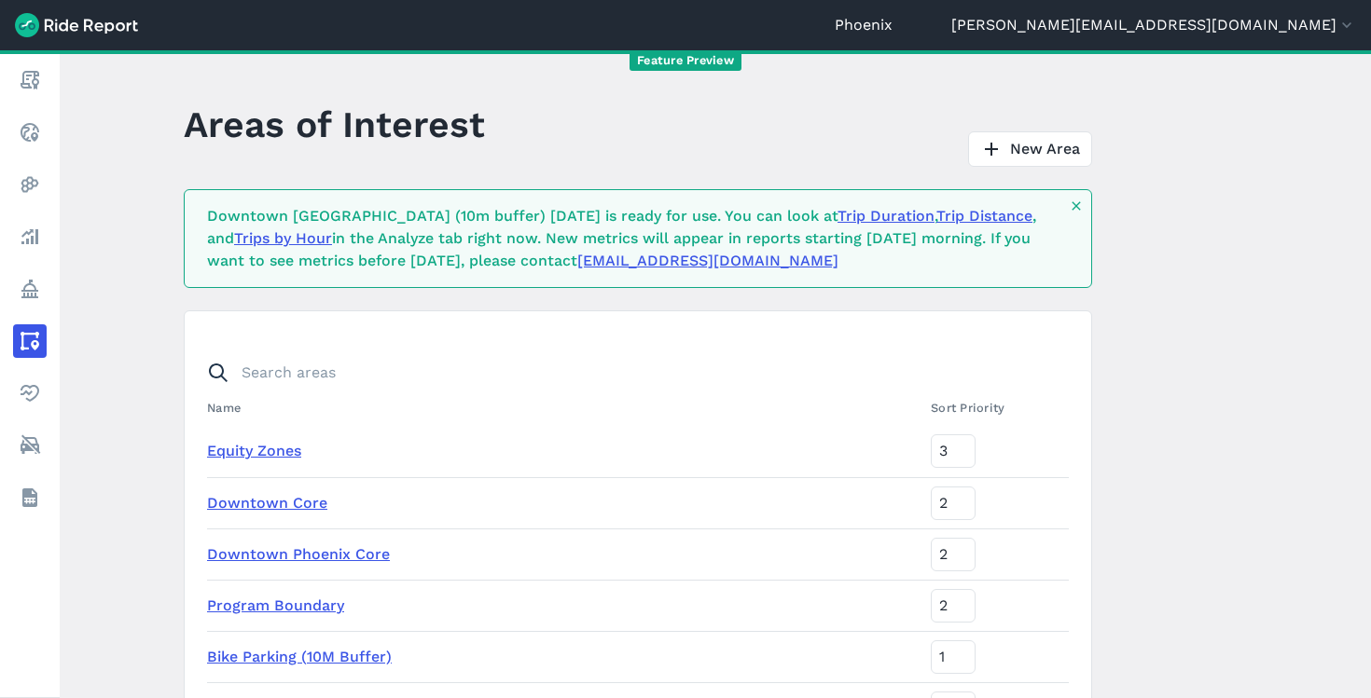
click at [1233, 47] on header "Phoenix [EMAIL_ADDRESS][DOMAIN_NAME] Settings Terms Change Organization Hide de…" at bounding box center [685, 25] width 1371 height 50
click at [1234, 35] on button "[PERSON_NAME][EMAIL_ADDRESS][DOMAIN_NAME]" at bounding box center [1153, 25] width 405 height 22
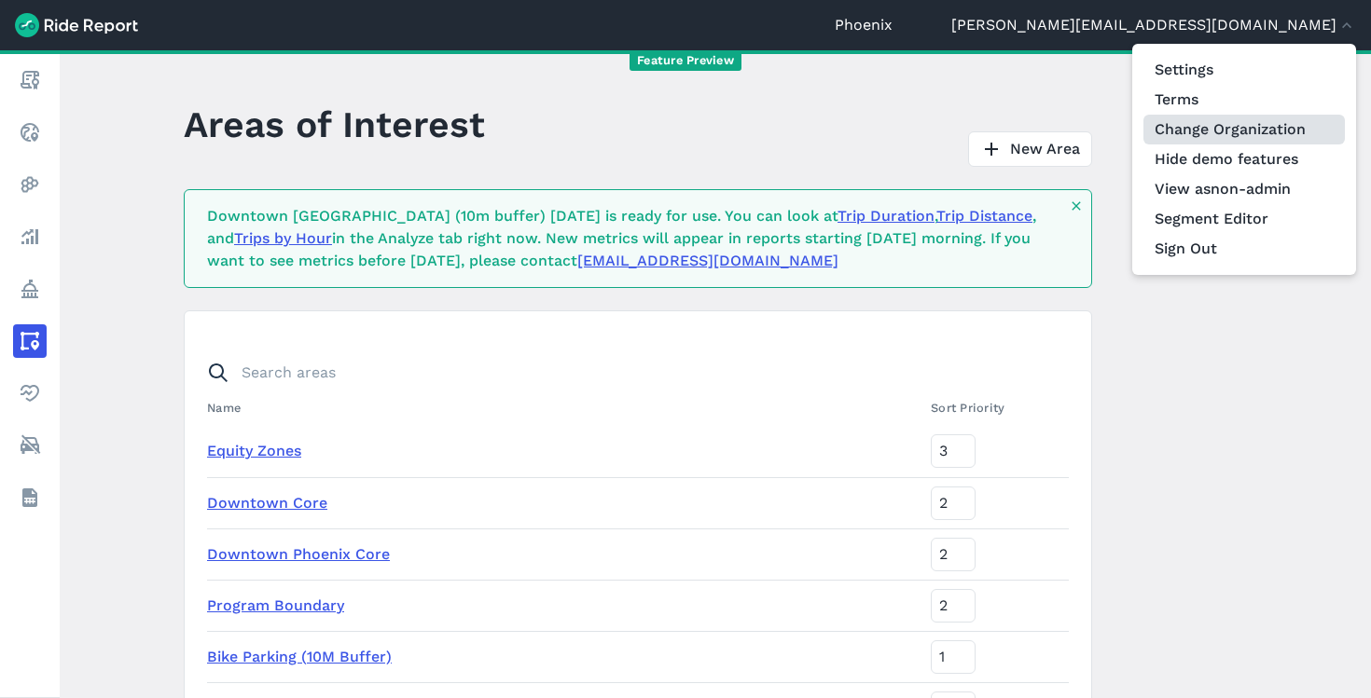
click at [1272, 135] on link "Change Organization" at bounding box center [1243, 130] width 201 height 30
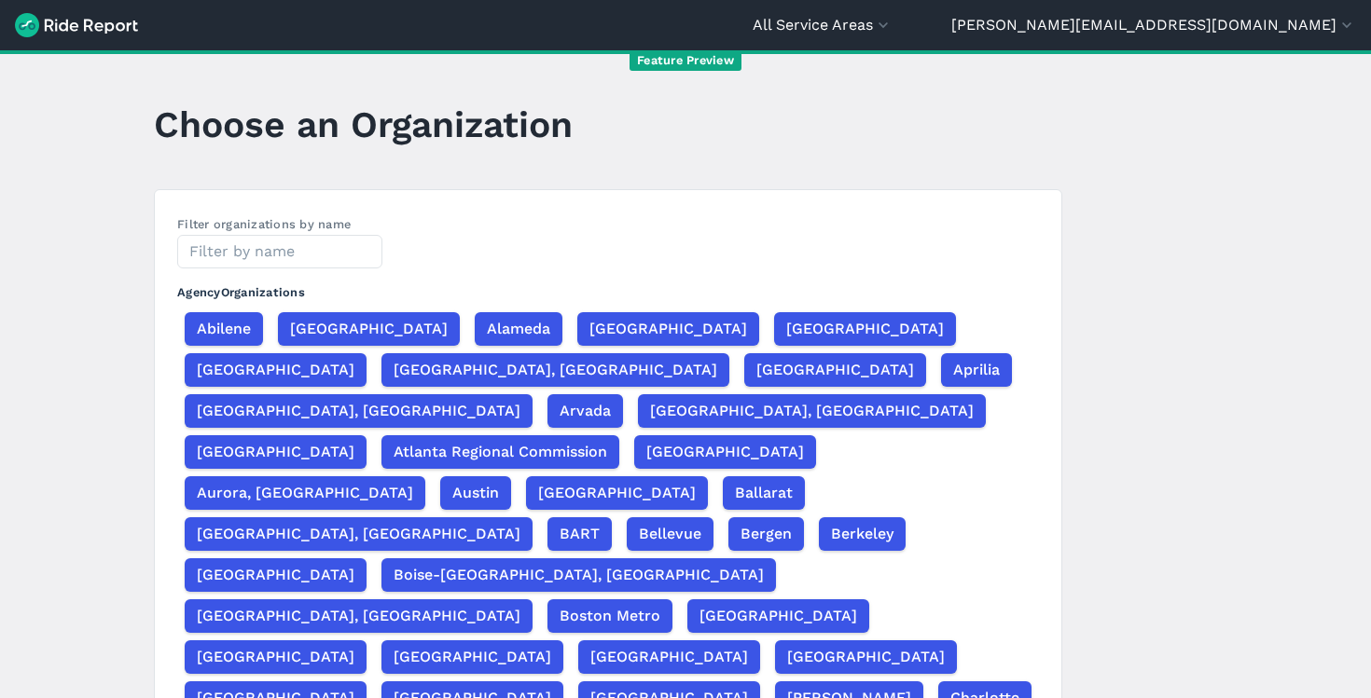
click at [222, 255] on input "text" at bounding box center [279, 252] width 205 height 34
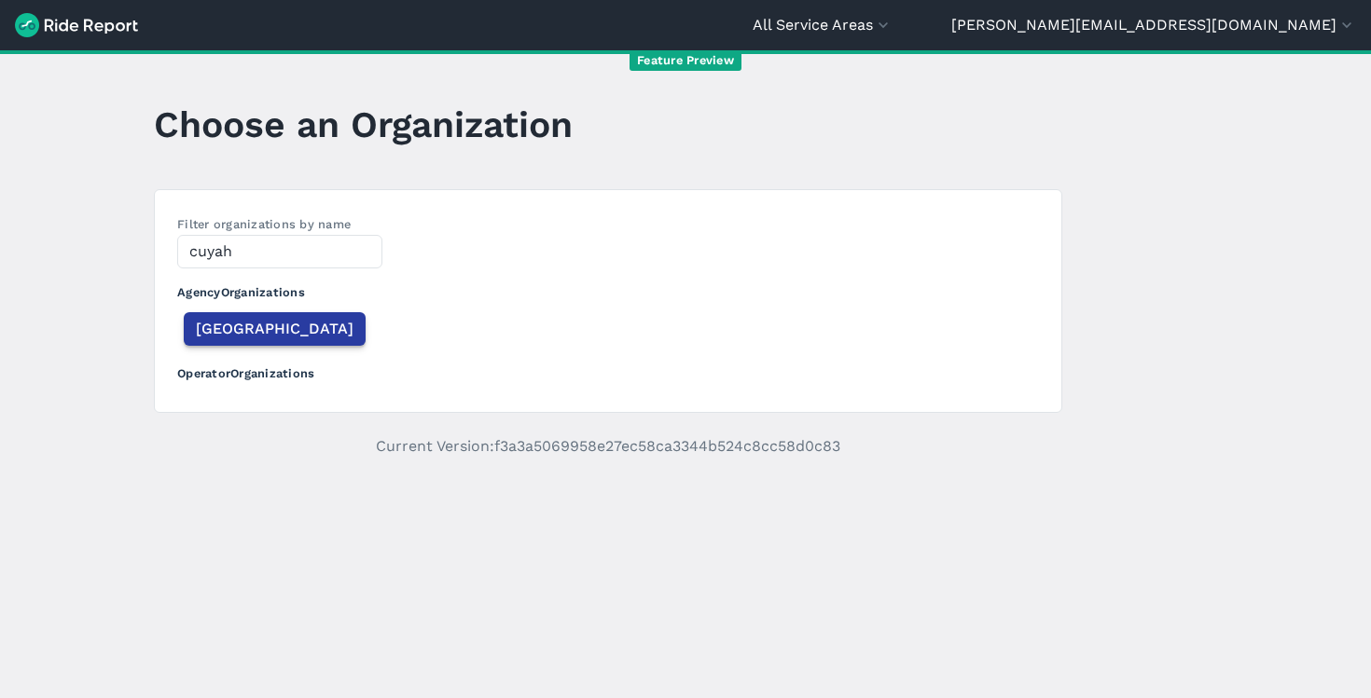
type input "cuyah"
click at [196, 334] on span "[GEOGRAPHIC_DATA]" at bounding box center [275, 329] width 158 height 22
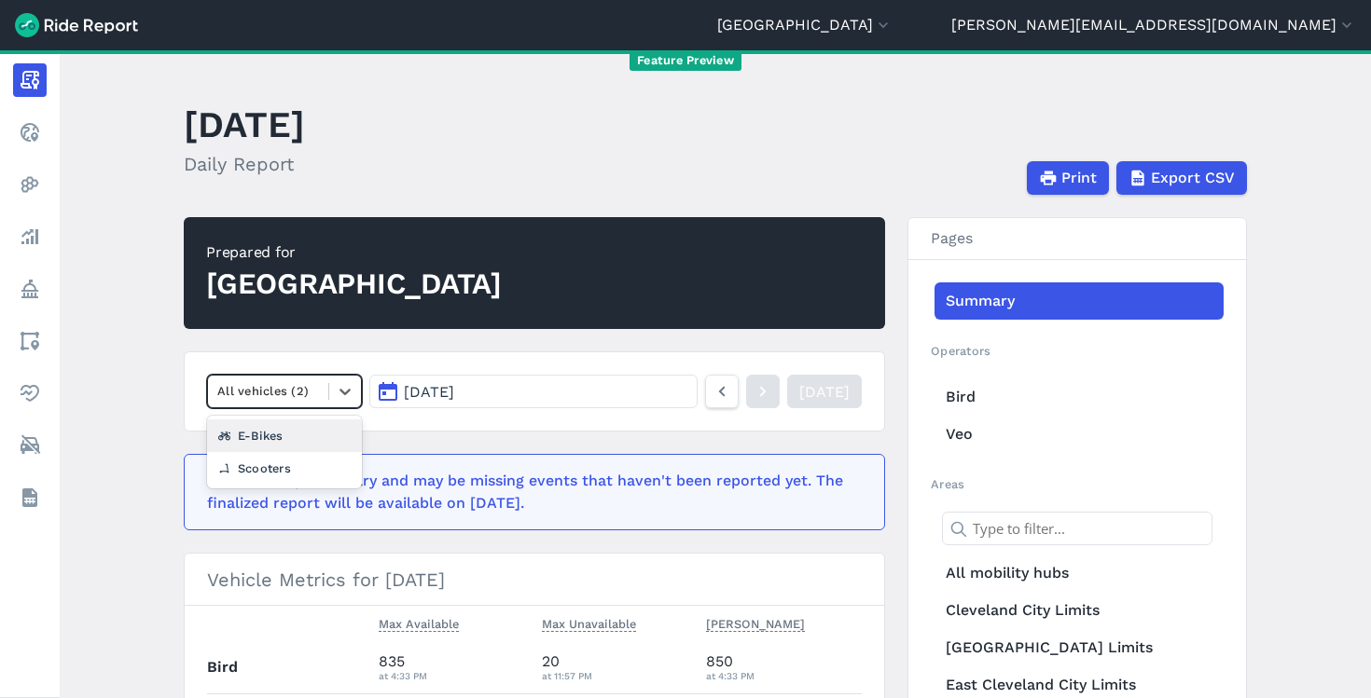
click at [271, 404] on div "All vehicles (2)" at bounding box center [268, 391] width 120 height 29
click at [269, 436] on div "E-Bikes" at bounding box center [284, 436] width 155 height 33
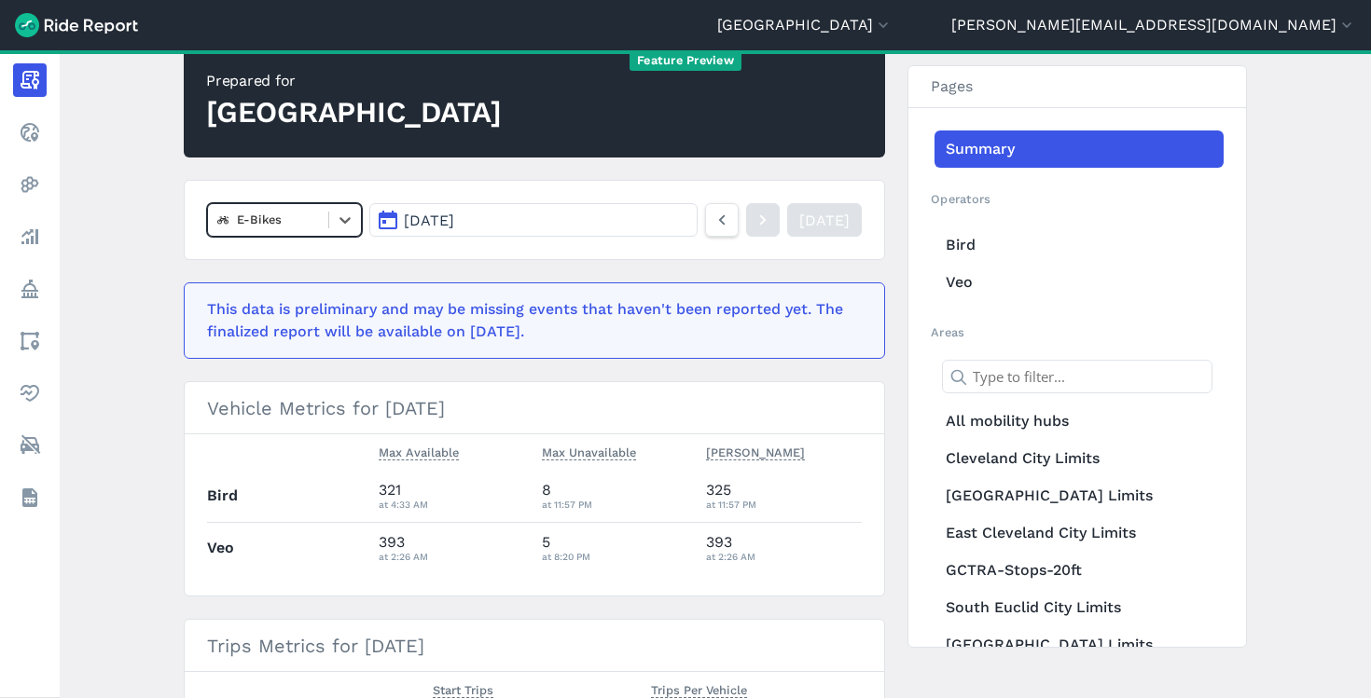
scroll to position [135, 0]
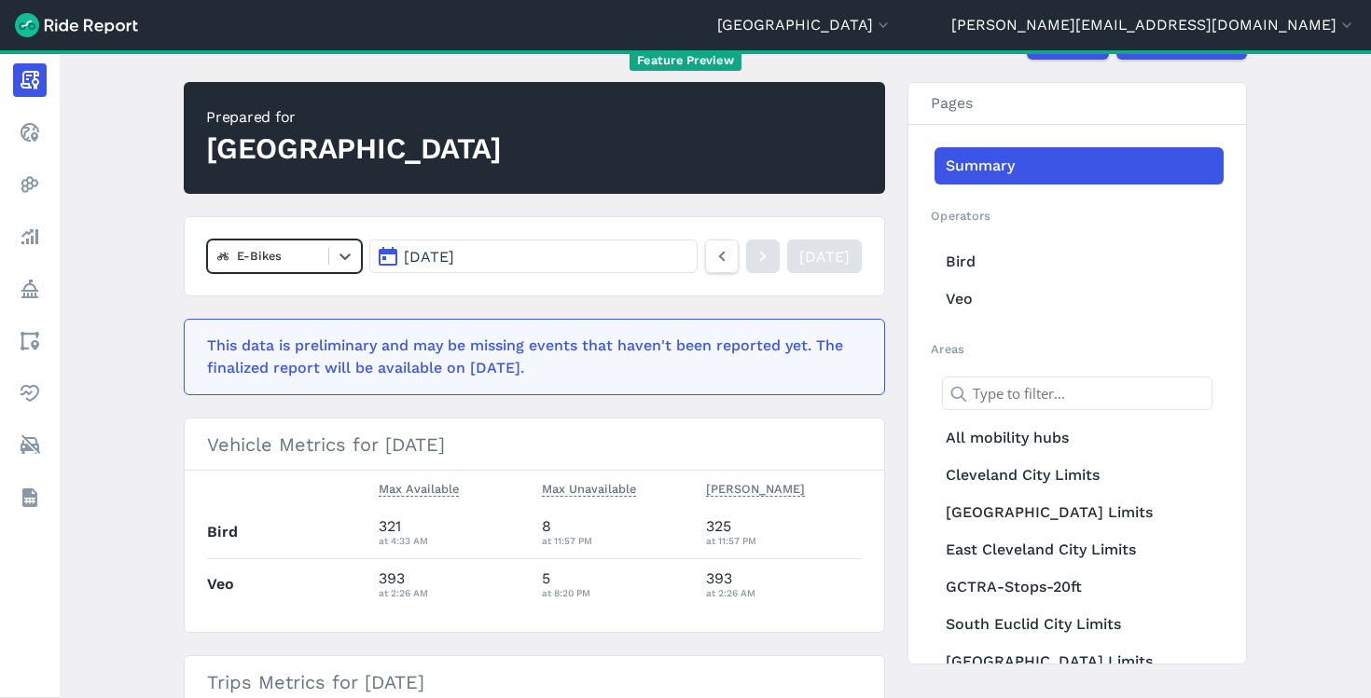
click at [301, 262] on div at bounding box center [268, 255] width 102 height 21
click at [300, 335] on div "Scooters" at bounding box center [284, 333] width 155 height 33
click at [301, 260] on div at bounding box center [268, 255] width 102 height 21
click at [279, 337] on div "E-Bikes" at bounding box center [284, 333] width 155 height 33
click at [297, 256] on div at bounding box center [268, 255] width 102 height 21
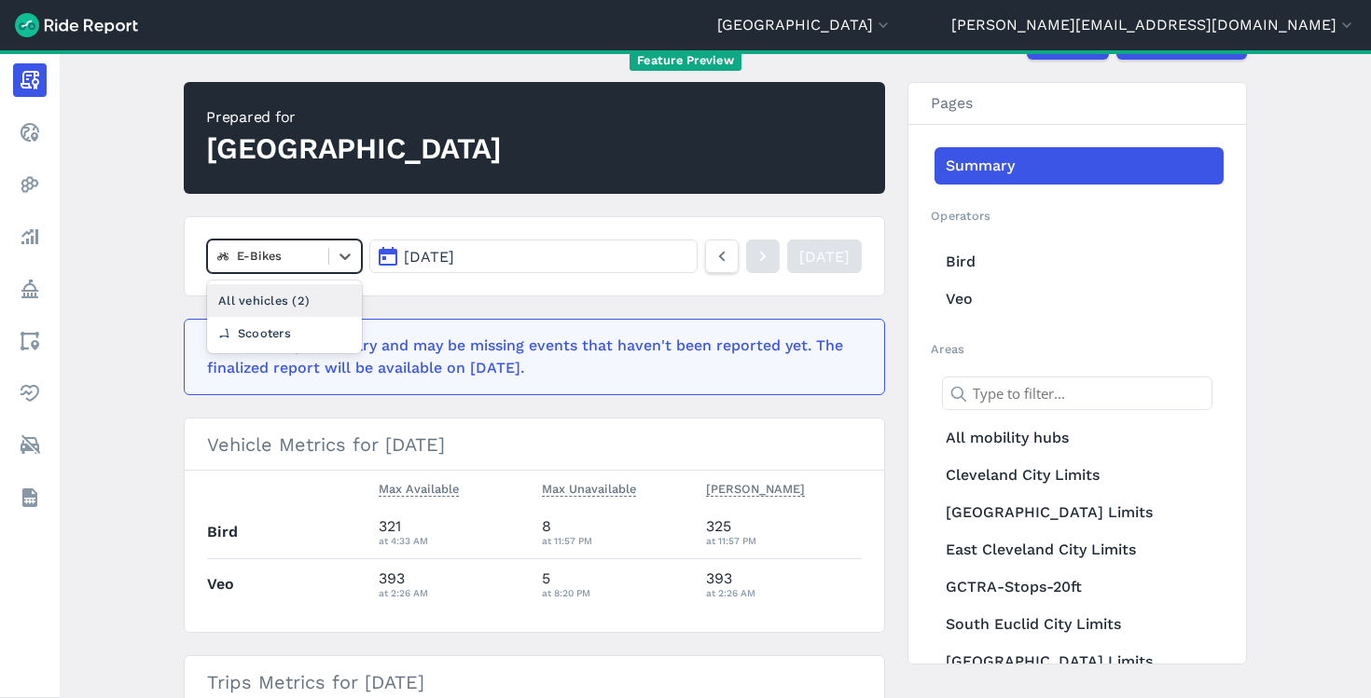
click at [286, 300] on div "All vehicles (2)" at bounding box center [284, 300] width 155 height 33
click at [1240, 31] on button "[PERSON_NAME][EMAIL_ADDRESS][DOMAIN_NAME]" at bounding box center [1153, 25] width 405 height 22
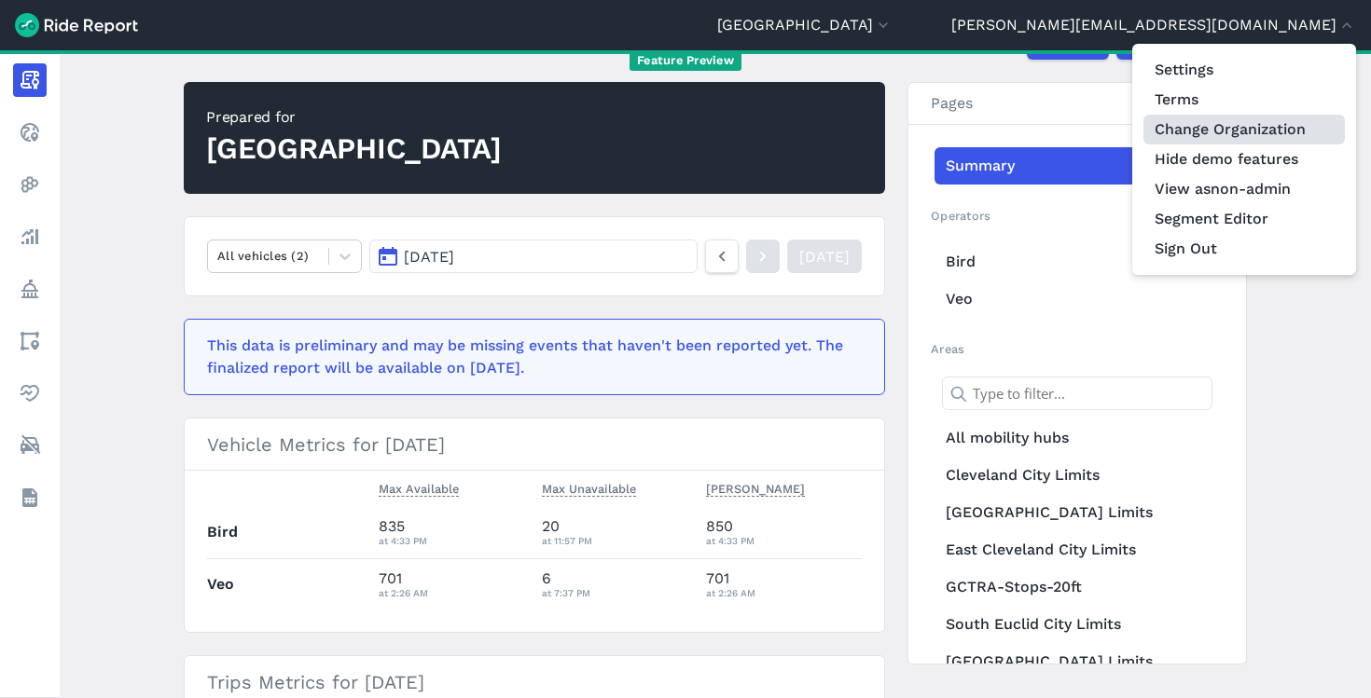
click at [1252, 123] on link "Change Organization" at bounding box center [1243, 130] width 201 height 30
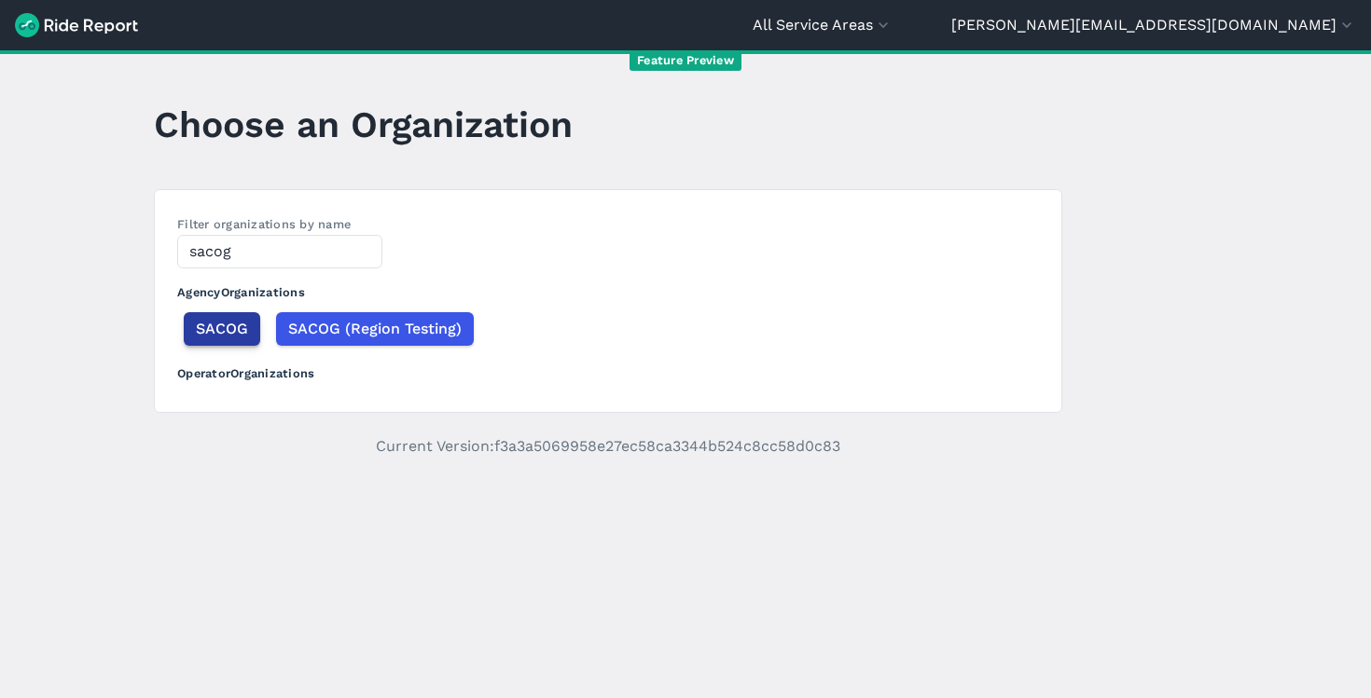
type input "sacog"
click at [224, 330] on span "SACOG" at bounding box center [222, 329] width 52 height 22
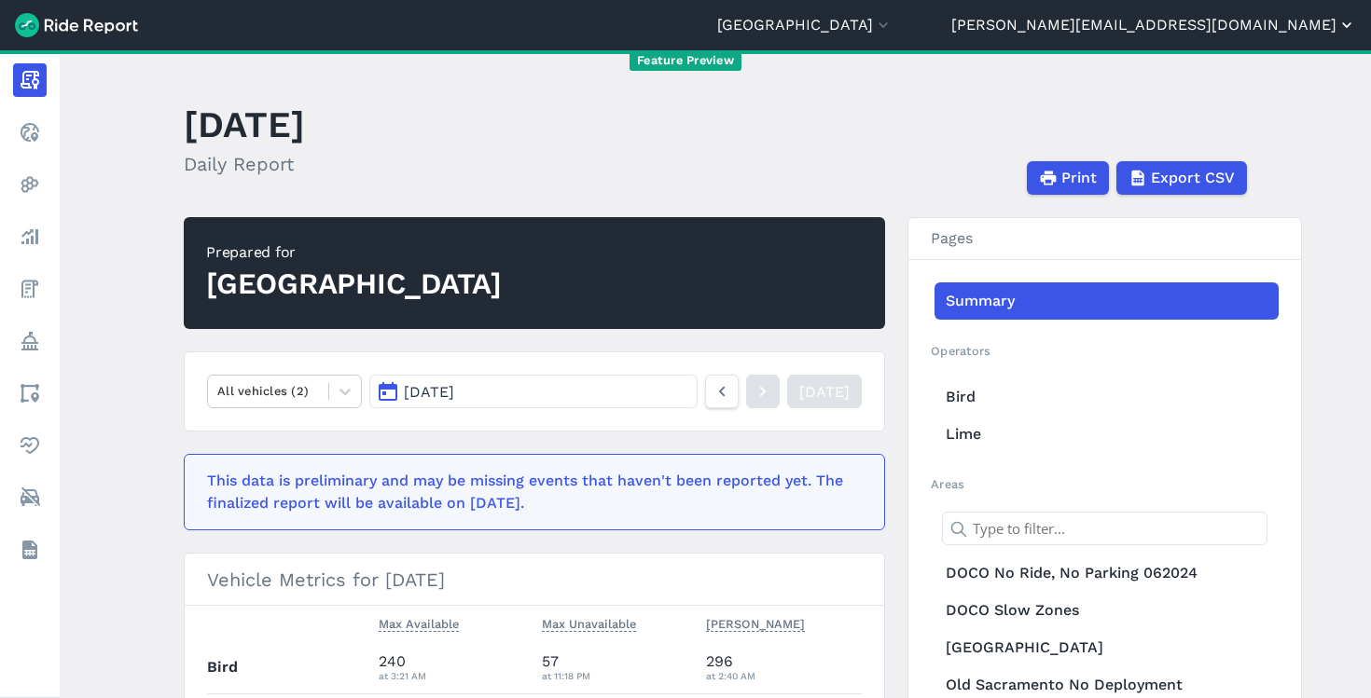
click at [1234, 29] on button "[PERSON_NAME][EMAIL_ADDRESS][DOMAIN_NAME]" at bounding box center [1153, 25] width 405 height 22
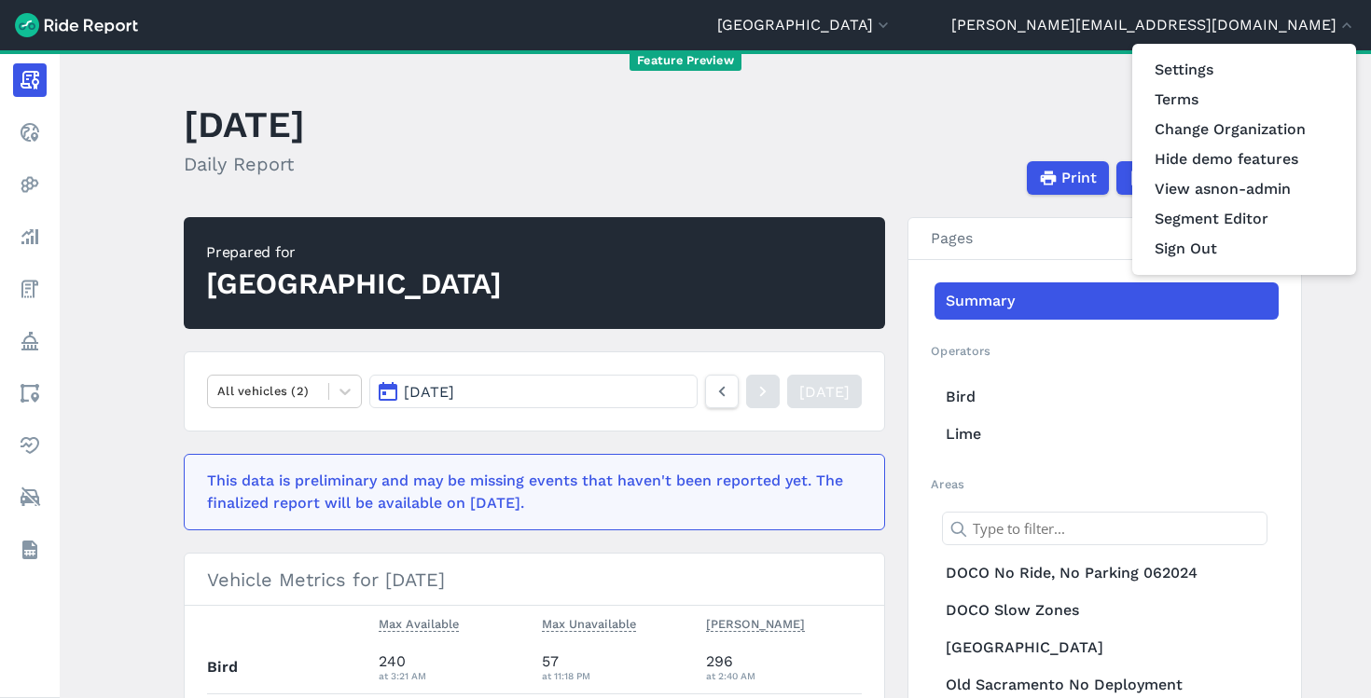
click at [313, 388] on div at bounding box center [685, 349] width 1371 height 698
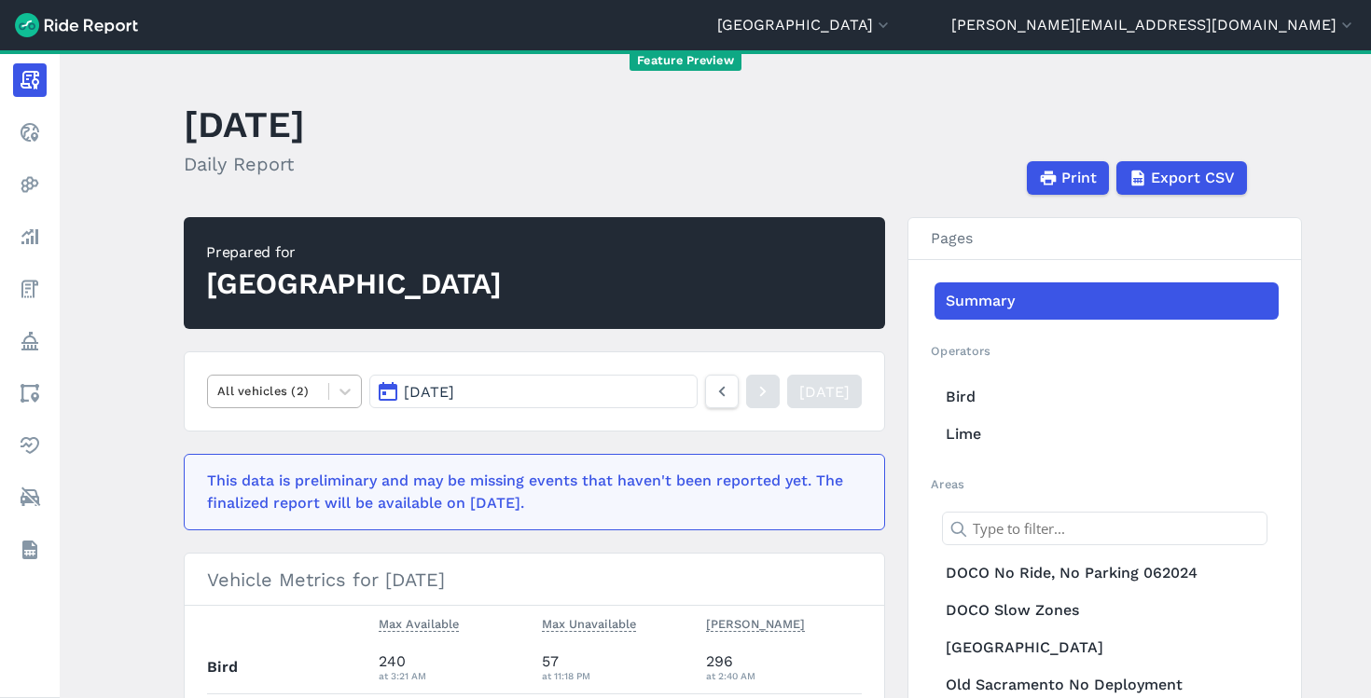
click at [294, 392] on div at bounding box center [268, 390] width 102 height 21
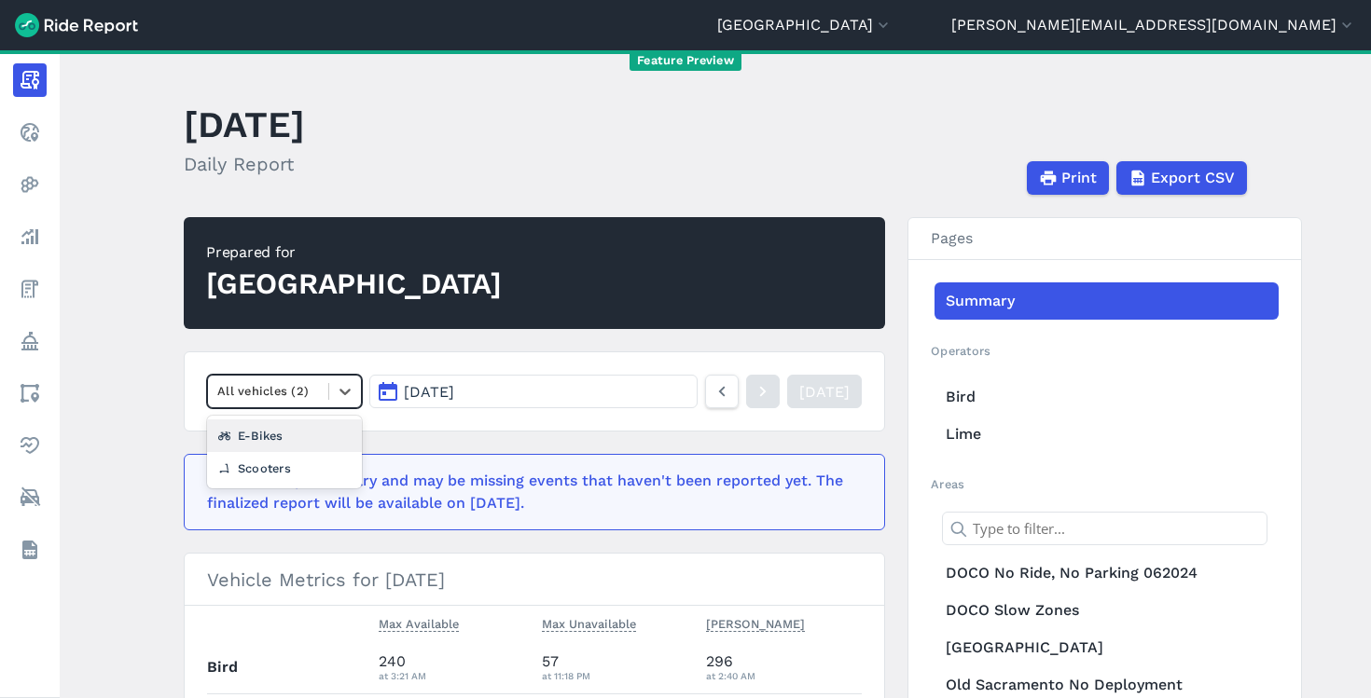
click at [276, 439] on div "E-Bikes" at bounding box center [284, 436] width 155 height 33
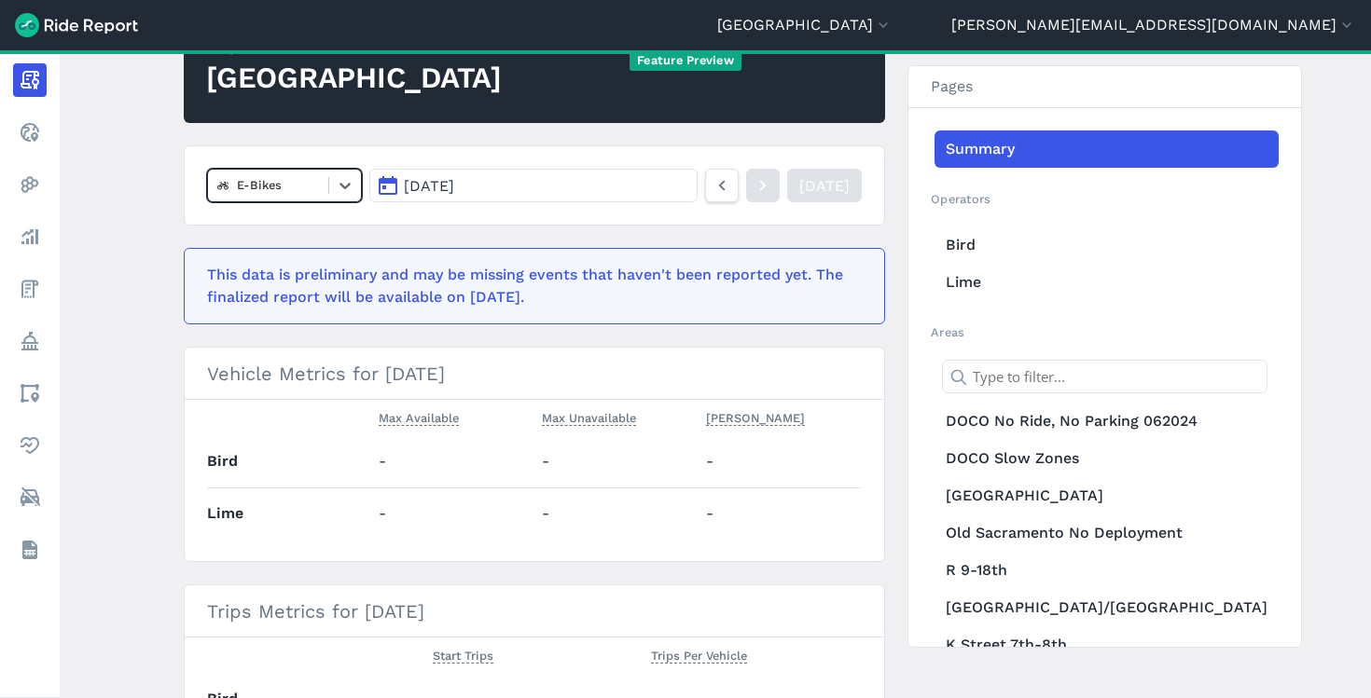
scroll to position [196, 0]
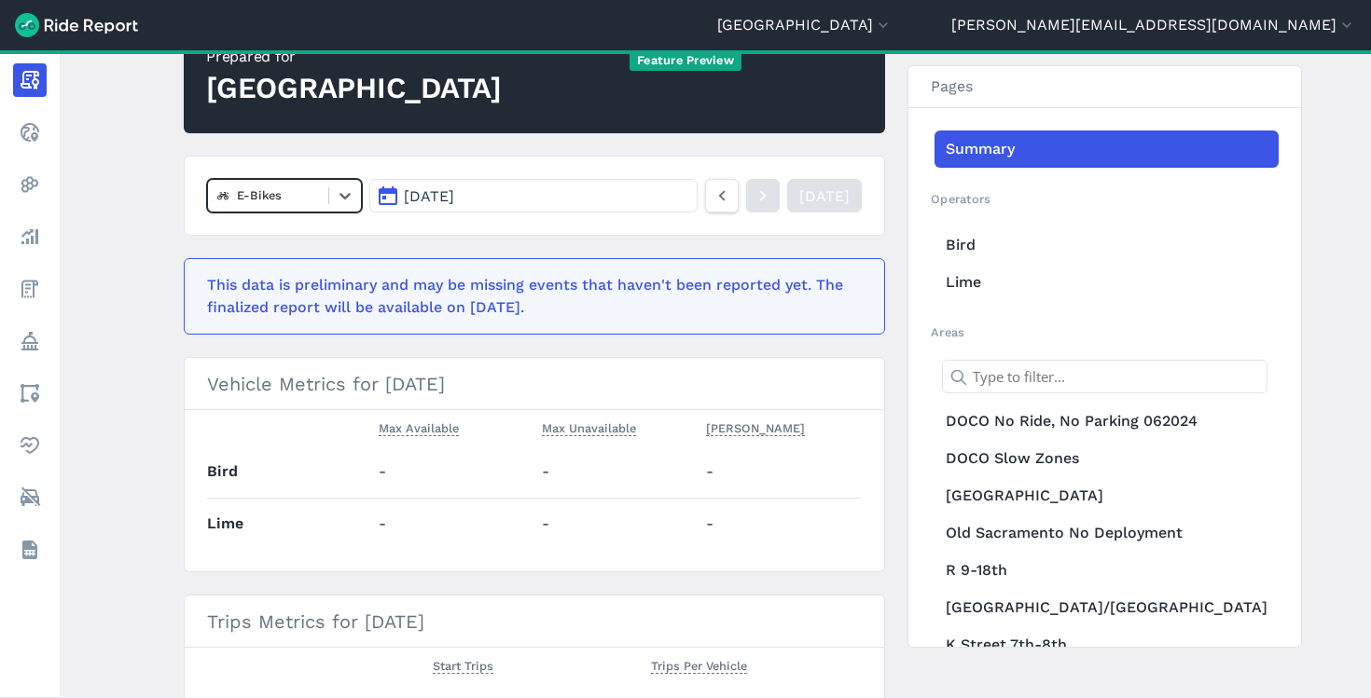
click at [284, 197] on div at bounding box center [268, 195] width 102 height 21
click at [272, 265] on div "Scooters" at bounding box center [284, 272] width 155 height 33
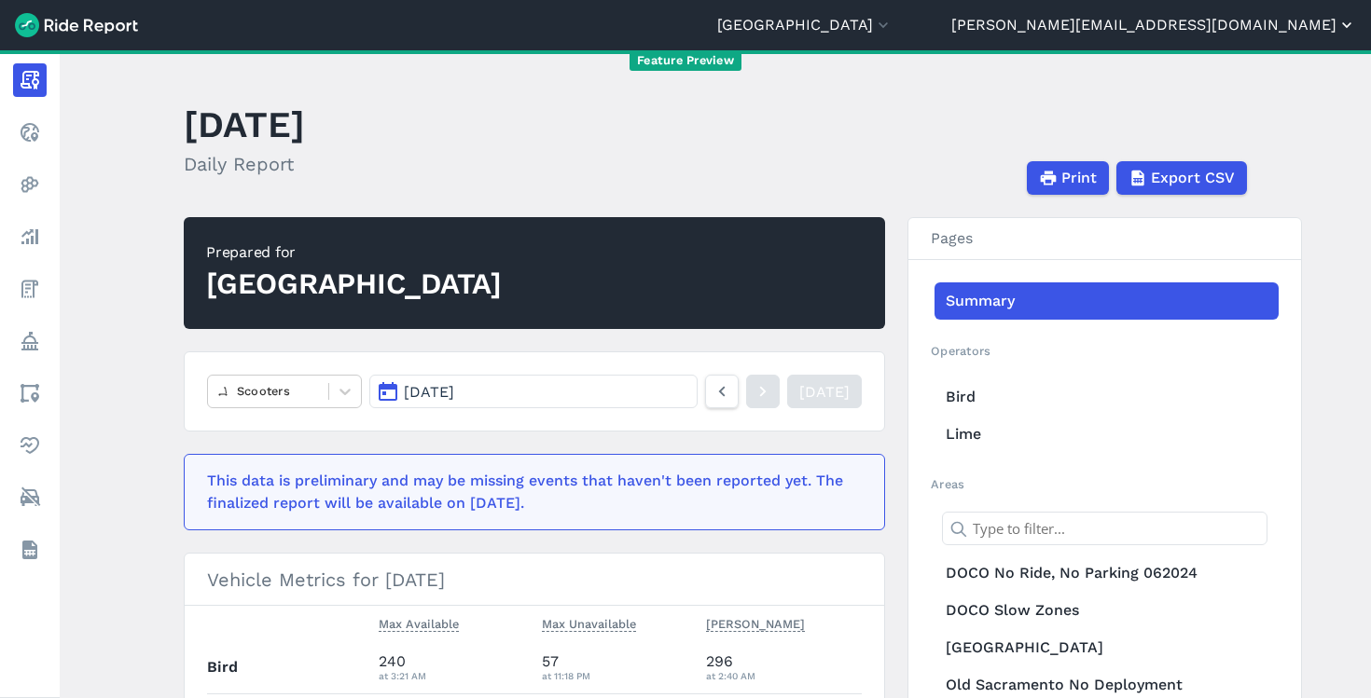
click at [1247, 29] on button "[PERSON_NAME][EMAIL_ADDRESS][DOMAIN_NAME]" at bounding box center [1153, 25] width 405 height 22
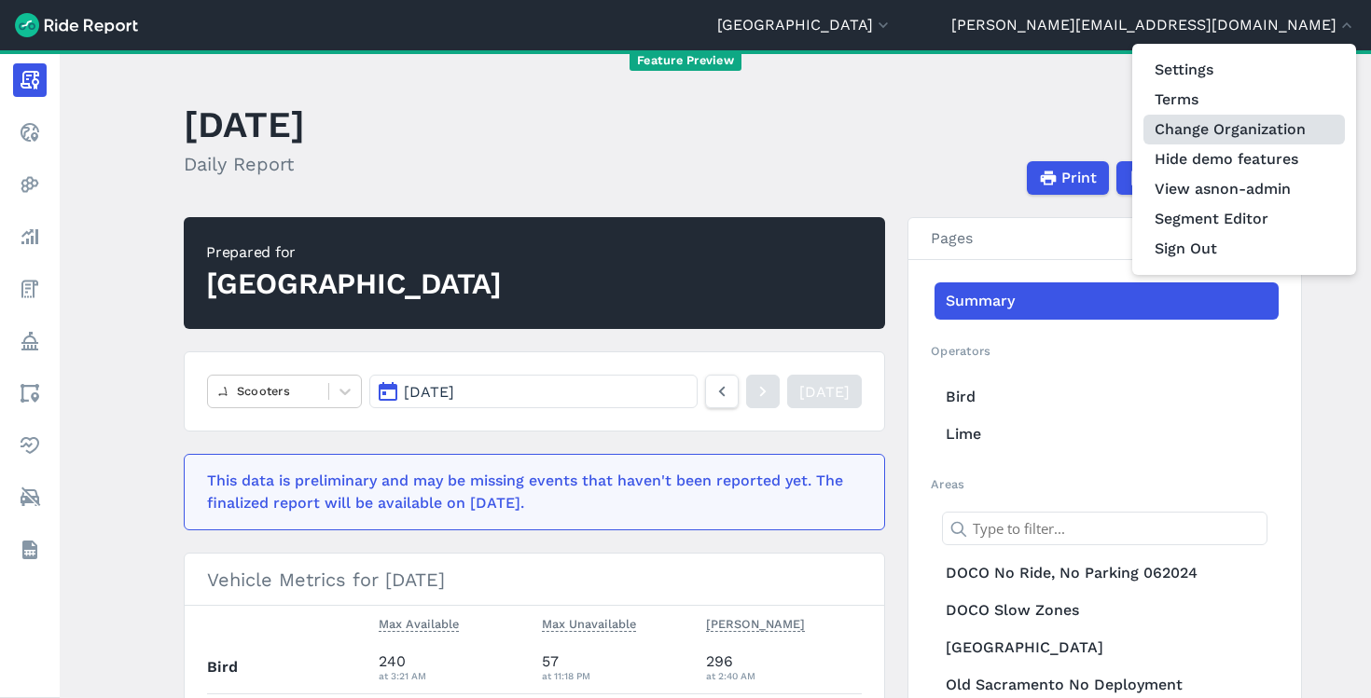
click at [1192, 121] on link "Change Organization" at bounding box center [1243, 130] width 201 height 30
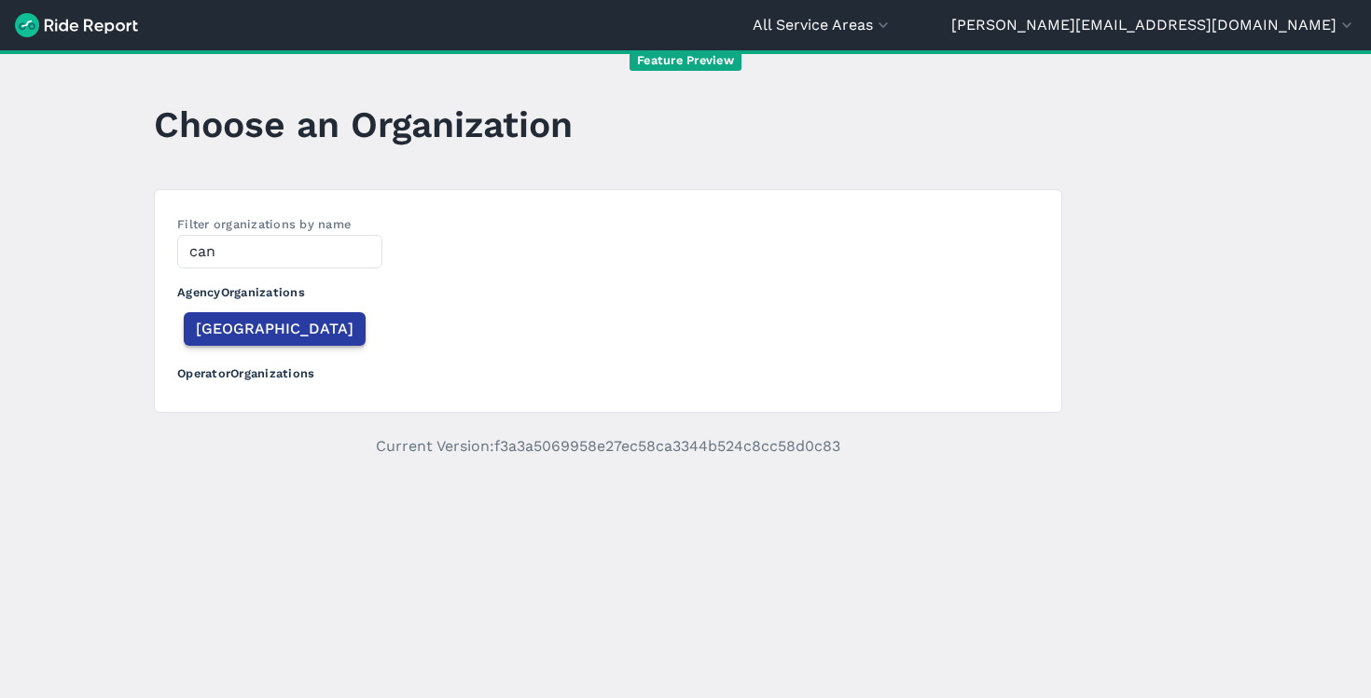
type input "can"
click at [205, 319] on span "[GEOGRAPHIC_DATA]" at bounding box center [275, 329] width 158 height 22
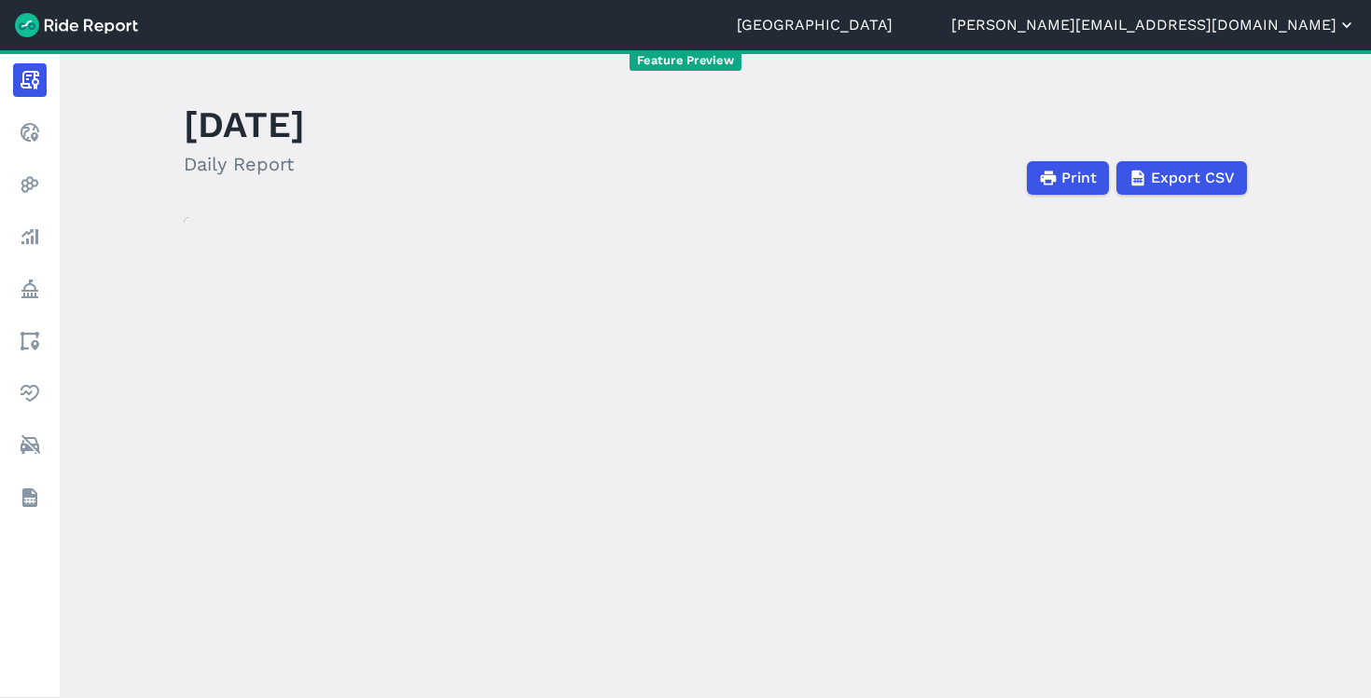
click at [1236, 25] on button "[PERSON_NAME][EMAIL_ADDRESS][DOMAIN_NAME]" at bounding box center [1153, 25] width 405 height 22
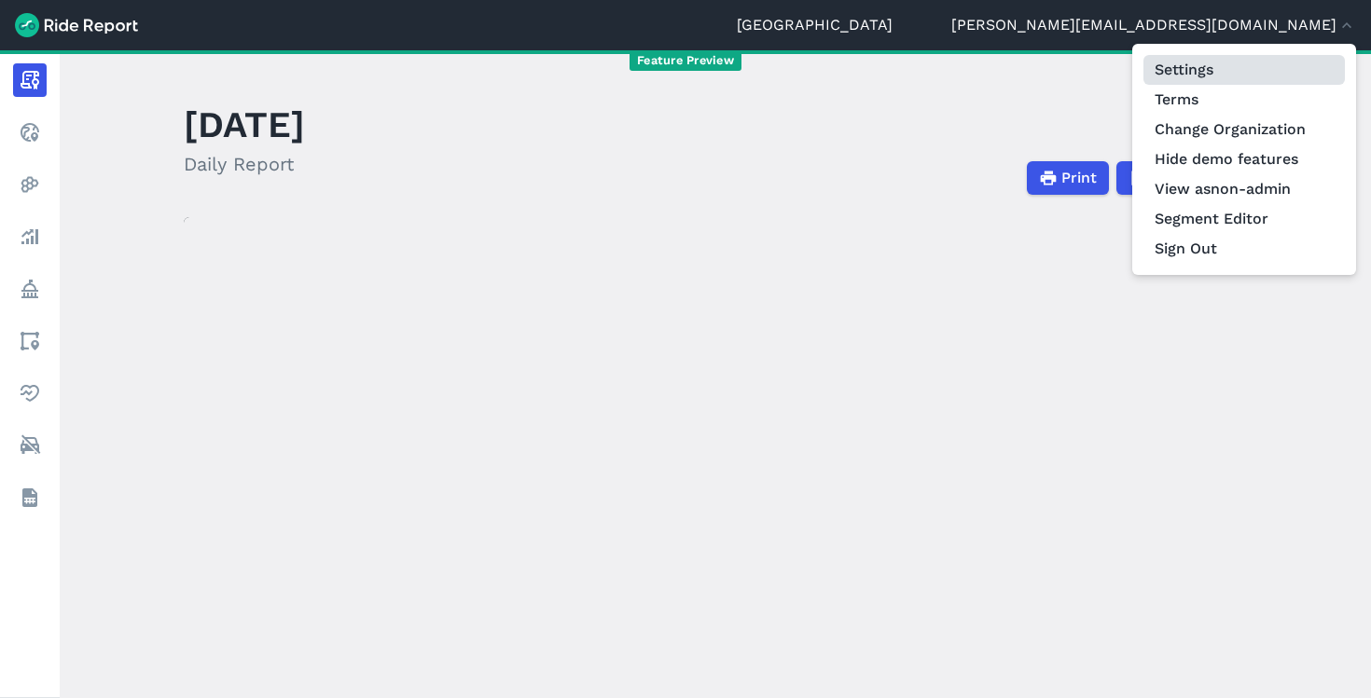
click at [1215, 55] on link "Settings" at bounding box center [1243, 70] width 201 height 30
